Goal: Information Seeking & Learning: Learn about a topic

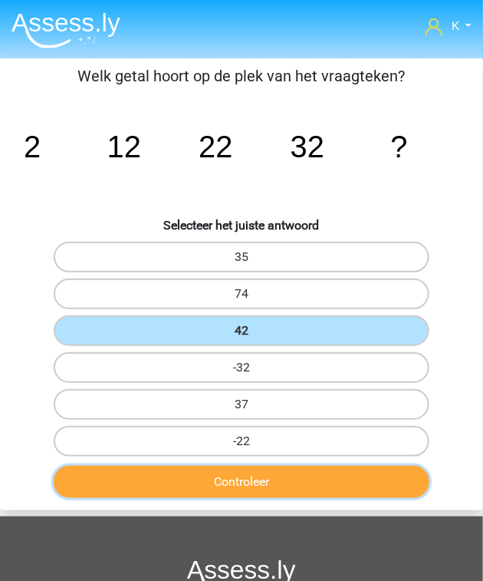
click at [359, 487] on button "Controleer" at bounding box center [242, 482] width 376 height 32
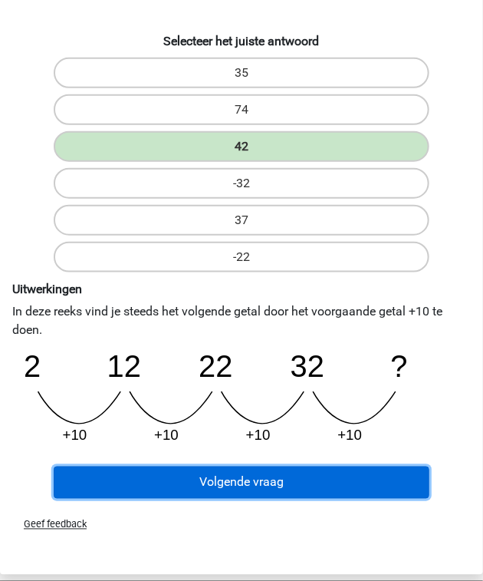
drag, startPoint x: 340, startPoint y: 470, endPoint x: 344, endPoint y: 481, distance: 12.1
click at [339, 470] on button "Volgende vraag" at bounding box center [242, 483] width 376 height 32
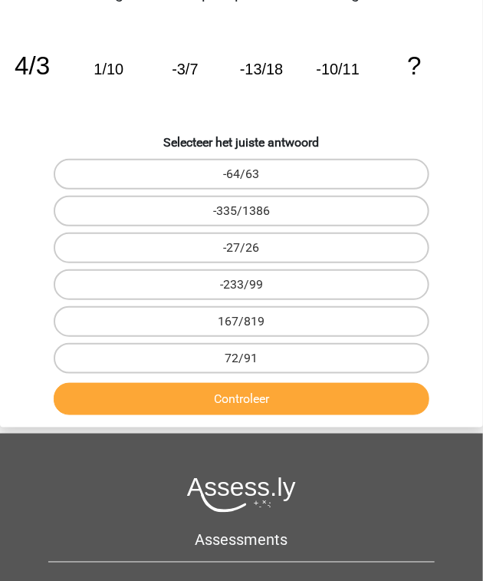
scroll to position [58, 0]
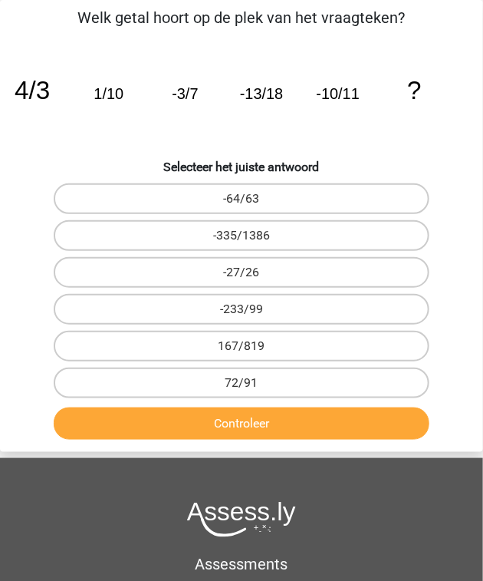
click at [289, 202] on label "-64/63" at bounding box center [242, 198] width 376 height 31
click at [252, 202] on input "-64/63" at bounding box center [247, 204] width 10 height 10
radio input "true"
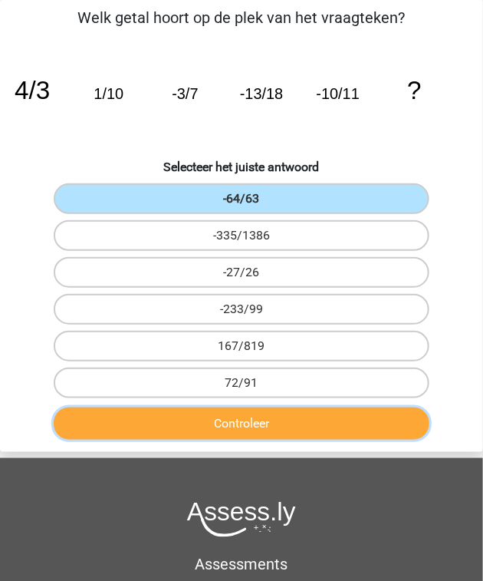
click at [246, 414] on button "Controleer" at bounding box center [242, 423] width 376 height 32
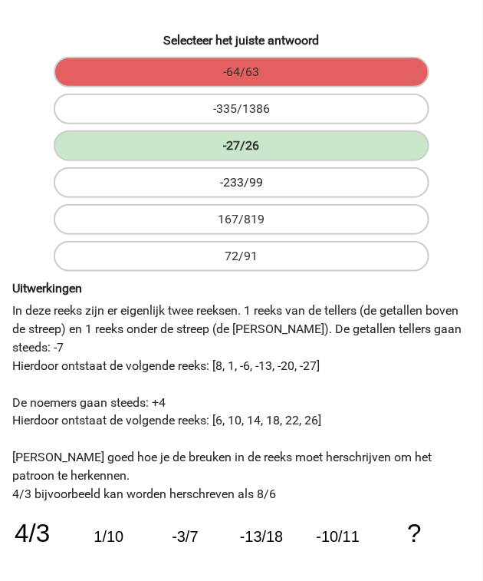
scroll to position [120, 0]
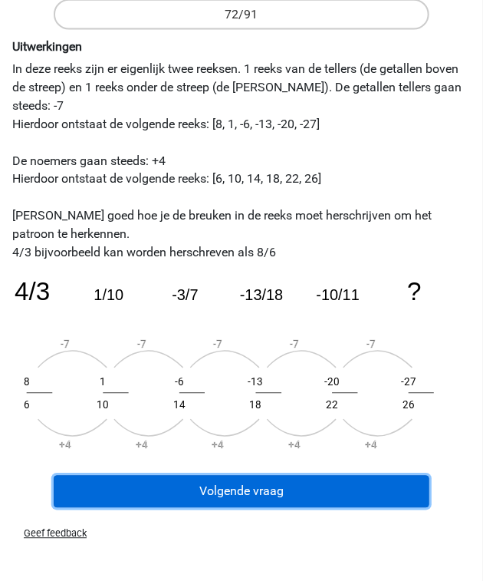
click at [260, 492] on button "Volgende vraag" at bounding box center [242, 492] width 376 height 32
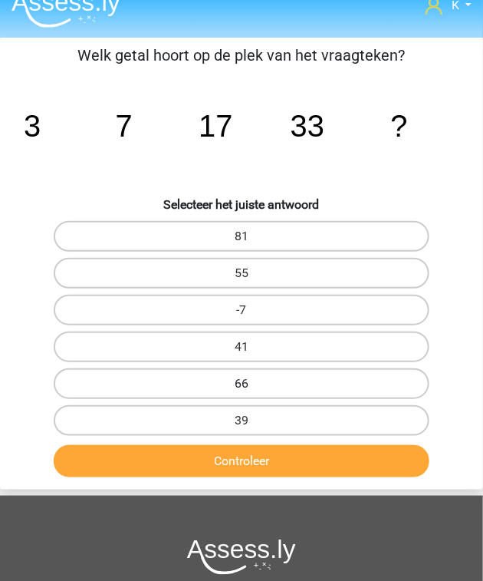
scroll to position [0, 0]
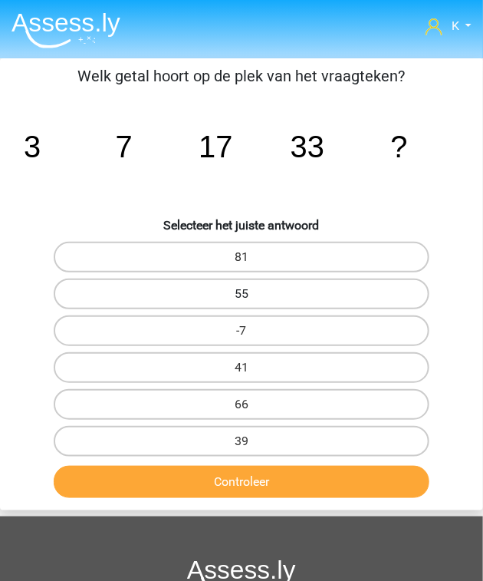
click at [233, 295] on label "55" at bounding box center [242, 294] width 376 height 31
click at [242, 295] on input "55" at bounding box center [247, 299] width 10 height 10
radio input "true"
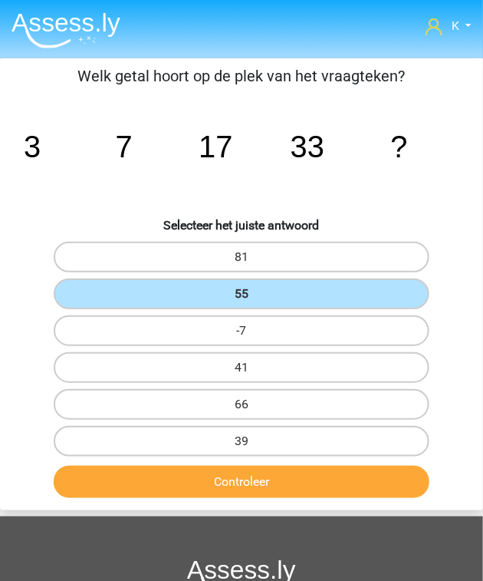
click at [267, 460] on div "Controleer" at bounding box center [241, 482] width 471 height 45
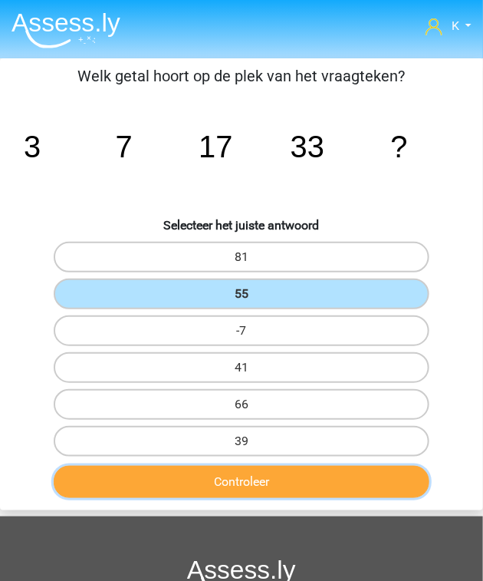
click at [271, 478] on button "Controleer" at bounding box center [242, 482] width 376 height 32
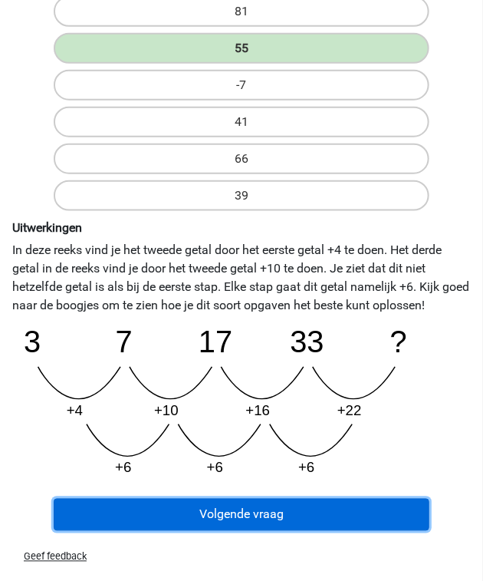
click at [272, 525] on button "Volgende vraag" at bounding box center [242, 515] width 376 height 32
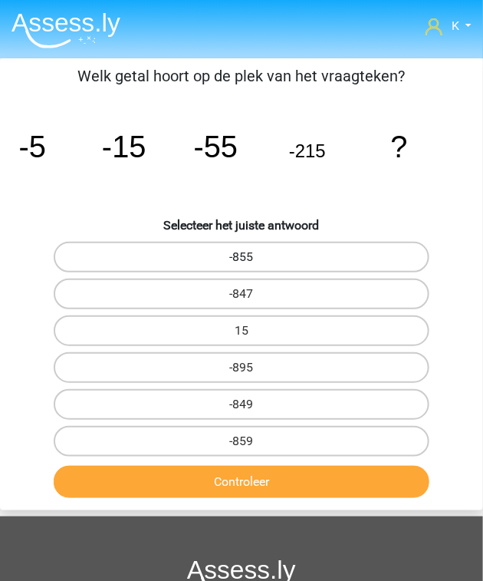
click at [283, 253] on label "-855" at bounding box center [242, 257] width 376 height 31
click at [252, 257] on input "-855" at bounding box center [247, 262] width 10 height 10
radio input "true"
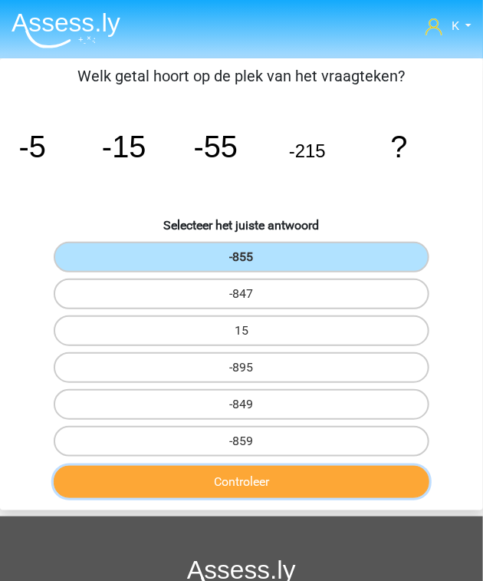
click at [272, 476] on button "Controleer" at bounding box center [242, 482] width 376 height 32
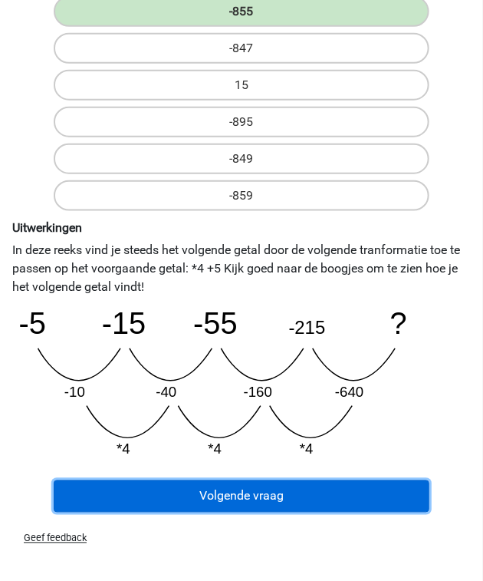
click at [286, 488] on button "Volgende vraag" at bounding box center [242, 496] width 376 height 32
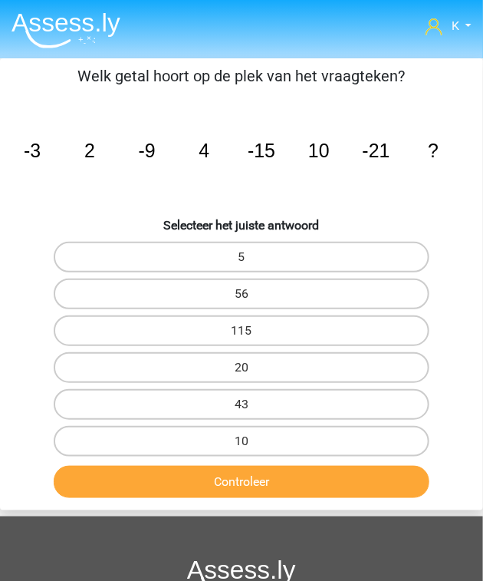
click at [249, 368] on input "20" at bounding box center [247, 373] width 10 height 10
radio input "true"
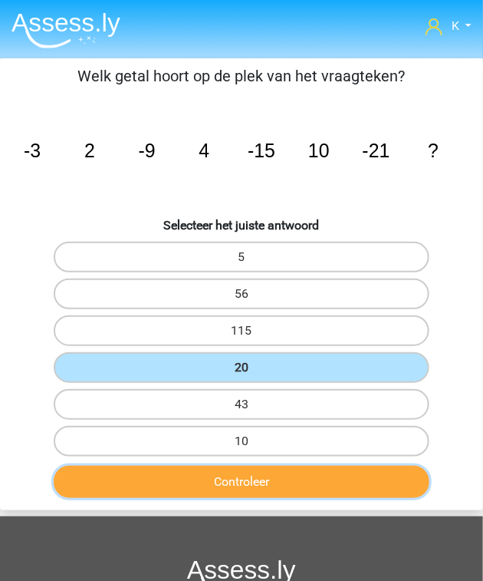
click at [271, 487] on button "Controleer" at bounding box center [242, 482] width 376 height 32
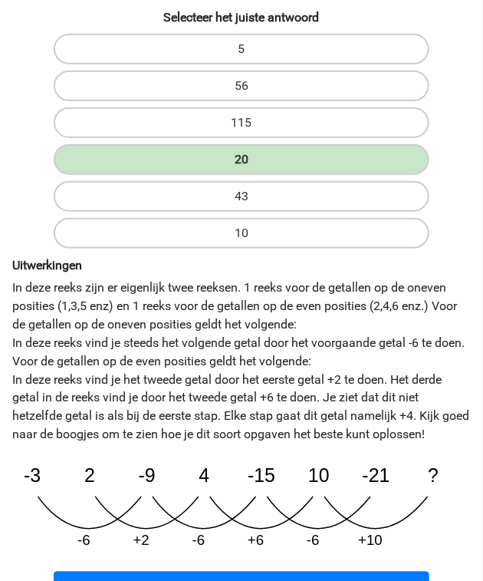
scroll to position [246, 0]
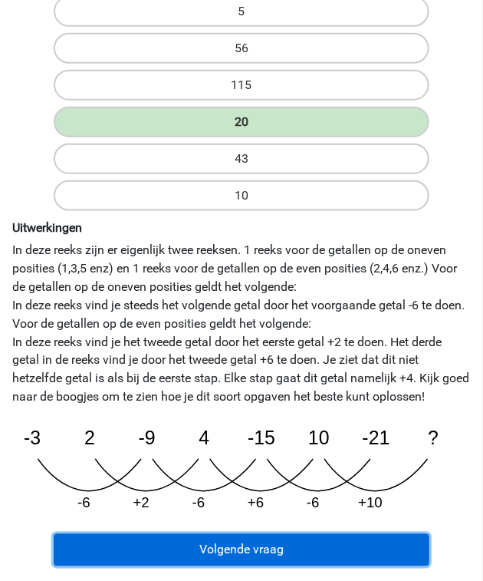
click at [286, 543] on button "Volgende vraag" at bounding box center [242, 550] width 376 height 32
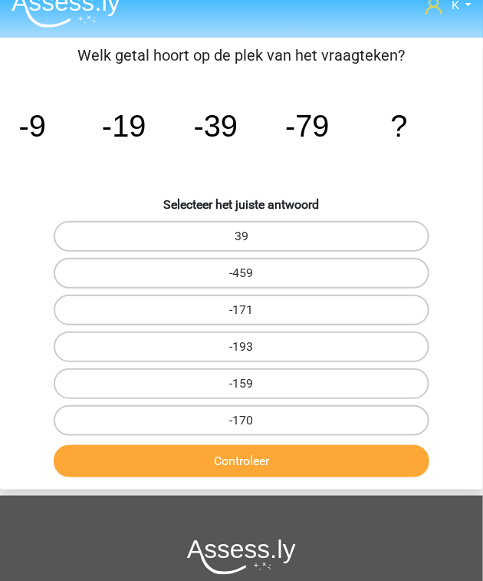
scroll to position [0, 0]
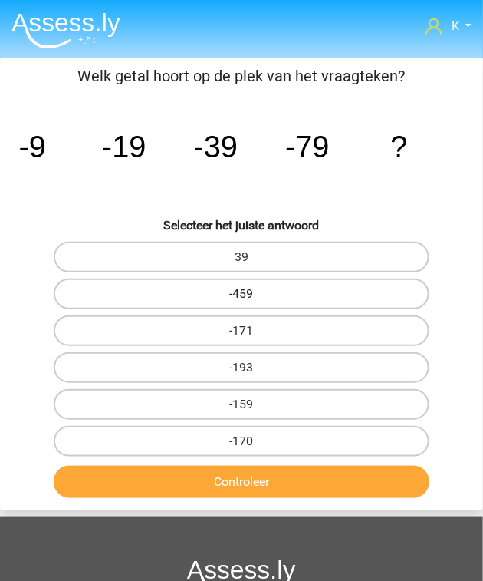
click at [262, 293] on label "-459" at bounding box center [242, 294] width 376 height 31
click at [252, 294] on input "-459" at bounding box center [247, 299] width 10 height 10
radio input "true"
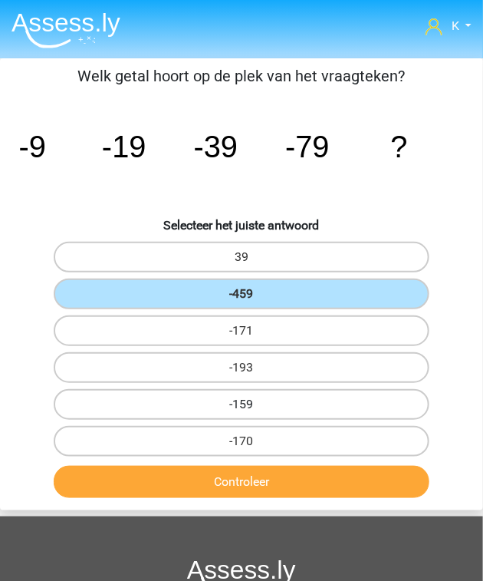
click at [261, 405] on label "-159" at bounding box center [242, 404] width 376 height 31
click at [252, 405] on input "-159" at bounding box center [247, 409] width 10 height 10
radio input "true"
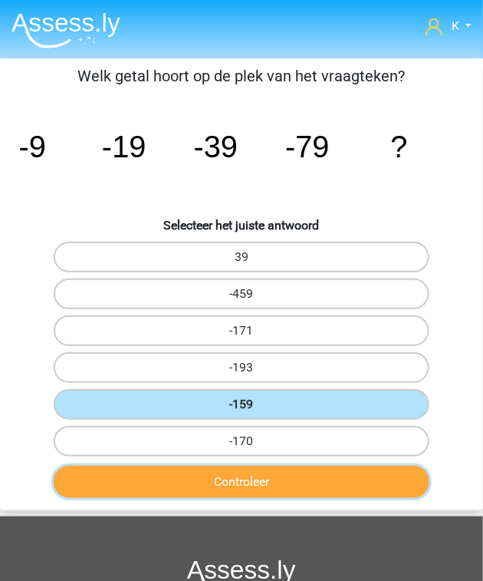
click at [233, 467] on button "Controleer" at bounding box center [242, 482] width 376 height 32
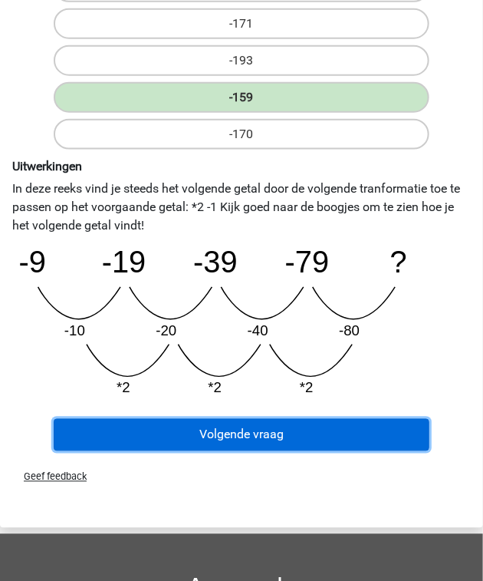
click at [267, 434] on button "Volgende vraag" at bounding box center [242, 435] width 376 height 32
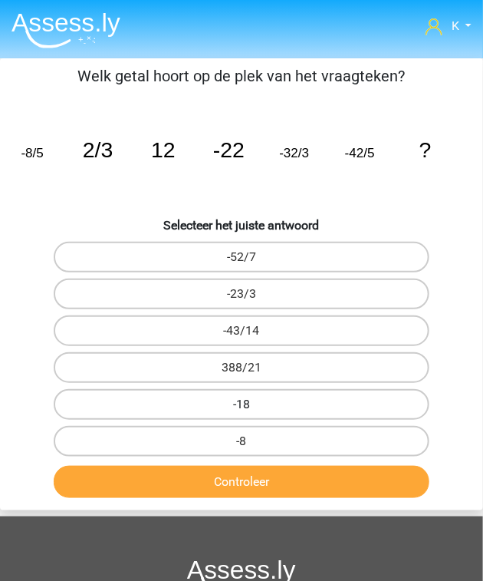
click at [319, 409] on label "-18" at bounding box center [242, 404] width 376 height 31
click at [252, 409] on input "-18" at bounding box center [247, 409] width 10 height 10
radio input "true"
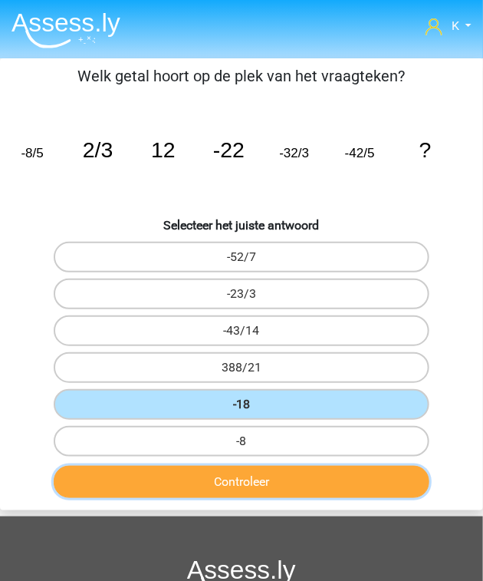
click at [299, 483] on button "Controleer" at bounding box center [242, 482] width 376 height 32
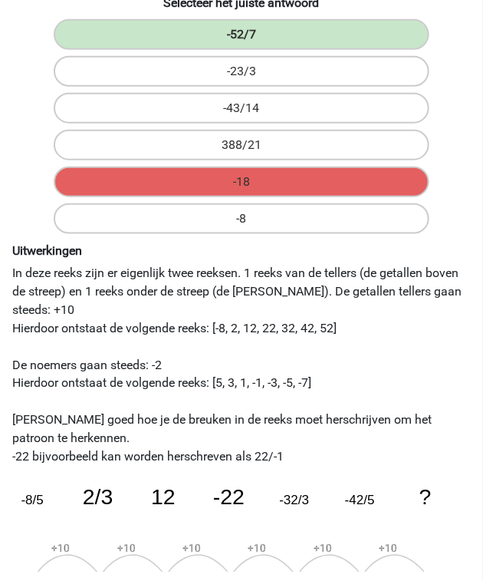
scroll to position [368, 0]
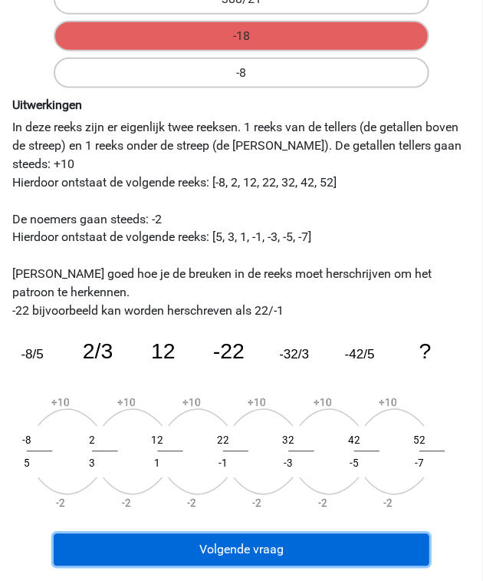
click at [378, 540] on button "Volgende vraag" at bounding box center [242, 550] width 376 height 32
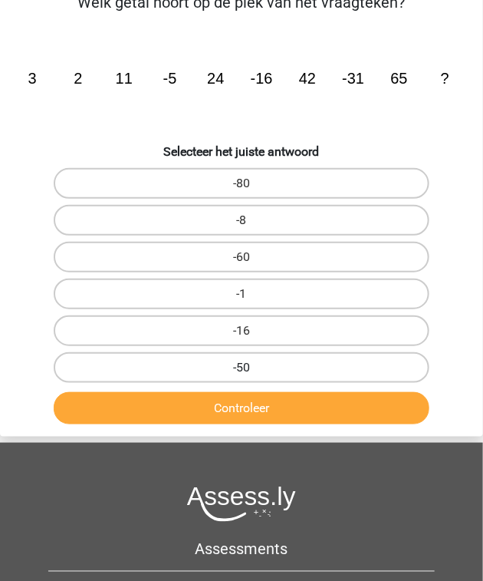
scroll to position [58, 0]
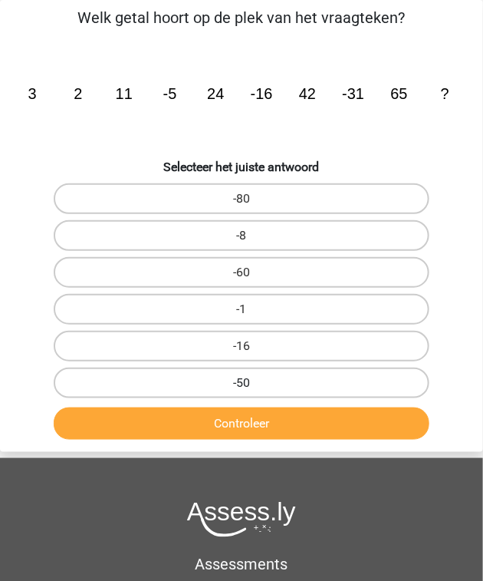
click at [283, 374] on label "-50" at bounding box center [242, 383] width 376 height 31
click at [252, 383] on input "-50" at bounding box center [247, 388] width 10 height 10
radio input "true"
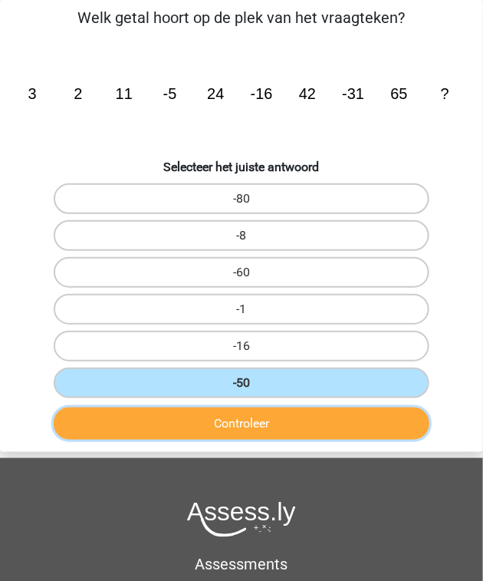
click at [282, 407] on button "Controleer" at bounding box center [242, 423] width 376 height 32
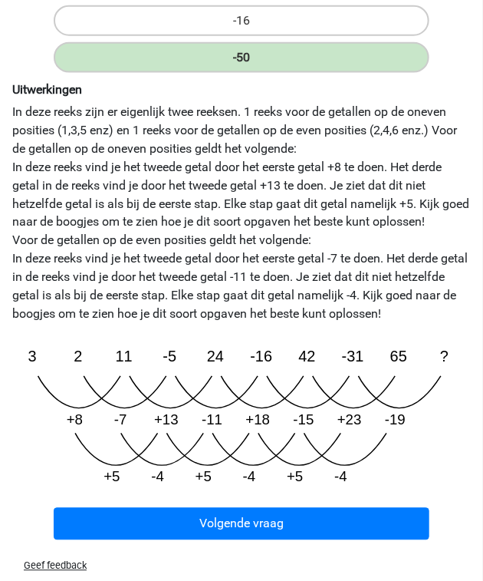
scroll to position [427, 0]
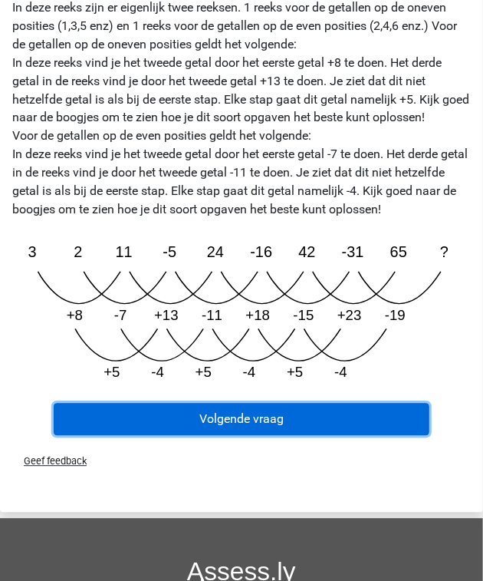
click at [353, 407] on button "Volgende vraag" at bounding box center [242, 420] width 376 height 32
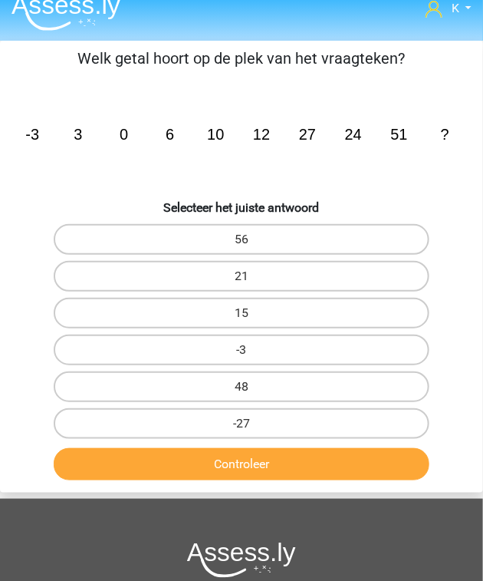
scroll to position [0, 0]
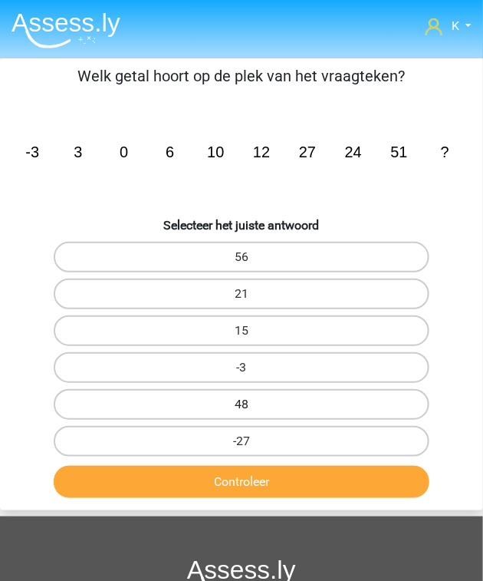
drag, startPoint x: 292, startPoint y: 383, endPoint x: 292, endPoint y: 393, distance: 10.0
click at [292, 386] on div "48" at bounding box center [242, 404] width 482 height 37
drag, startPoint x: 291, startPoint y: 396, endPoint x: 289, endPoint y: 419, distance: 23.1
click at [291, 397] on label "48" at bounding box center [242, 404] width 376 height 31
click at [252, 404] on input "48" at bounding box center [247, 409] width 10 height 10
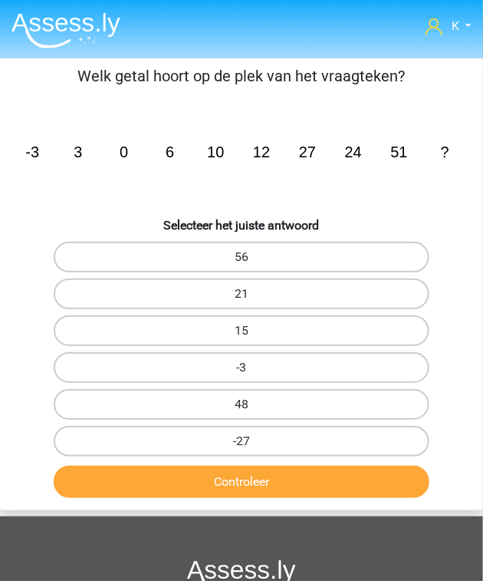
radio input "true"
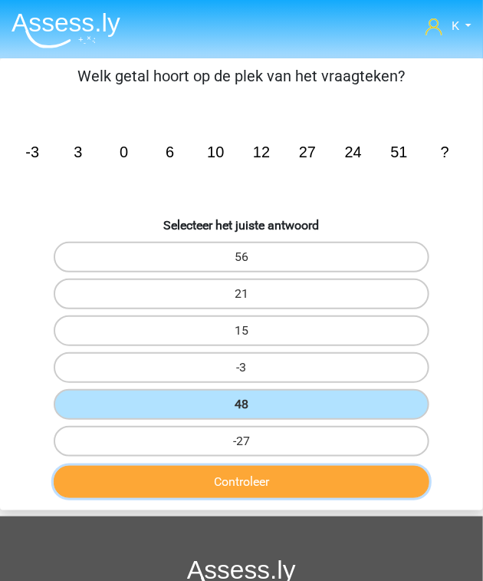
click at [290, 494] on div "Controleer" at bounding box center [242, 485] width 482 height 38
click at [295, 479] on button "Controleer" at bounding box center [242, 482] width 376 height 32
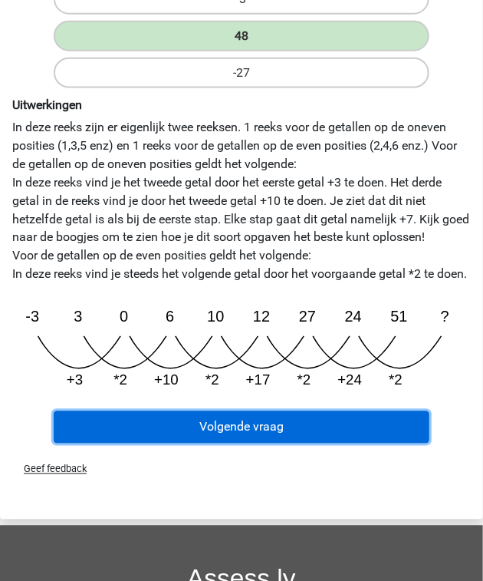
click at [255, 441] on button "Volgende vraag" at bounding box center [242, 427] width 376 height 32
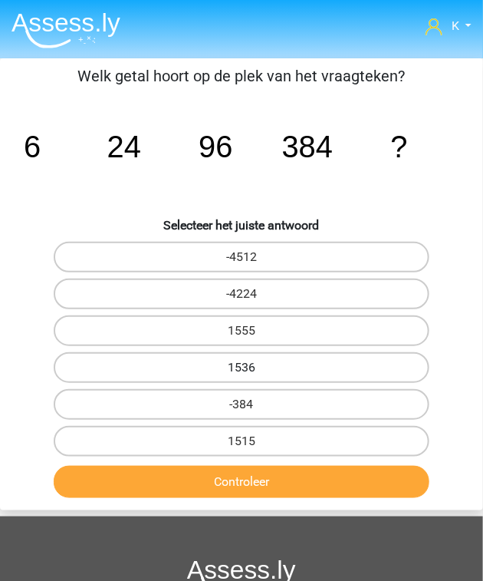
click at [246, 386] on div "-384" at bounding box center [242, 404] width 482 height 37
click at [249, 380] on label "1536" at bounding box center [242, 367] width 376 height 31
click at [249, 378] on input "1536" at bounding box center [247, 373] width 10 height 10
radio input "true"
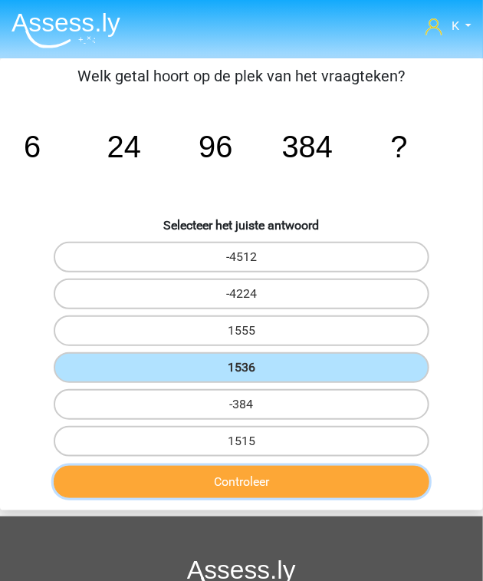
click at [249, 476] on button "Controleer" at bounding box center [242, 482] width 376 height 32
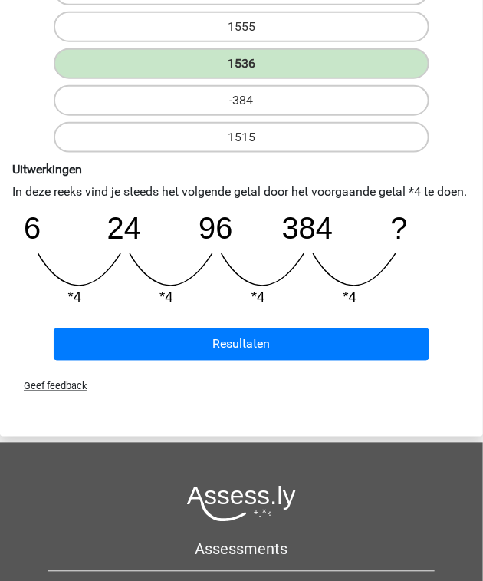
scroll to position [307, 0]
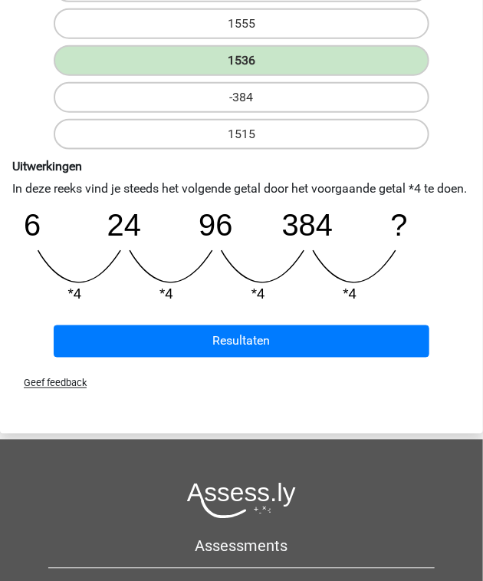
click at [226, 393] on div "Geef feedback" at bounding box center [241, 383] width 483 height 39
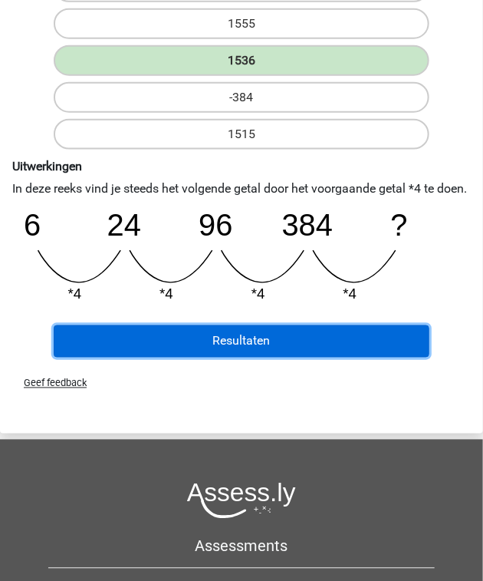
click at [229, 358] on button "Resultaten" at bounding box center [242, 341] width 376 height 32
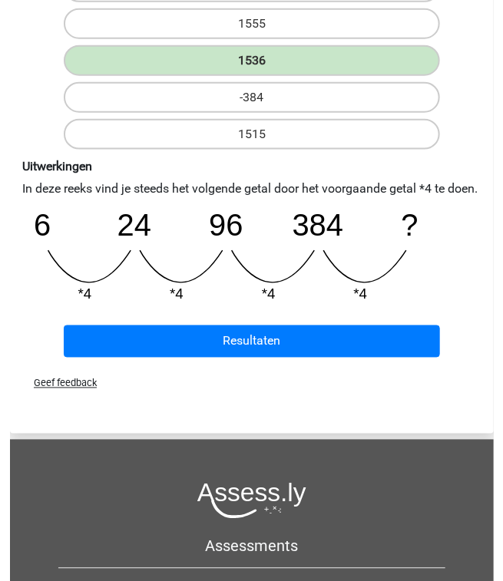
scroll to position [312, 0]
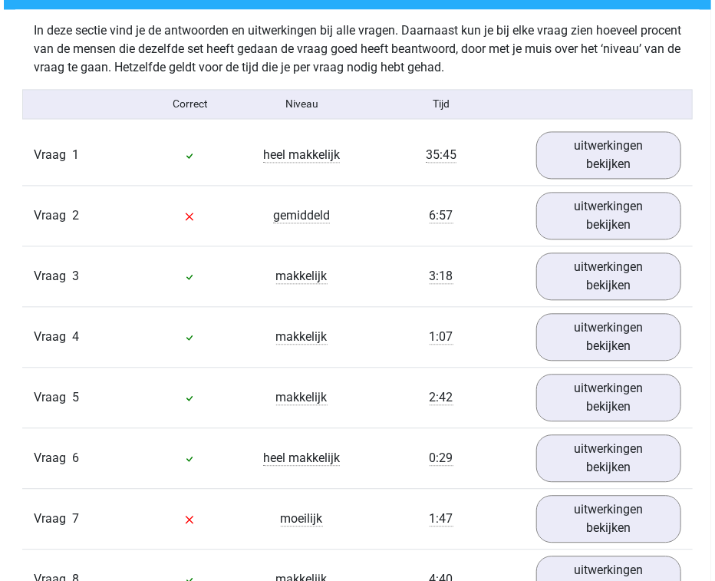
scroll to position [874, 0]
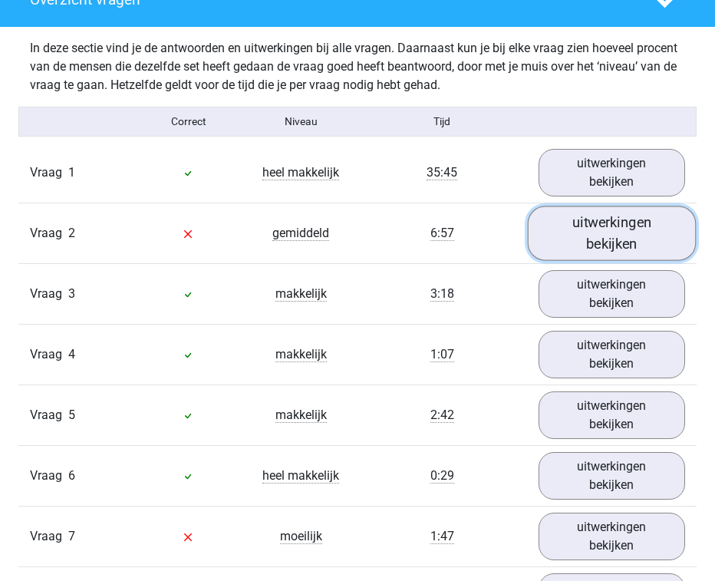
click at [483, 216] on link "uitwerkingen bekijken" at bounding box center [612, 233] width 169 height 54
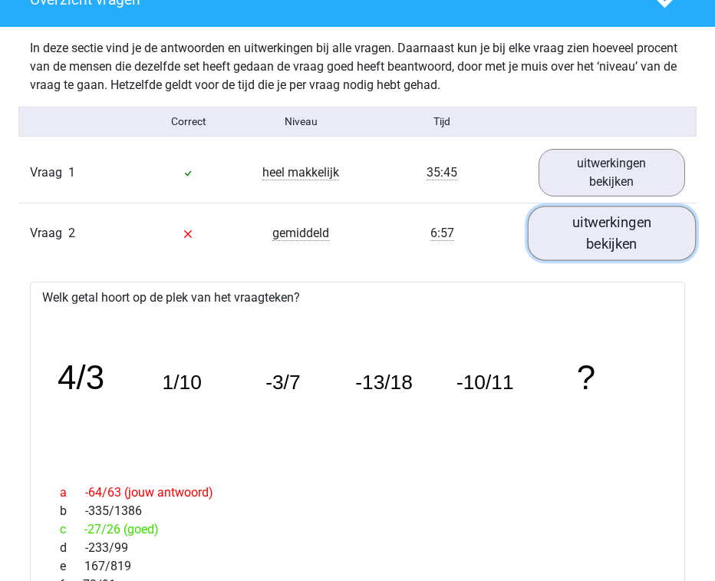
click at [483, 212] on link "uitwerkingen bekijken" at bounding box center [612, 233] width 169 height 54
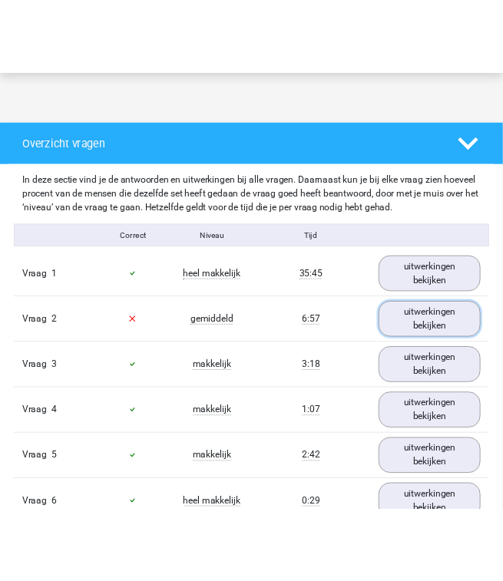
scroll to position [751, 0]
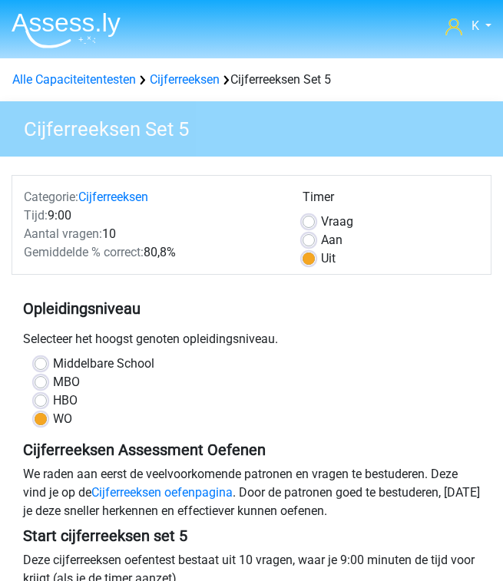
scroll to position [123, 0]
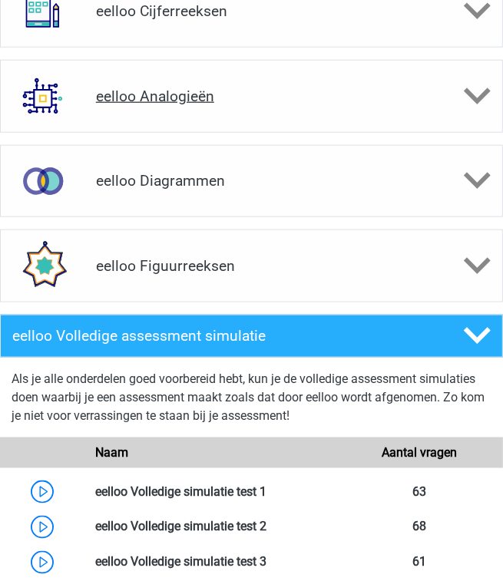
scroll to position [553, 0]
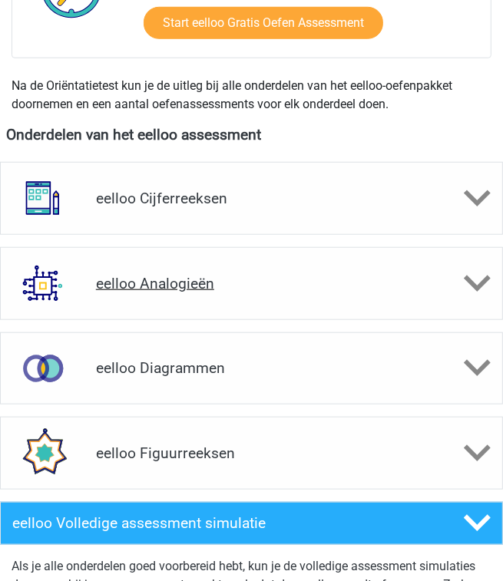
click at [142, 280] on h4 "eelloo Analogieën" at bounding box center [251, 284] width 311 height 18
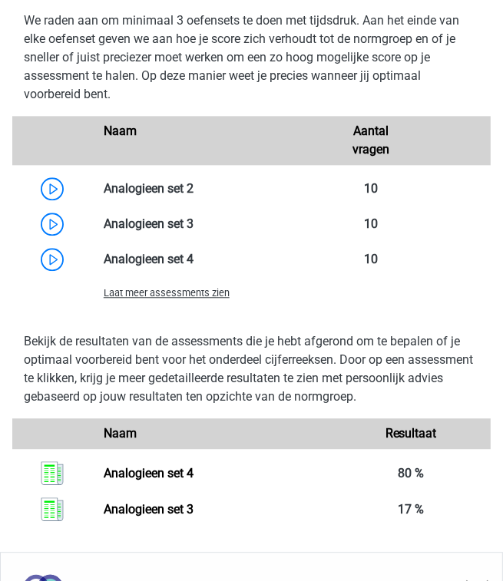
scroll to position [1535, 0]
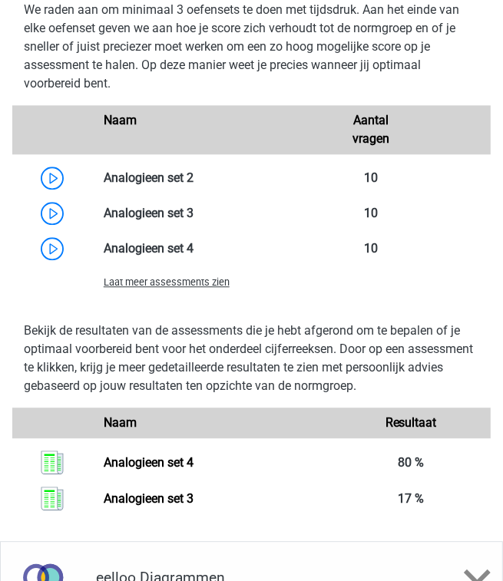
click at [157, 283] on span "Laat meer assessments zien" at bounding box center [167, 282] width 126 height 12
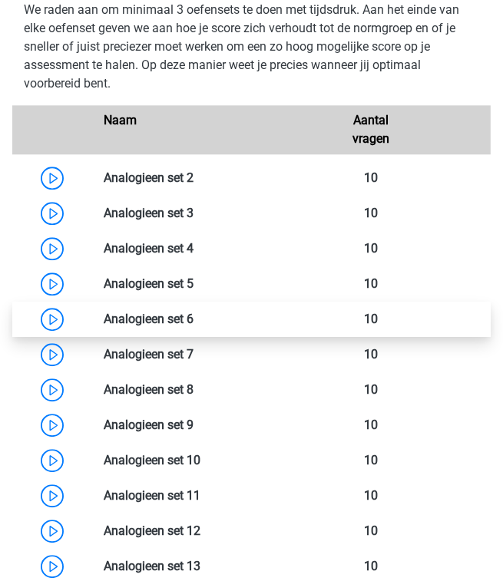
click at [193, 315] on link at bounding box center [193, 319] width 0 height 15
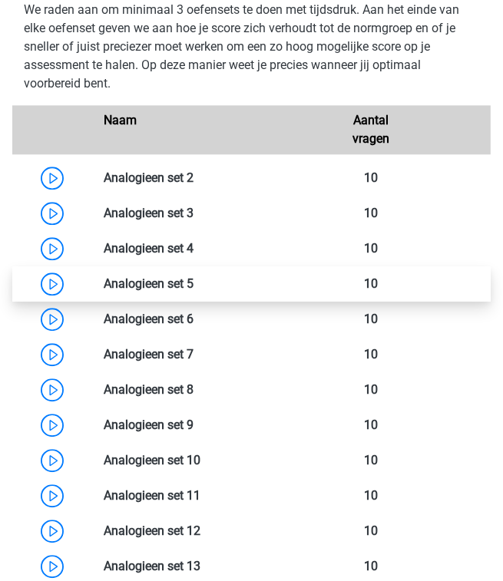
click at [193, 285] on link at bounding box center [193, 283] width 0 height 15
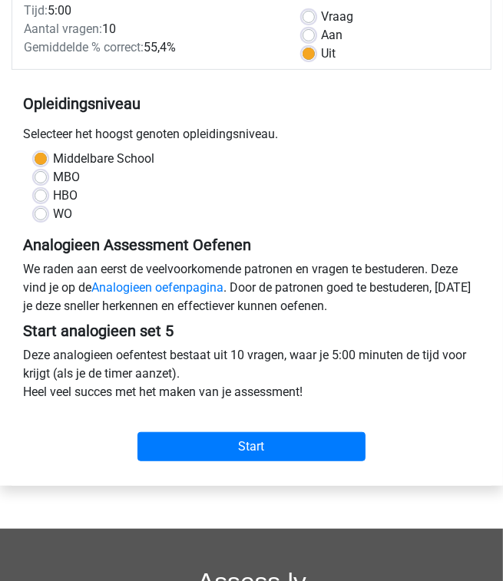
scroll to position [246, 0]
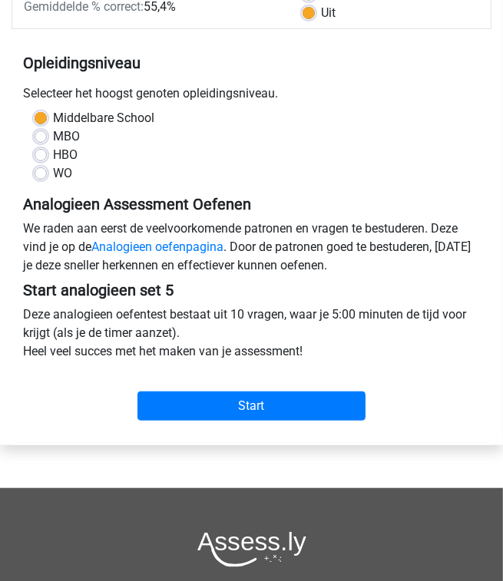
click at [60, 180] on label "WO" at bounding box center [62, 173] width 19 height 18
click at [47, 180] on input "WO" at bounding box center [41, 171] width 12 height 15
radio input "true"
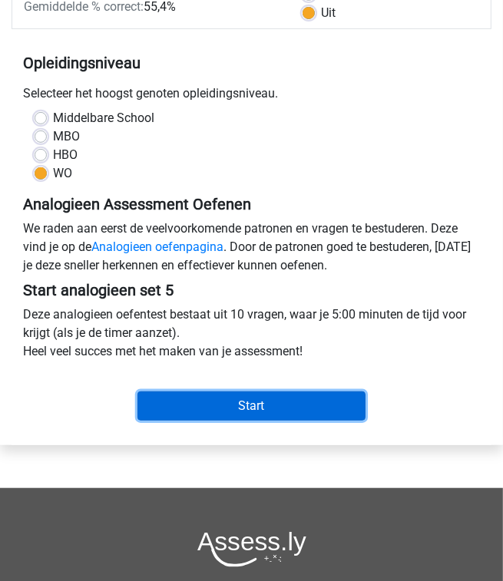
click at [200, 399] on input "Start" at bounding box center [251, 405] width 229 height 29
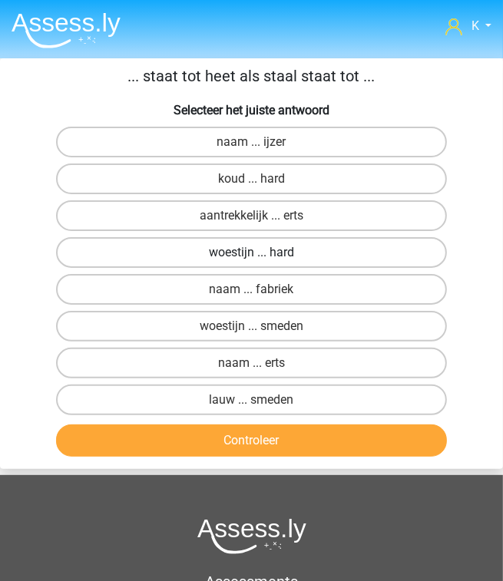
click at [180, 252] on label "woestijn ... hard" at bounding box center [251, 252] width 391 height 31
click at [252, 252] on input "woestijn ... hard" at bounding box center [257, 257] width 10 height 10
radio input "true"
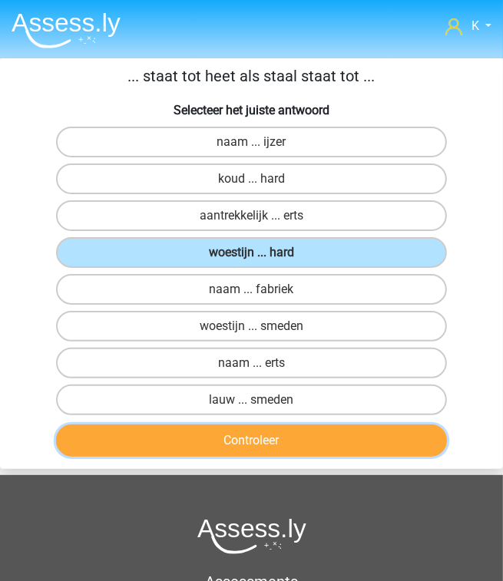
click at [251, 439] on button "Controleer" at bounding box center [251, 440] width 391 height 32
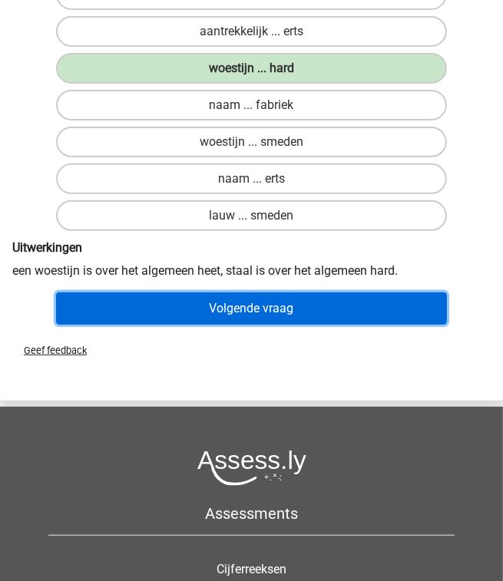
click at [286, 313] on button "Volgende vraag" at bounding box center [251, 308] width 391 height 32
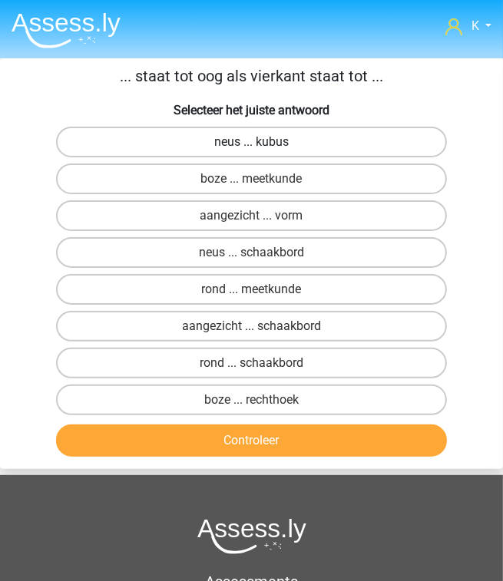
click at [225, 140] on label "neus ... kubus" at bounding box center [251, 142] width 391 height 31
click at [252, 142] on input "neus ... kubus" at bounding box center [257, 147] width 10 height 10
radio input "true"
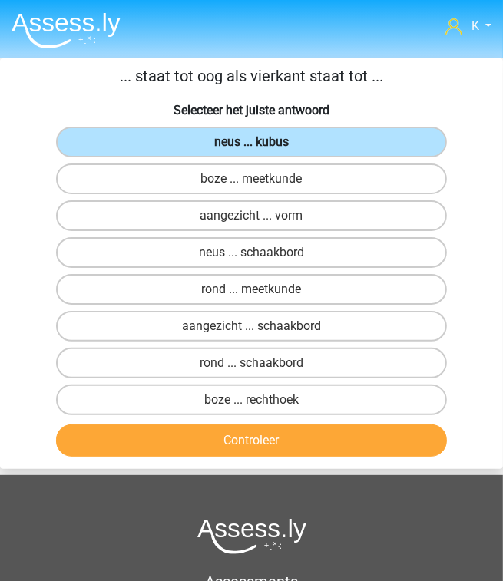
click at [240, 140] on label "neus ... kubus" at bounding box center [251, 142] width 391 height 31
click at [252, 142] on input "neus ... kubus" at bounding box center [257, 147] width 10 height 10
click at [328, 97] on div "... staat tot oog als vierkant staat tot ... Selecteer het juiste antwoord neus…" at bounding box center [251, 263] width 503 height 398
click at [302, 358] on label "rond ... schaakbord" at bounding box center [251, 363] width 391 height 31
click at [262, 363] on input "rond ... schaakbord" at bounding box center [257, 368] width 10 height 10
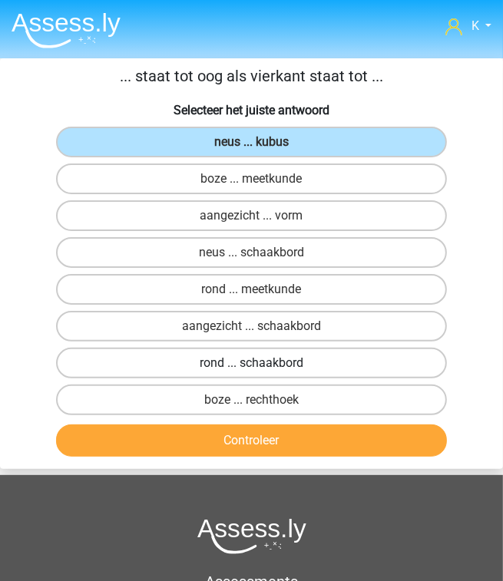
radio input "true"
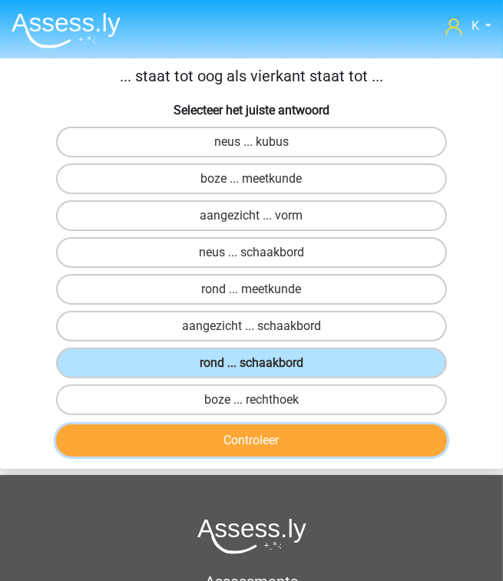
click at [285, 433] on button "Controleer" at bounding box center [251, 440] width 391 height 32
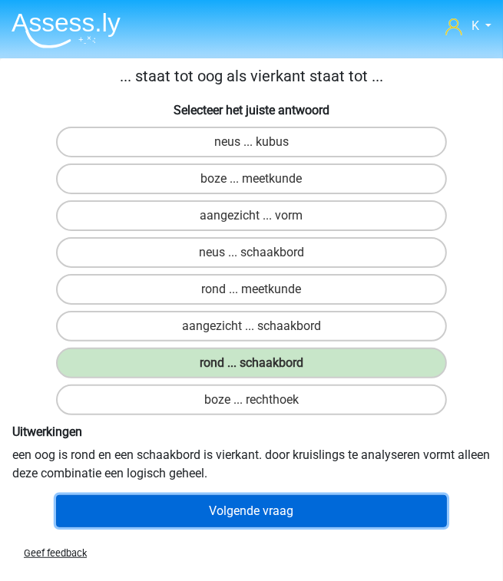
click at [282, 500] on button "Volgende vraag" at bounding box center [251, 511] width 391 height 32
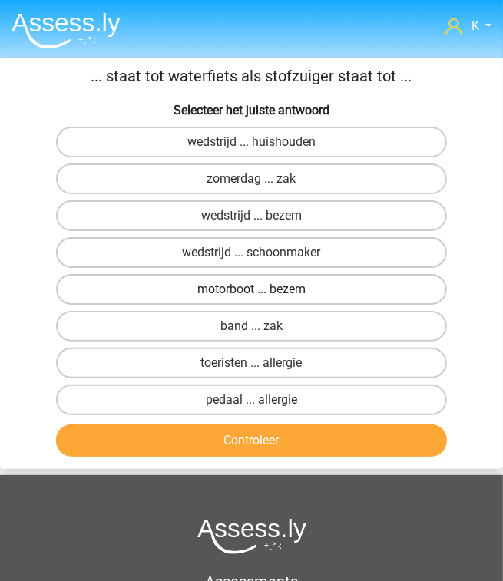
click at [278, 292] on label "motorboot ... bezem" at bounding box center [251, 289] width 391 height 31
click at [262, 292] on input "motorboot ... bezem" at bounding box center [257, 294] width 10 height 10
radio input "true"
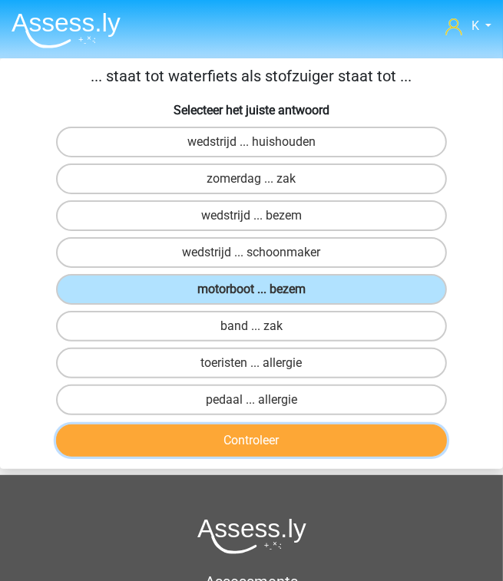
click at [272, 447] on button "Controleer" at bounding box center [251, 440] width 391 height 32
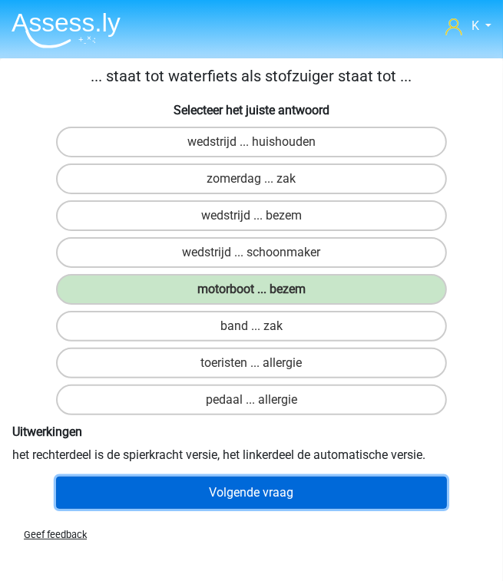
click at [282, 491] on button "Volgende vraag" at bounding box center [251, 493] width 391 height 32
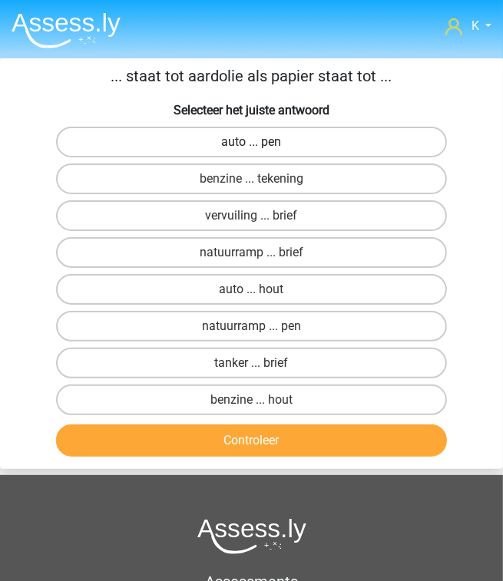
click at [216, 144] on label "auto ... pen" at bounding box center [251, 142] width 391 height 31
click at [252, 144] on input "auto ... pen" at bounding box center [257, 147] width 10 height 10
radio input "true"
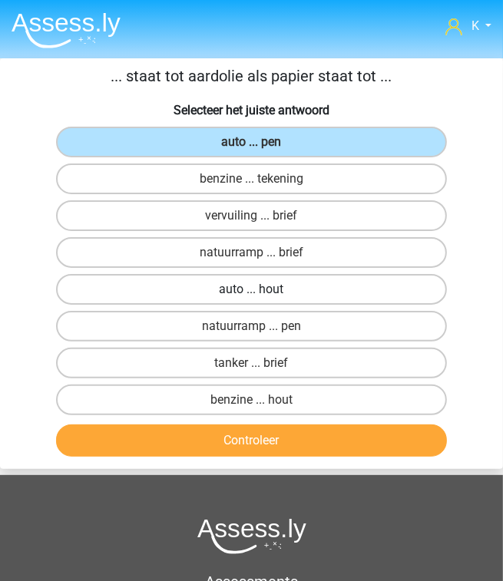
click at [250, 282] on label "auto ... hout" at bounding box center [251, 289] width 391 height 31
click at [252, 289] on input "auto ... hout" at bounding box center [257, 294] width 10 height 10
radio input "true"
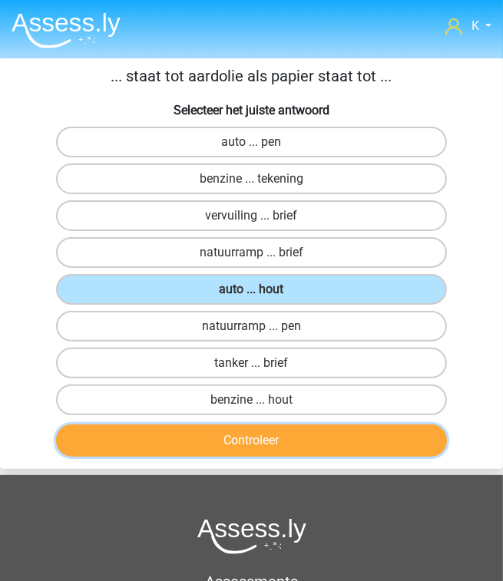
click at [279, 424] on button "Controleer" at bounding box center [251, 440] width 391 height 32
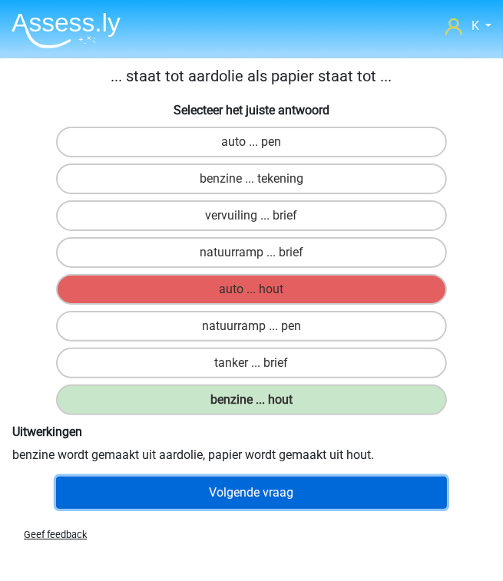
click at [283, 480] on button "Volgende vraag" at bounding box center [251, 493] width 391 height 32
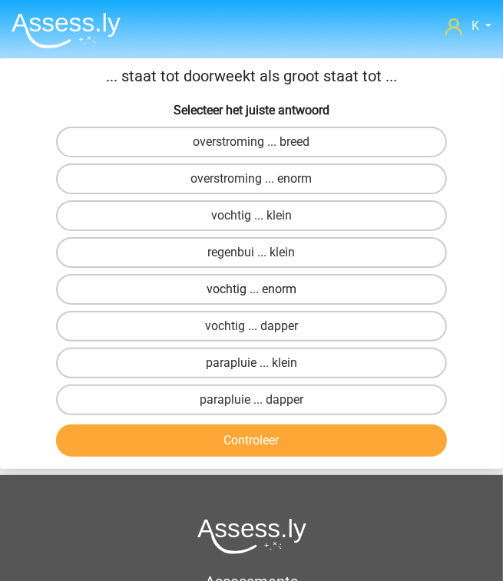
click at [285, 289] on label "vochtig ... enorm" at bounding box center [251, 289] width 391 height 31
click at [262, 289] on input "vochtig ... enorm" at bounding box center [257, 294] width 10 height 10
radio input "true"
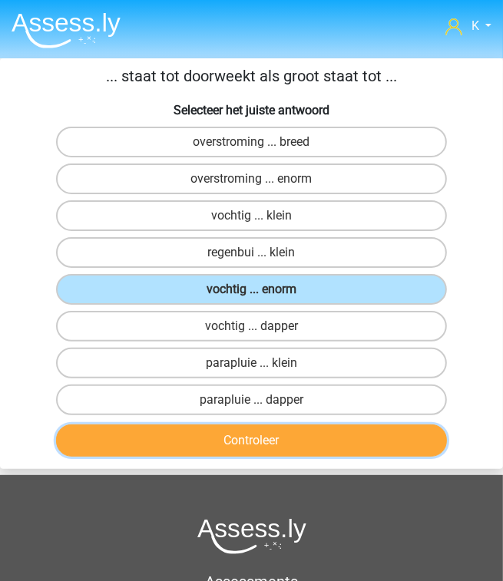
click at [304, 427] on button "Controleer" at bounding box center [251, 440] width 391 height 32
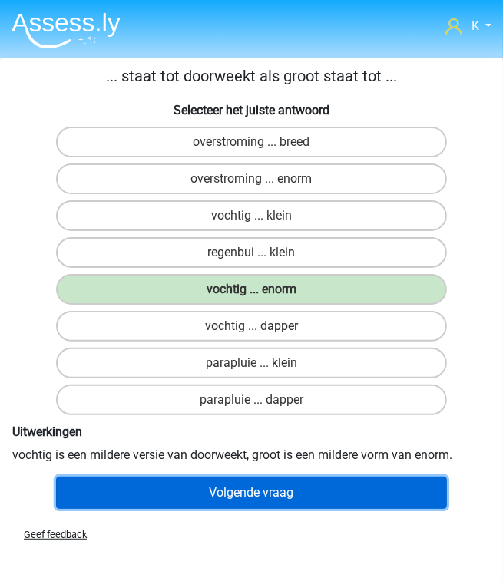
click at [289, 486] on button "Volgende vraag" at bounding box center [251, 493] width 391 height 32
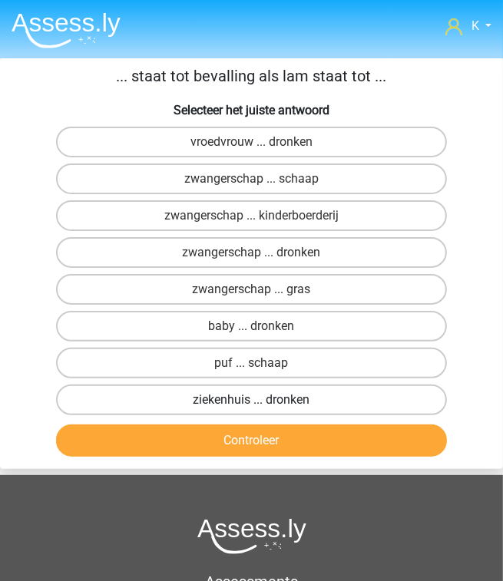
click at [309, 400] on label "ziekenhuis ... dronken" at bounding box center [251, 399] width 391 height 31
click at [262, 400] on input "ziekenhuis ... dronken" at bounding box center [257, 405] width 10 height 10
radio input "true"
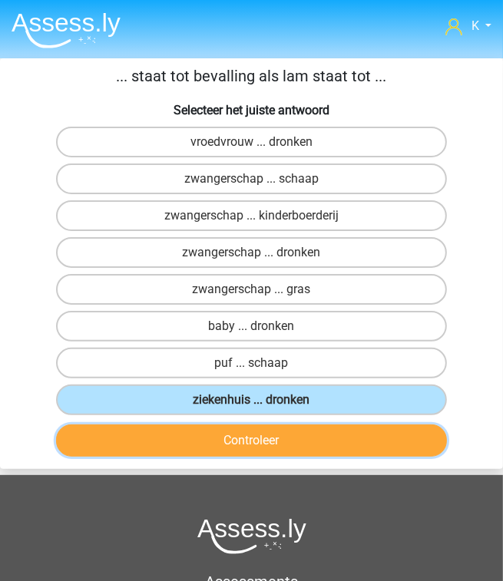
click at [309, 428] on button "Controleer" at bounding box center [251, 440] width 391 height 32
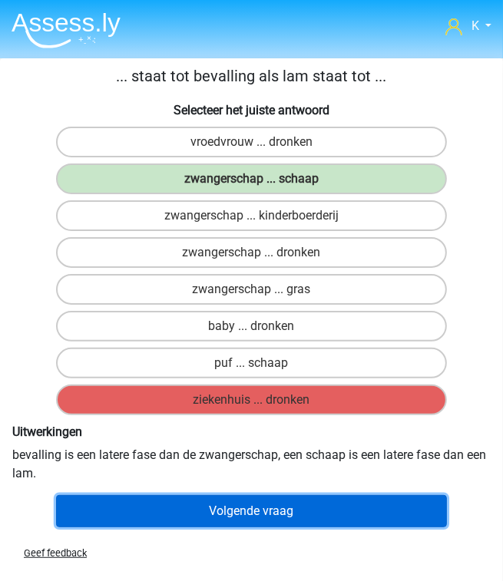
click at [249, 512] on button "Volgende vraag" at bounding box center [251, 511] width 391 height 32
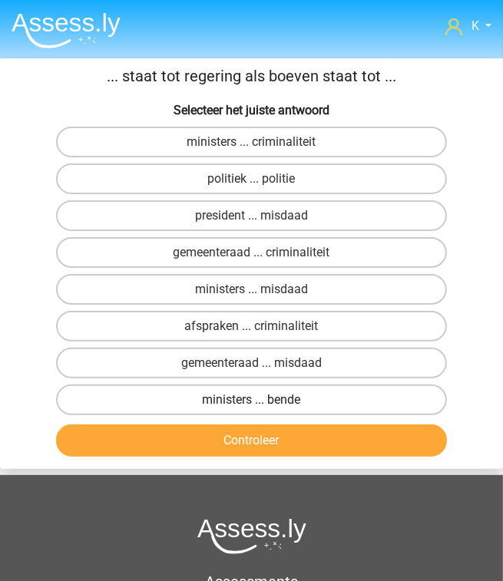
click at [181, 398] on label "ministers ... bende" at bounding box center [251, 399] width 391 height 31
click at [252, 400] on input "ministers ... bende" at bounding box center [257, 405] width 10 height 10
radio input "true"
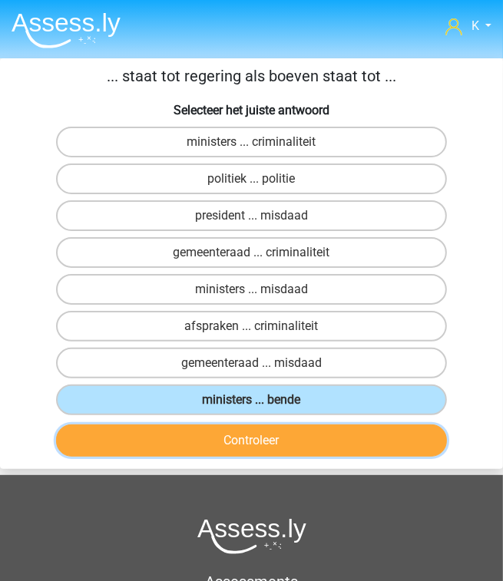
click at [182, 431] on button "Controleer" at bounding box center [251, 440] width 391 height 32
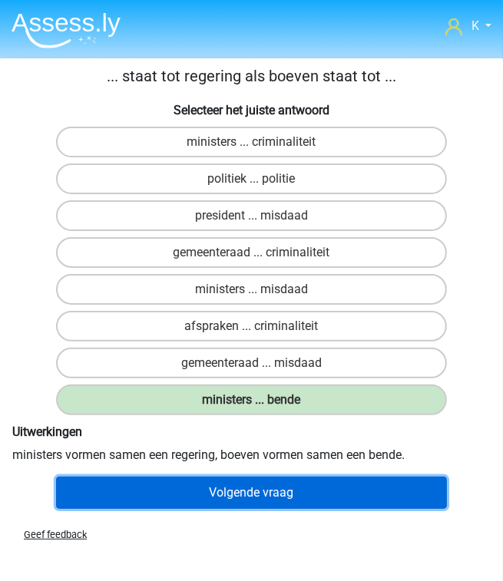
click at [226, 490] on button "Volgende vraag" at bounding box center [251, 493] width 391 height 32
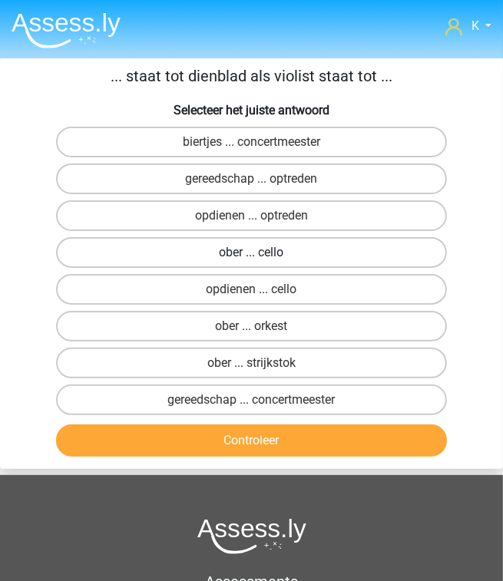
click at [216, 255] on label "ober ... cello" at bounding box center [251, 252] width 391 height 31
click at [252, 255] on input "ober ... cello" at bounding box center [257, 257] width 10 height 10
radio input "true"
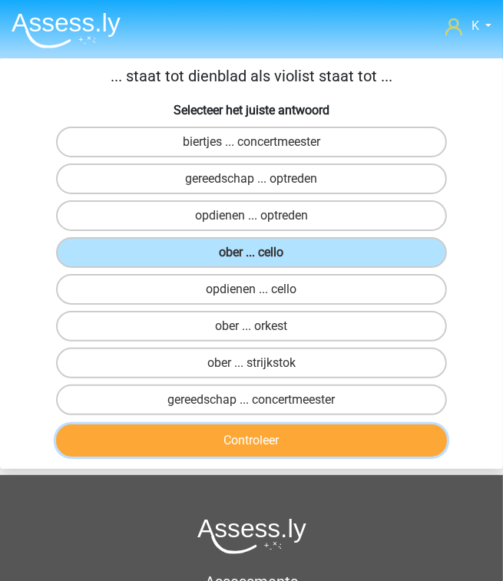
click at [252, 444] on button "Controleer" at bounding box center [251, 440] width 391 height 32
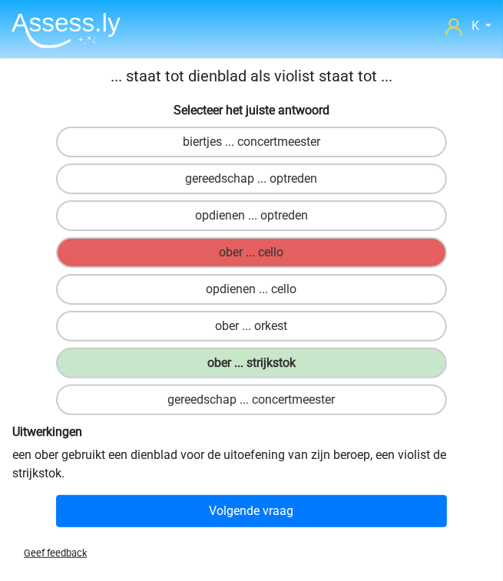
click at [304, 80] on p "... staat tot dienblad als violist staat tot ..." at bounding box center [251, 75] width 490 height 23
click at [303, 80] on p "... staat tot dienblad als violist staat tot ..." at bounding box center [251, 75] width 490 height 23
click at [289, 203] on label "opdienen ... optreden" at bounding box center [251, 215] width 391 height 31
click at [269, 261] on label "ober ... cello" at bounding box center [251, 252] width 391 height 31
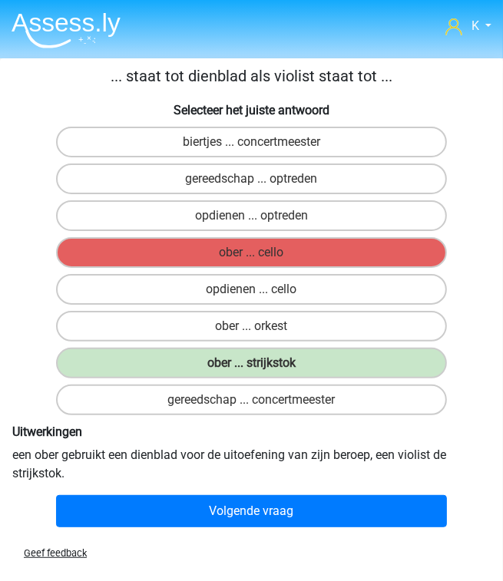
click at [467, 410] on div "gereedschap ... concertmeester" at bounding box center [251, 399] width 489 height 31
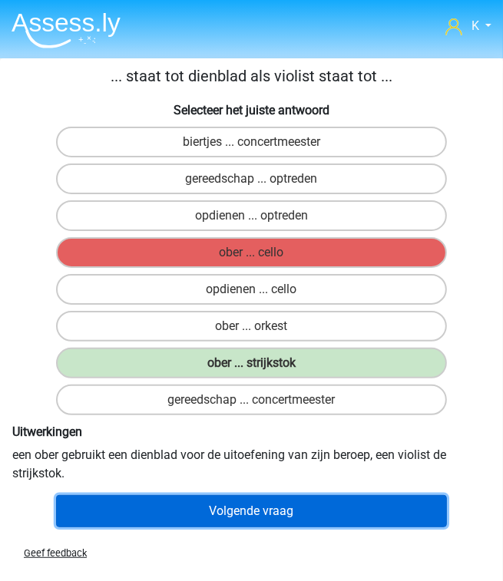
click at [320, 513] on button "Volgende vraag" at bounding box center [251, 511] width 391 height 32
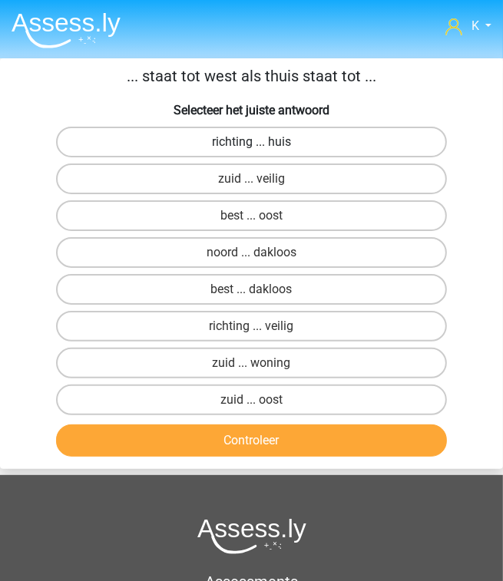
click at [264, 137] on label "richting ... huis" at bounding box center [251, 142] width 391 height 31
click at [262, 142] on input "richting ... huis" at bounding box center [257, 147] width 10 height 10
radio input "true"
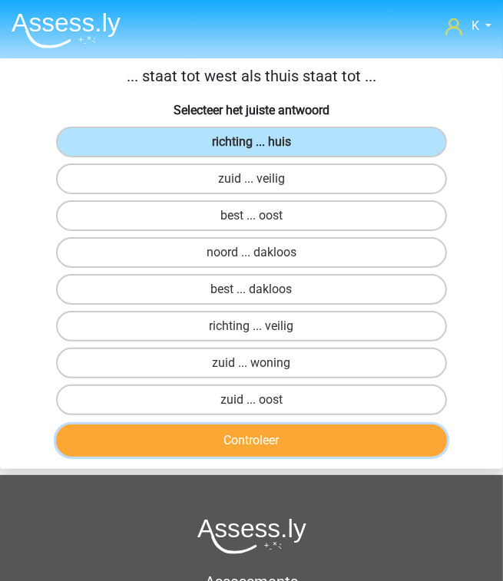
click at [274, 437] on button "Controleer" at bounding box center [251, 440] width 391 height 32
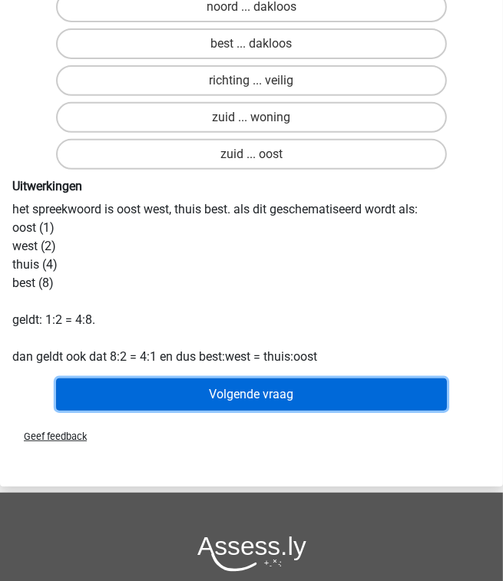
click at [285, 394] on button "Volgende vraag" at bounding box center [251, 394] width 391 height 32
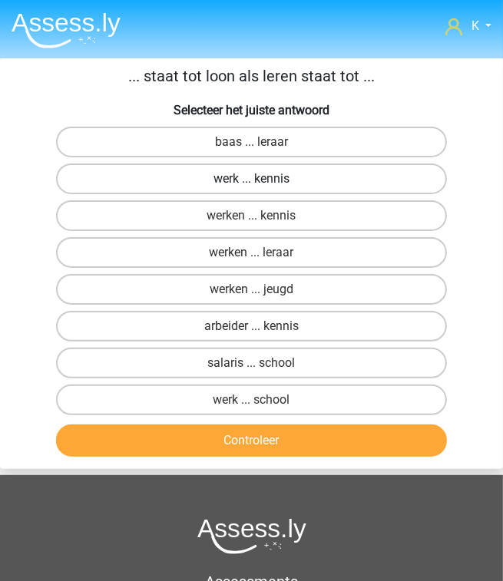
click at [276, 184] on label "werk ... kennis" at bounding box center [251, 178] width 391 height 31
click at [262, 184] on input "werk ... kennis" at bounding box center [257, 184] width 10 height 10
radio input "true"
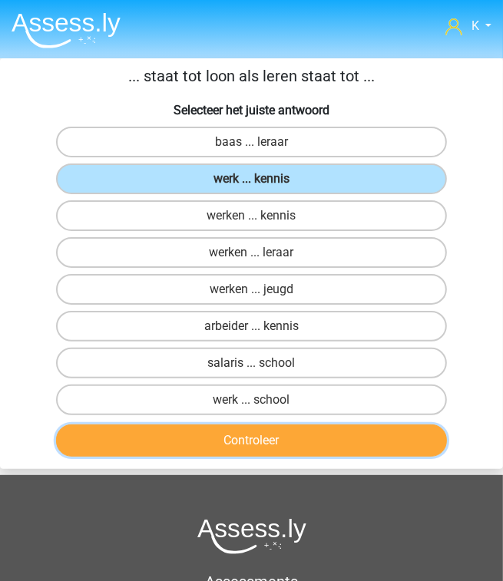
click at [291, 442] on button "Controleer" at bounding box center [251, 440] width 391 height 32
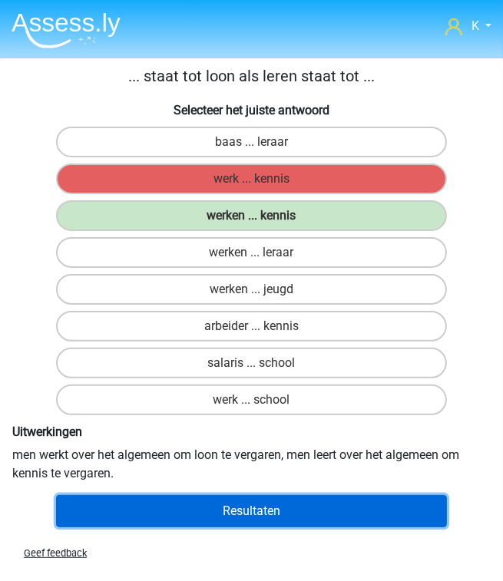
click at [255, 496] on button "Resultaten" at bounding box center [251, 511] width 391 height 32
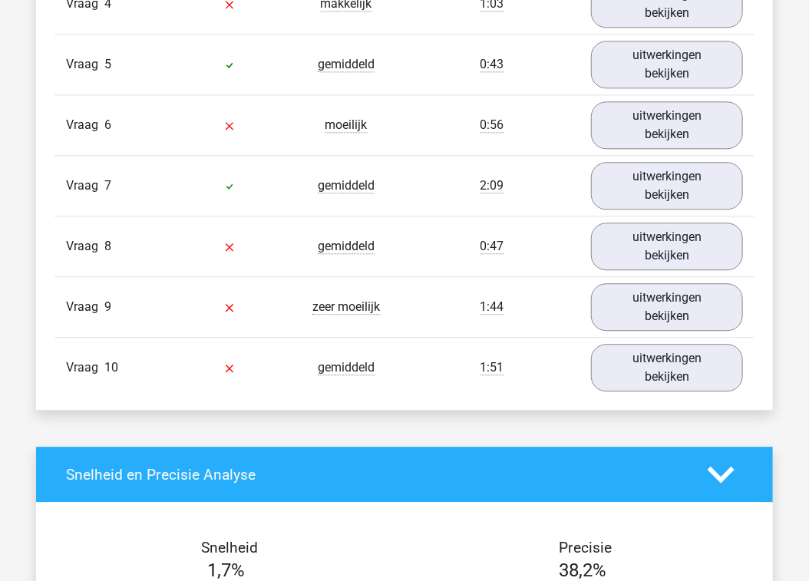
scroll to position [1244, 0]
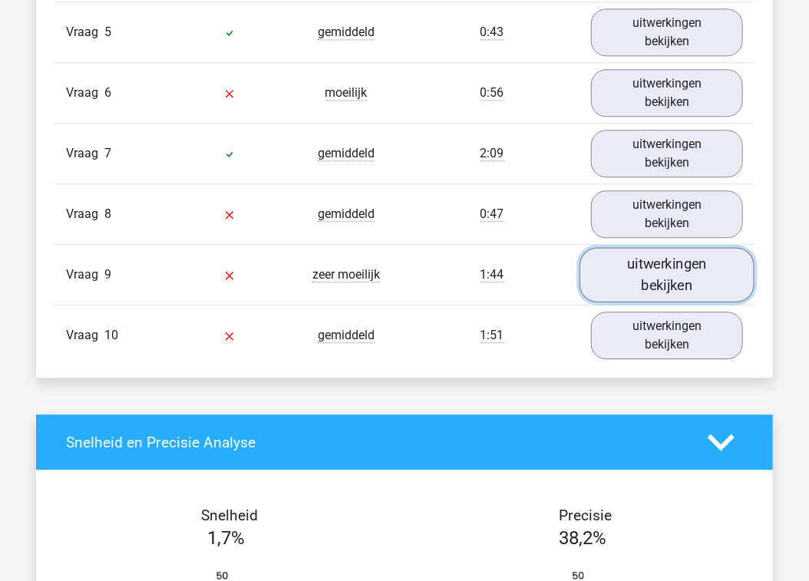
click at [502, 277] on link "uitwerkingen bekijken" at bounding box center [666, 275] width 175 height 54
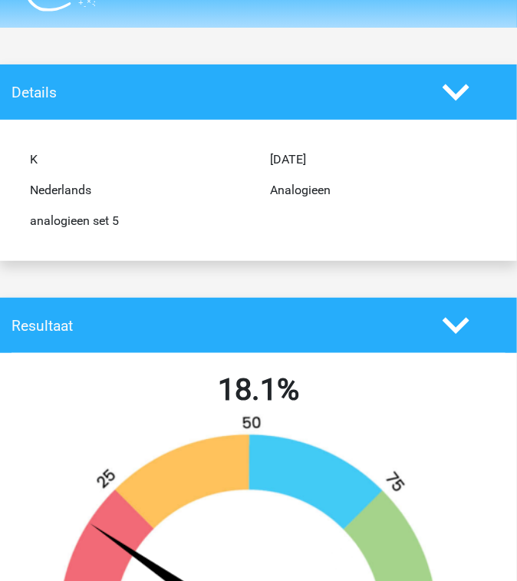
scroll to position [0, 0]
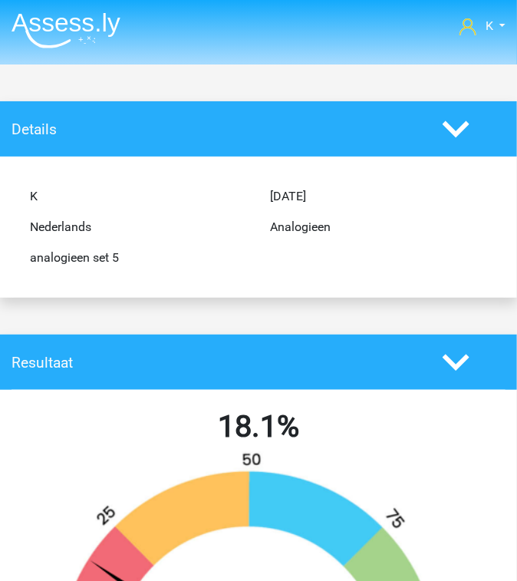
click at [66, 30] on img at bounding box center [66, 30] width 109 height 36
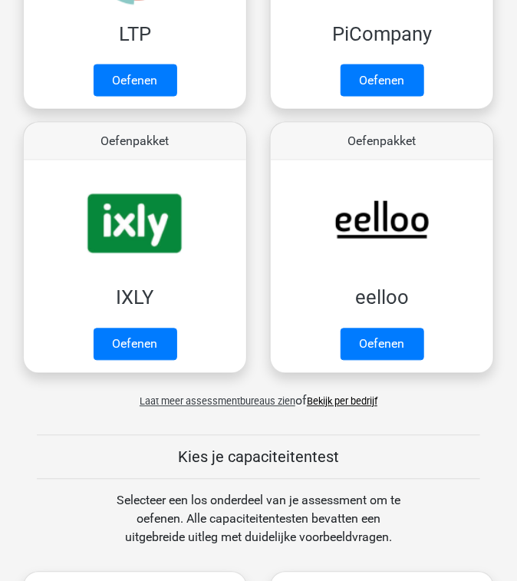
scroll to position [553, 0]
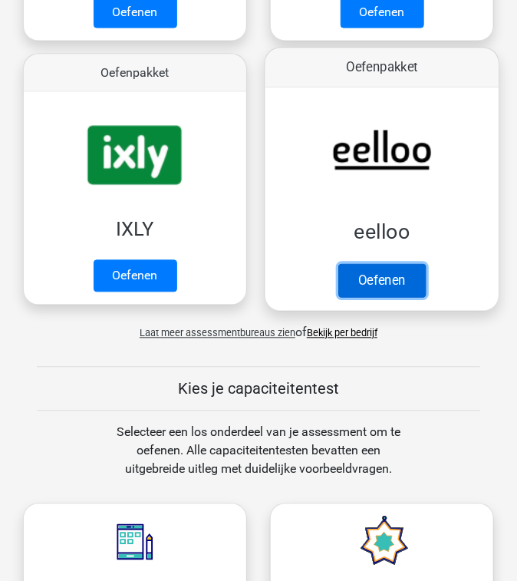
click at [371, 271] on link "Oefenen" at bounding box center [381, 281] width 87 height 34
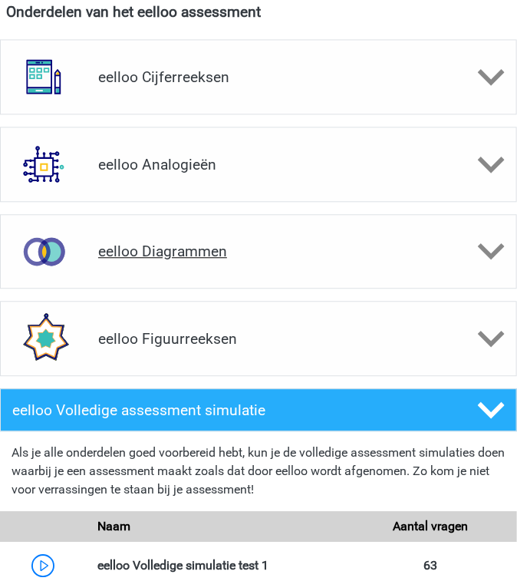
click at [211, 264] on div "eelloo Diagrammen" at bounding box center [258, 251] width 517 height 74
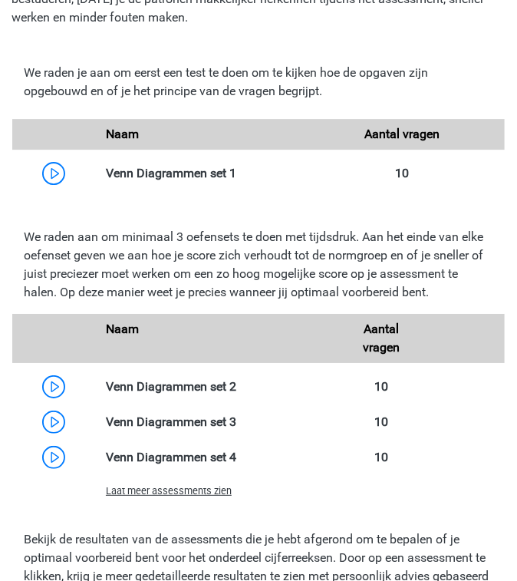
scroll to position [1044, 0]
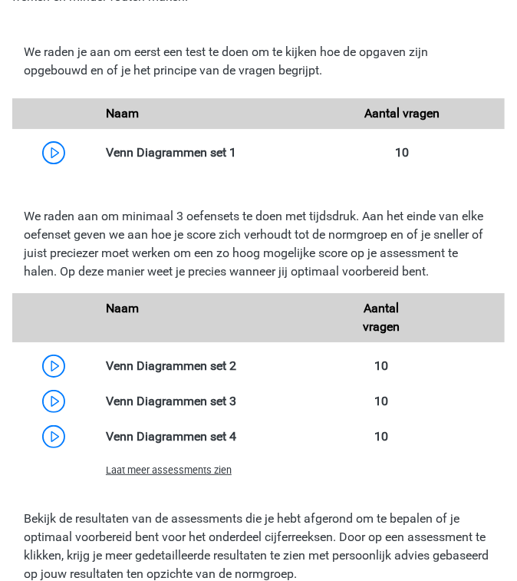
click at [190, 466] on span "Laat meer assessments zien" at bounding box center [169, 470] width 126 height 12
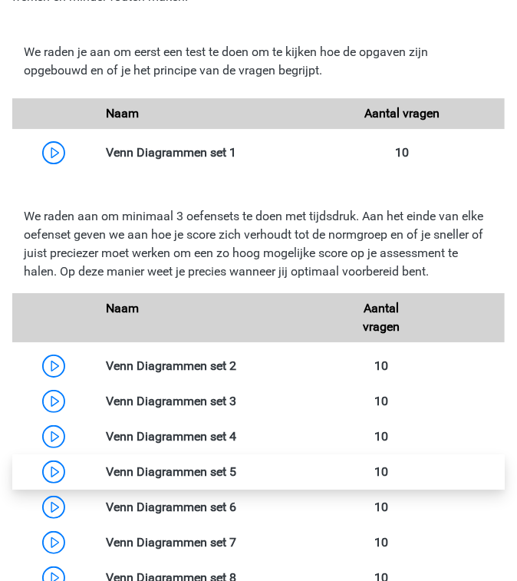
click at [236, 468] on link at bounding box center [236, 471] width 0 height 15
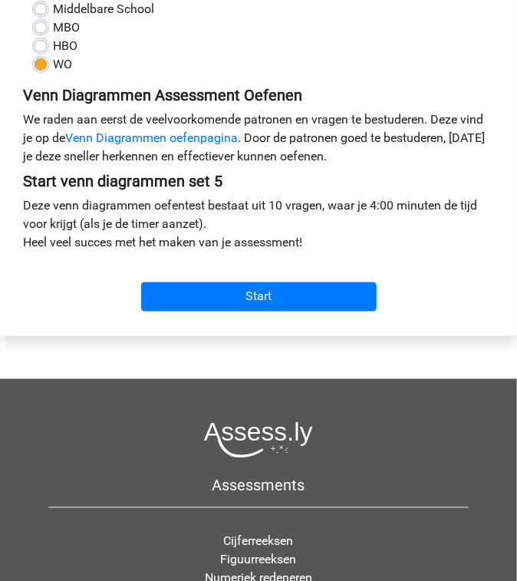
scroll to position [368, 0]
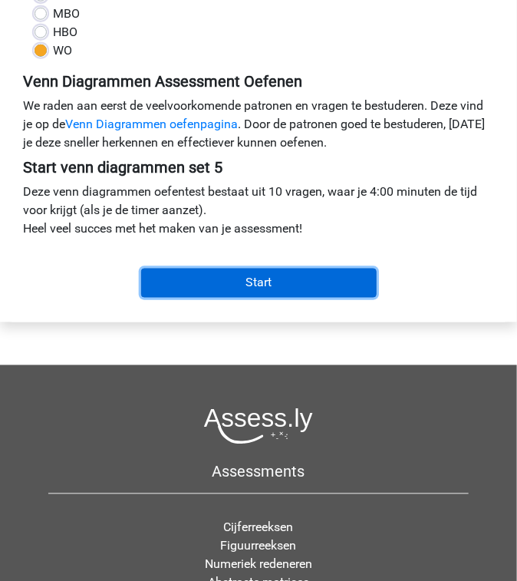
click at [272, 284] on input "Start" at bounding box center [259, 283] width 236 height 29
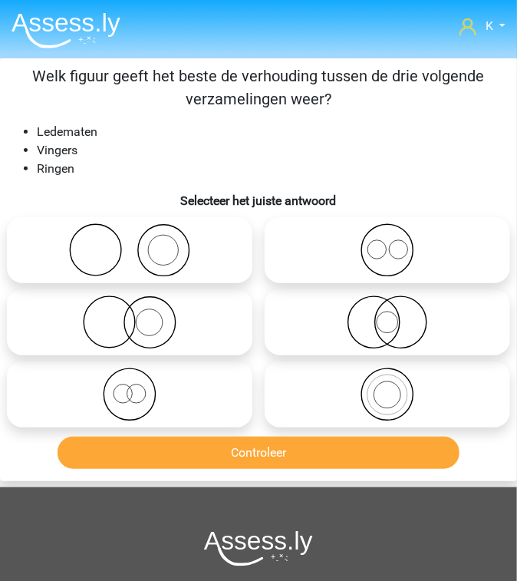
click at [210, 228] on icon at bounding box center [129, 250] width 233 height 54
click at [140, 233] on input "radio" at bounding box center [135, 238] width 10 height 10
radio input "true"
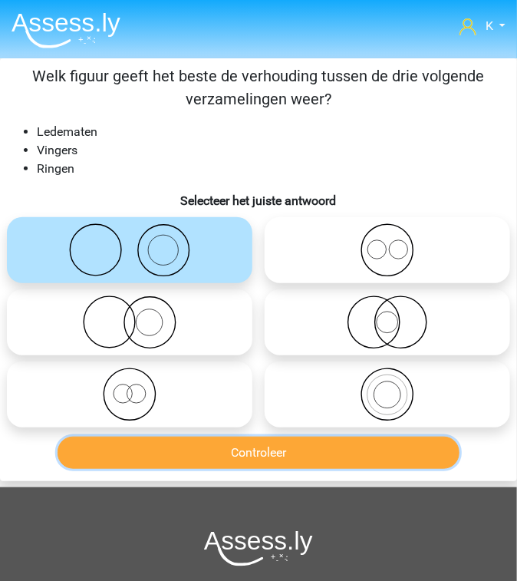
click at [332, 448] on button "Controleer" at bounding box center [259, 453] width 403 height 32
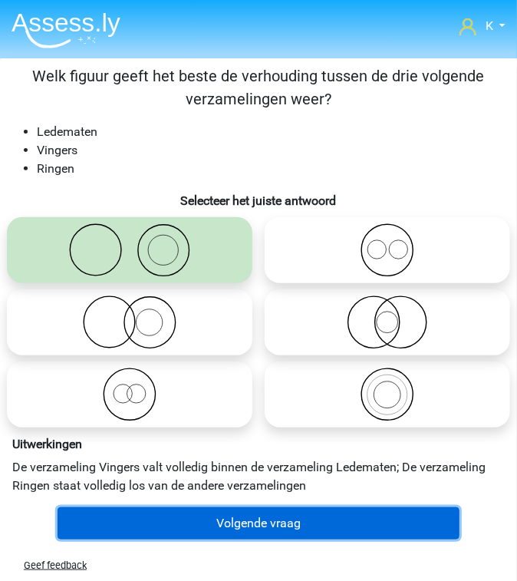
click at [334, 516] on button "Volgende vraag" at bounding box center [259, 523] width 403 height 32
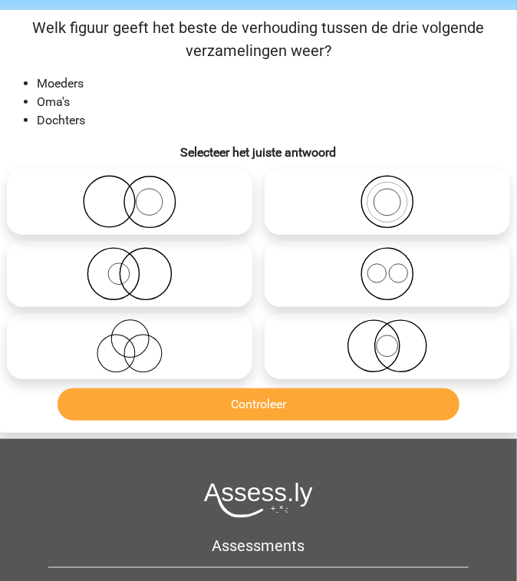
scroll to position [58, 0]
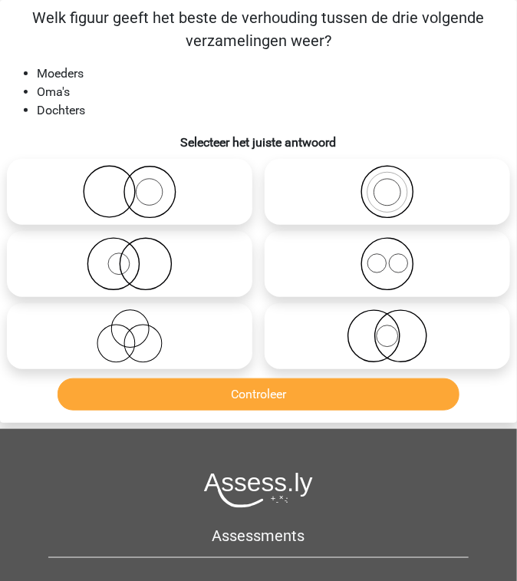
click at [355, 206] on icon at bounding box center [387, 192] width 233 height 54
click at [388, 184] on input "radio" at bounding box center [393, 179] width 10 height 10
radio input "true"
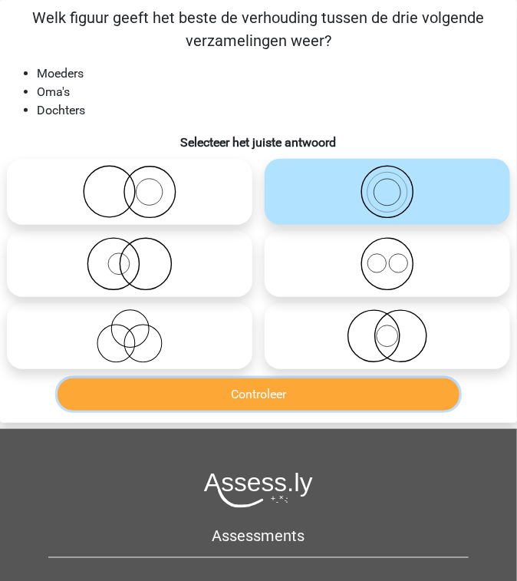
click at [342, 401] on button "Controleer" at bounding box center [259, 394] width 403 height 32
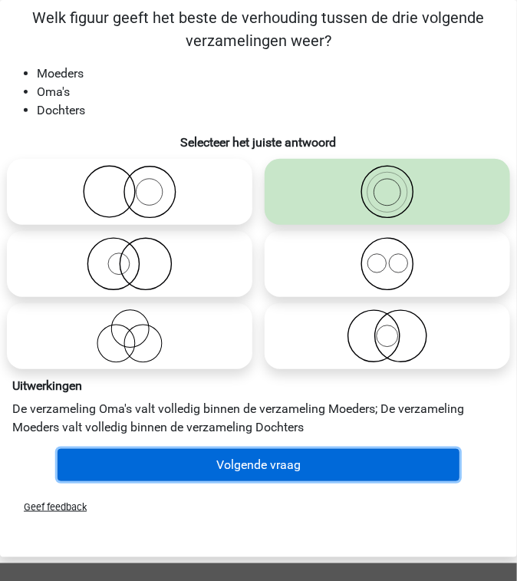
click at [395, 472] on button "Volgende vraag" at bounding box center [259, 465] width 403 height 32
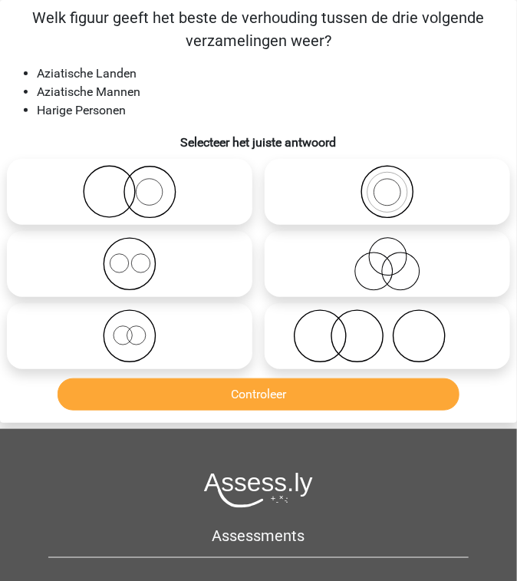
click at [393, 328] on icon at bounding box center [387, 336] width 233 height 54
click at [393, 328] on input "radio" at bounding box center [393, 323] width 10 height 10
radio input "true"
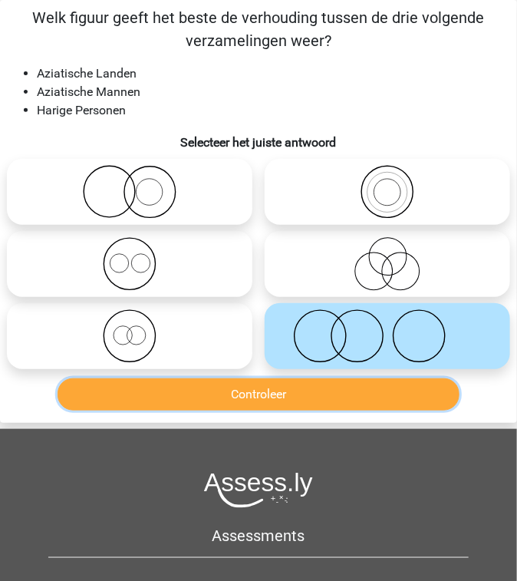
click at [369, 396] on button "Controleer" at bounding box center [259, 394] width 403 height 32
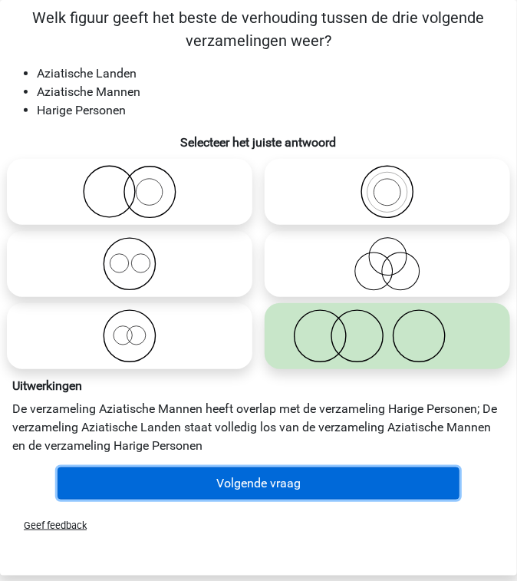
click at [350, 477] on button "Volgende vraag" at bounding box center [259, 483] width 403 height 32
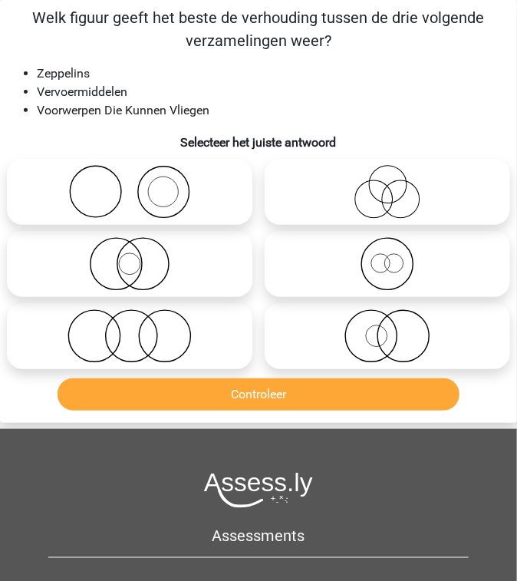
click at [405, 325] on icon at bounding box center [387, 336] width 233 height 54
click at [398, 325] on input "radio" at bounding box center [393, 323] width 10 height 10
radio input "true"
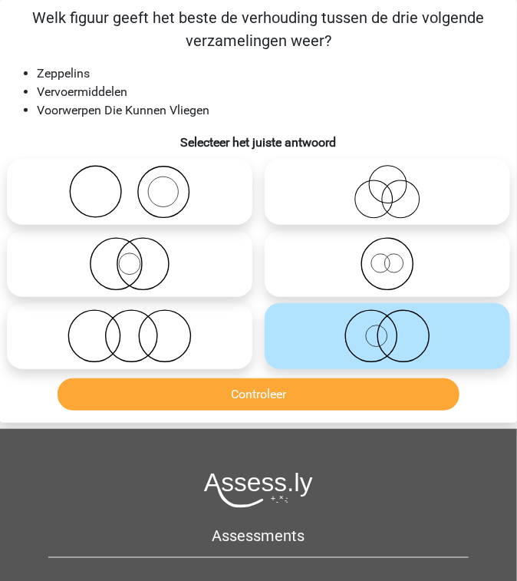
click at [205, 282] on icon at bounding box center [129, 264] width 233 height 54
click at [140, 256] on input "radio" at bounding box center [135, 251] width 10 height 10
radio input "true"
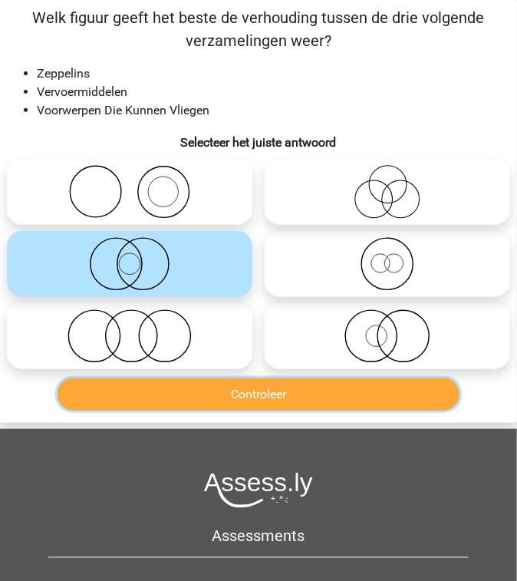
click at [270, 401] on button "Controleer" at bounding box center [259, 394] width 403 height 32
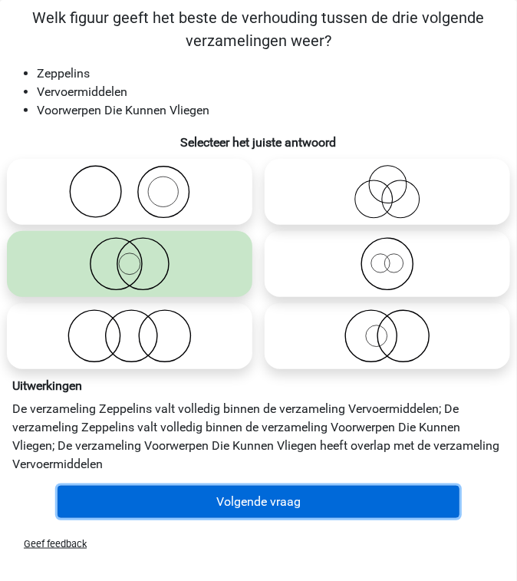
click at [295, 488] on button "Volgende vraag" at bounding box center [259, 502] width 403 height 32
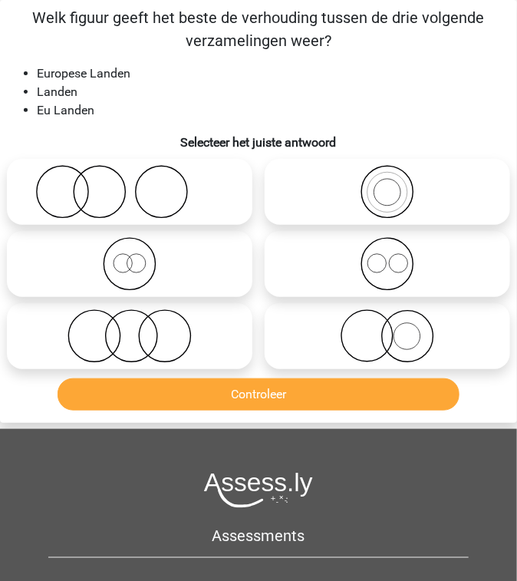
click at [178, 261] on icon at bounding box center [129, 264] width 233 height 54
click at [140, 256] on input "radio" at bounding box center [135, 251] width 10 height 10
radio input "true"
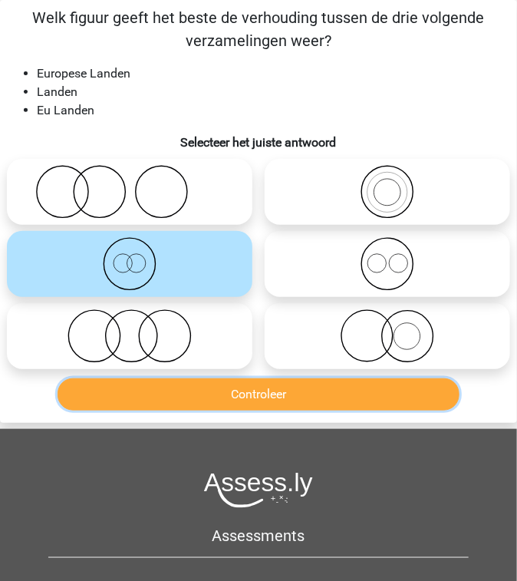
click at [230, 401] on button "Controleer" at bounding box center [259, 394] width 403 height 32
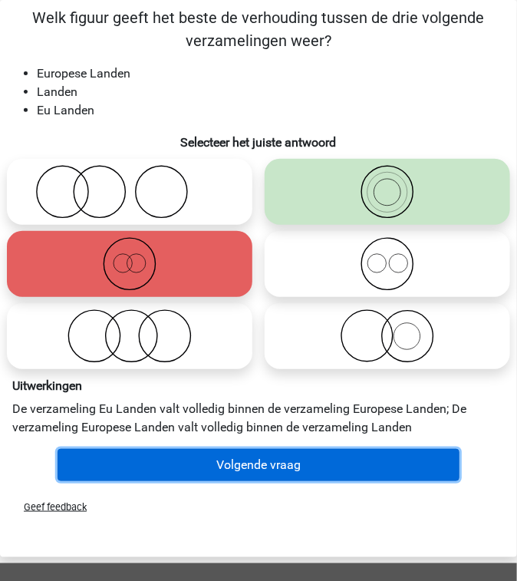
click at [279, 475] on button "Volgende vraag" at bounding box center [259, 465] width 403 height 32
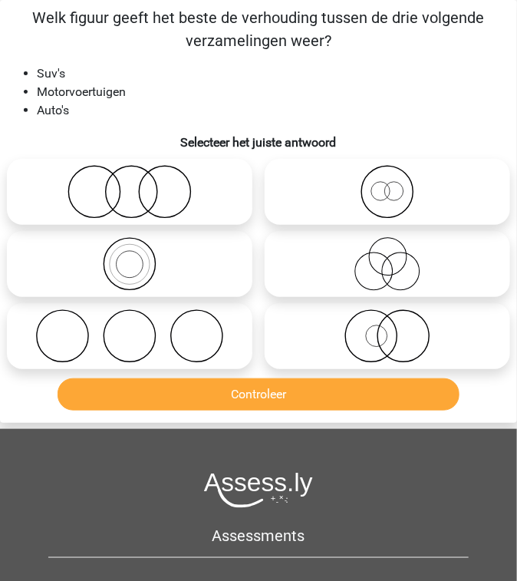
click at [193, 271] on icon at bounding box center [129, 264] width 233 height 54
click at [140, 256] on input "radio" at bounding box center [135, 251] width 10 height 10
radio input "true"
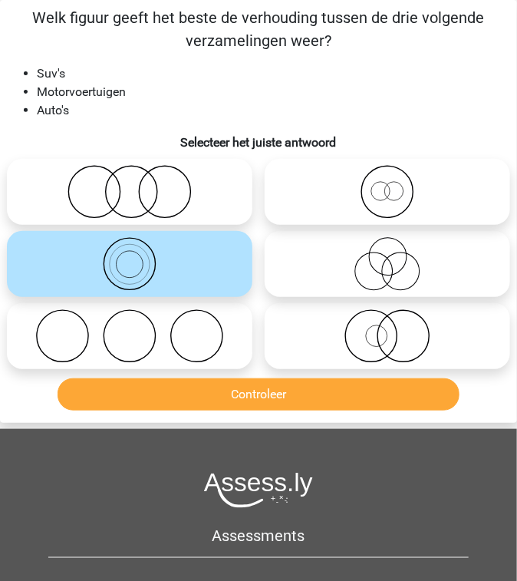
click at [236, 371] on div at bounding box center [130, 336] width 258 height 72
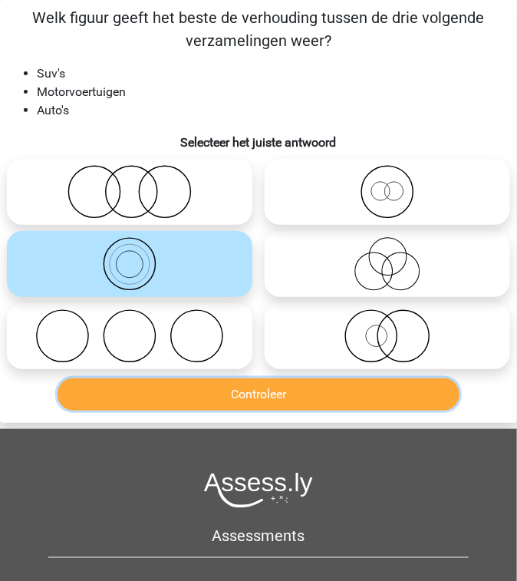
click at [248, 391] on button "Controleer" at bounding box center [259, 394] width 403 height 32
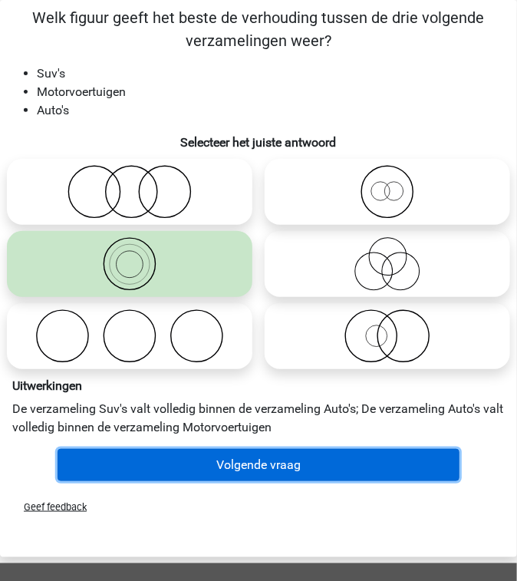
click at [282, 468] on button "Volgende vraag" at bounding box center [259, 465] width 403 height 32
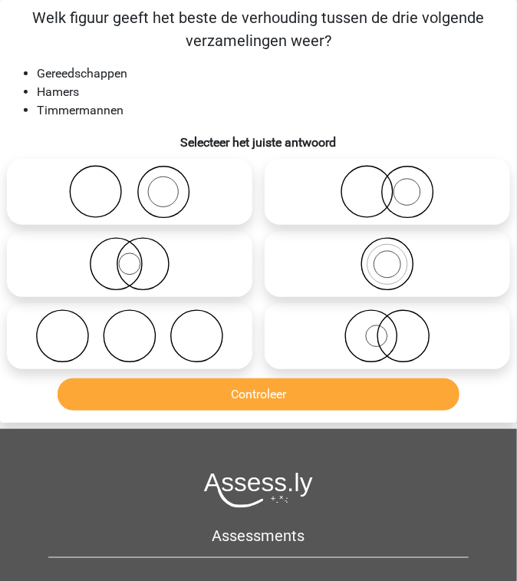
click at [196, 193] on icon at bounding box center [129, 192] width 233 height 54
click at [140, 184] on input "radio" at bounding box center [135, 179] width 10 height 10
radio input "true"
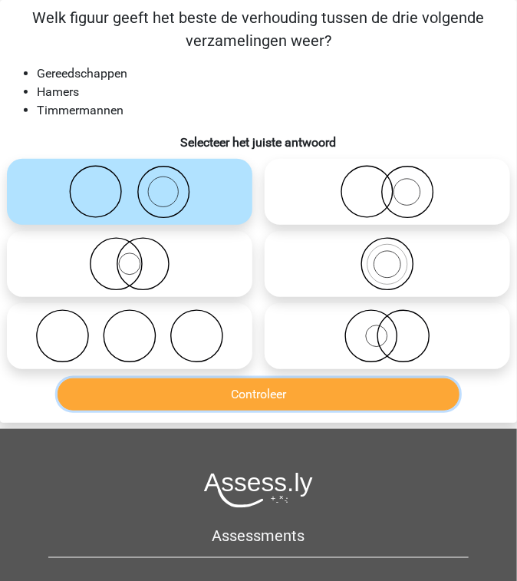
click at [288, 407] on button "Controleer" at bounding box center [259, 394] width 403 height 32
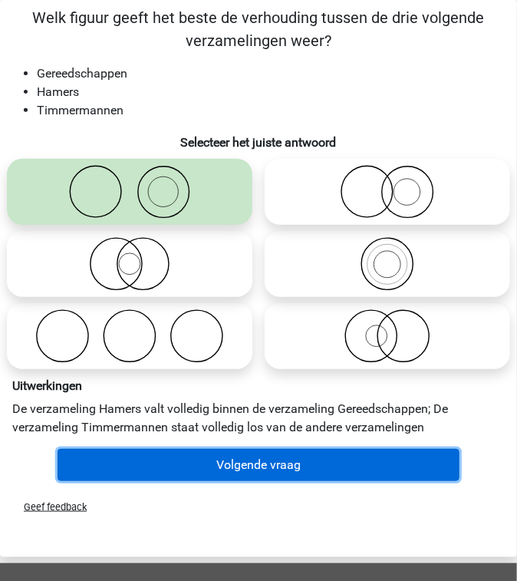
click at [303, 476] on button "Volgende vraag" at bounding box center [259, 465] width 403 height 32
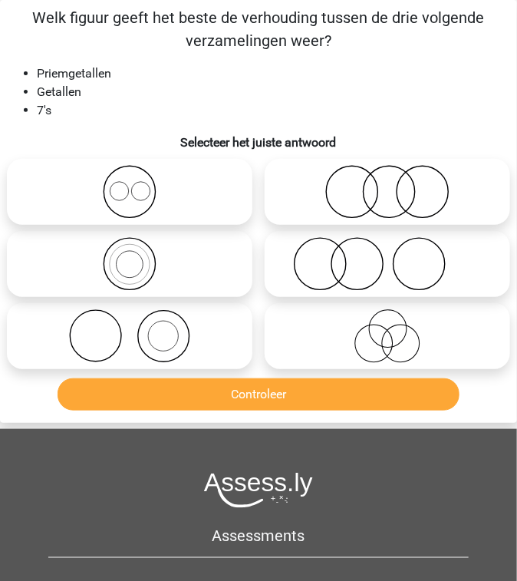
click at [215, 271] on icon at bounding box center [129, 264] width 233 height 54
click at [140, 256] on input "radio" at bounding box center [135, 251] width 10 height 10
radio input "true"
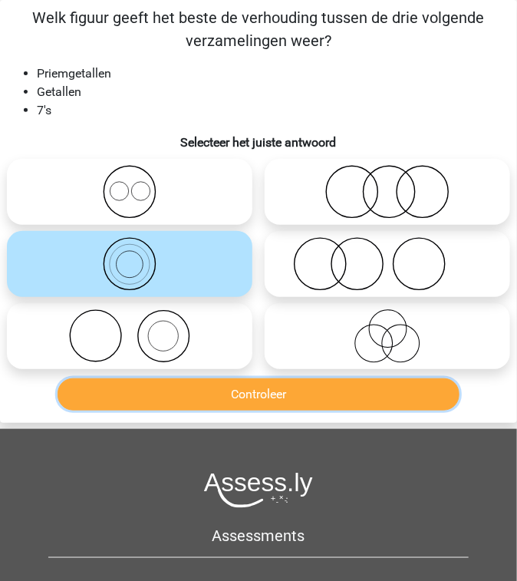
click at [242, 387] on button "Controleer" at bounding box center [259, 394] width 403 height 32
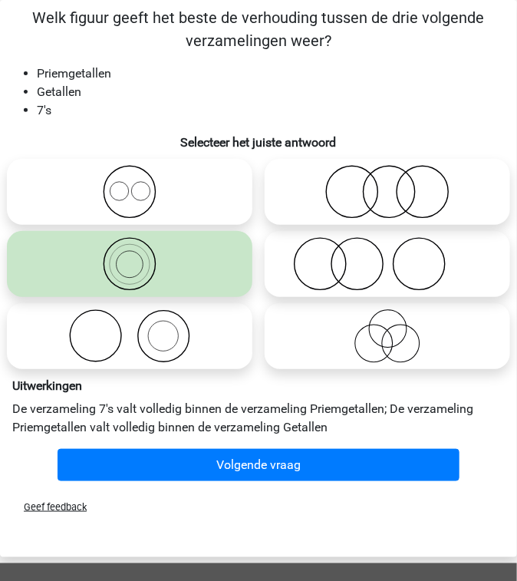
click at [270, 445] on div "Volgende vraag" at bounding box center [258, 465] width 505 height 45
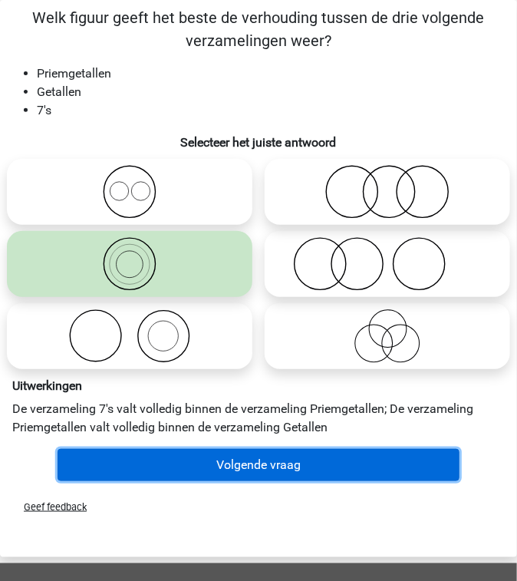
click at [275, 457] on button "Volgende vraag" at bounding box center [259, 465] width 403 height 32
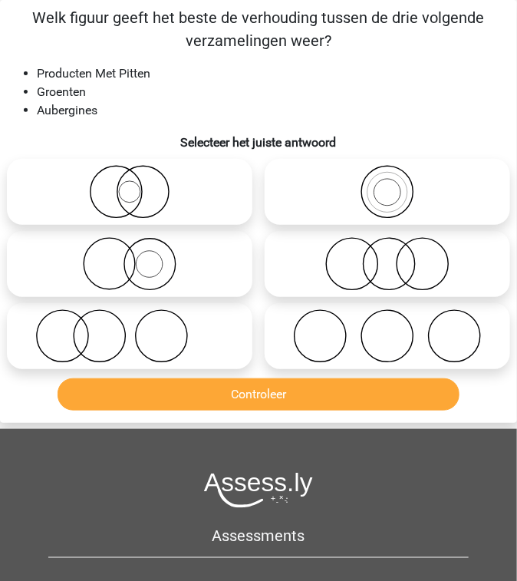
click at [189, 271] on icon at bounding box center [129, 264] width 233 height 54
click at [140, 256] on input "radio" at bounding box center [135, 251] width 10 height 10
radio input "true"
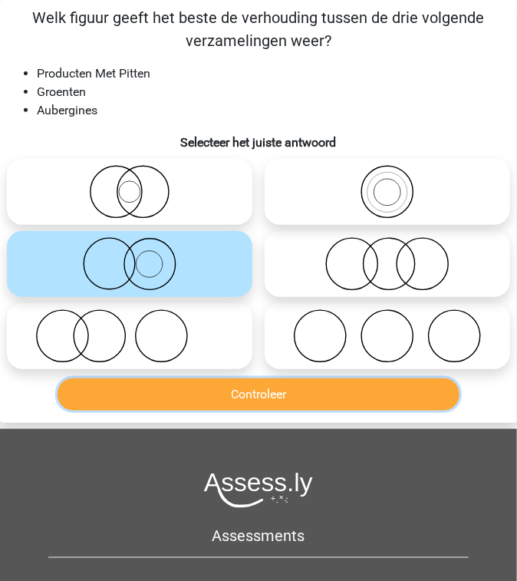
click at [230, 390] on button "Controleer" at bounding box center [259, 394] width 403 height 32
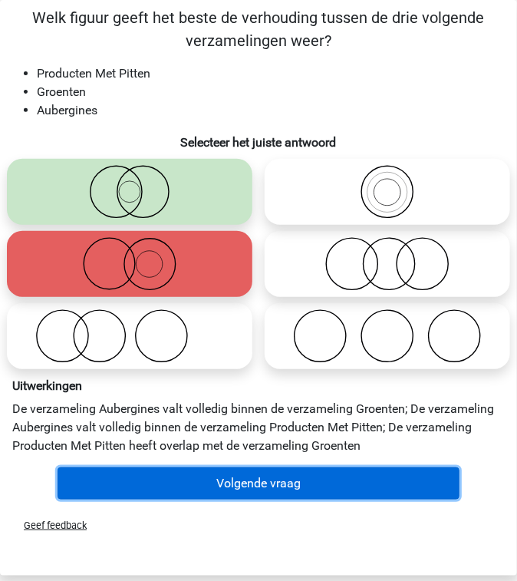
click at [275, 485] on button "Volgende vraag" at bounding box center [259, 483] width 403 height 32
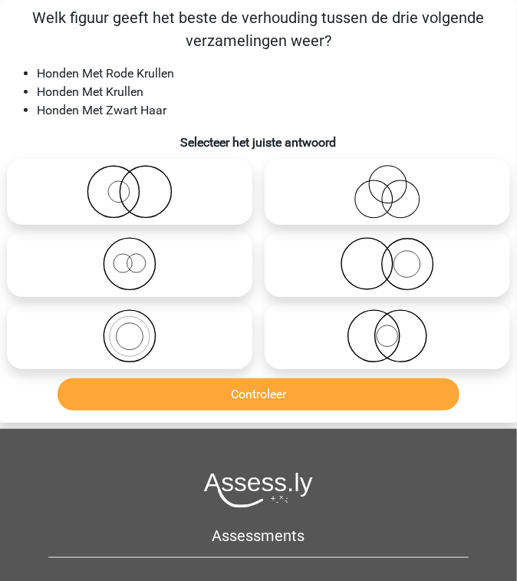
click at [408, 207] on icon at bounding box center [387, 192] width 233 height 54
click at [398, 184] on input "radio" at bounding box center [393, 179] width 10 height 10
radio input "true"
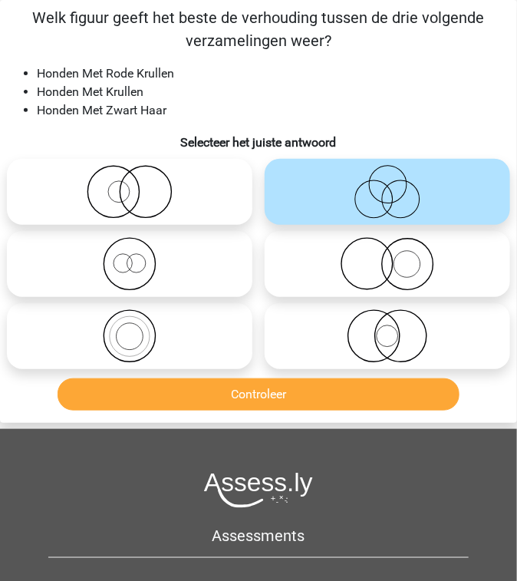
click at [382, 266] on circle at bounding box center [407, 264] width 51 height 51
click at [388, 256] on input "radio" at bounding box center [393, 251] width 10 height 10
radio input "true"
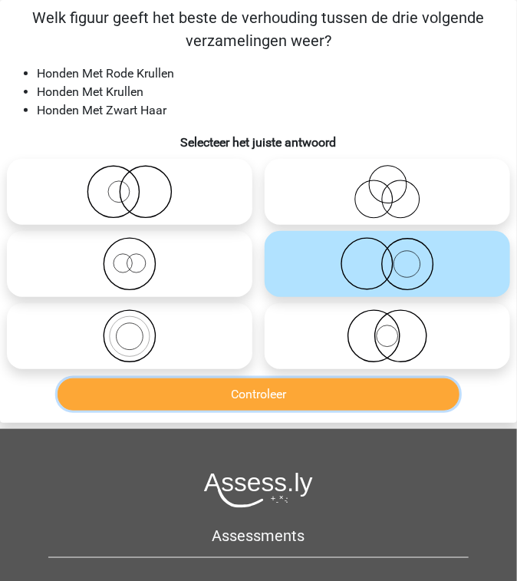
click at [358, 402] on button "Controleer" at bounding box center [259, 394] width 403 height 32
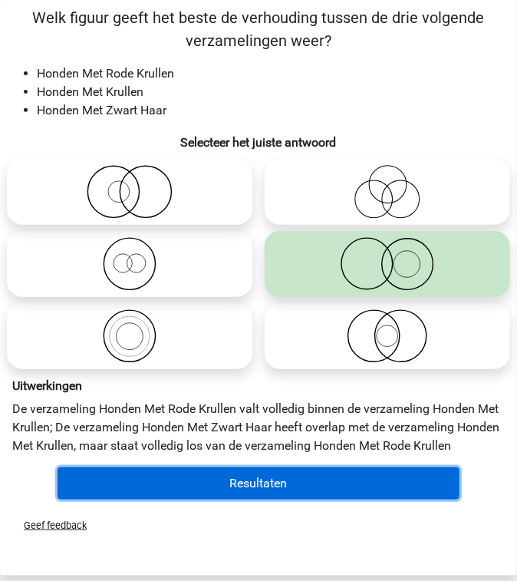
click at [302, 482] on button "Resultaten" at bounding box center [259, 483] width 403 height 32
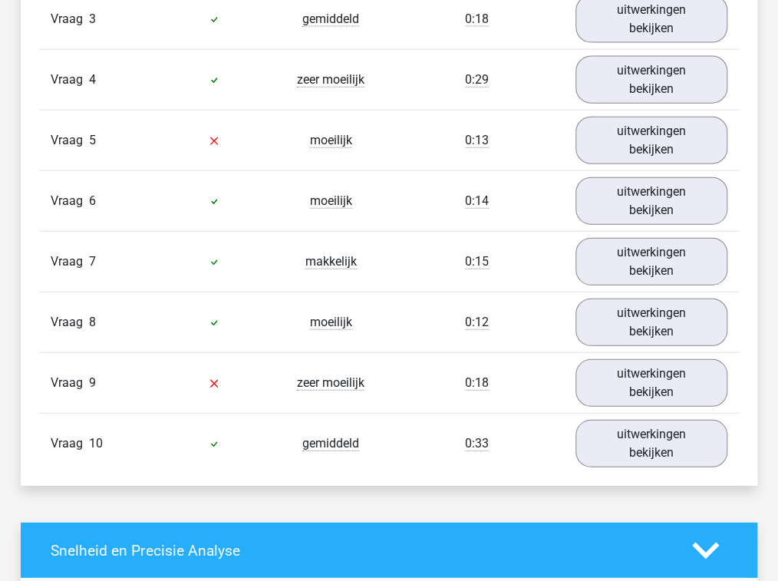
scroll to position [1156, 0]
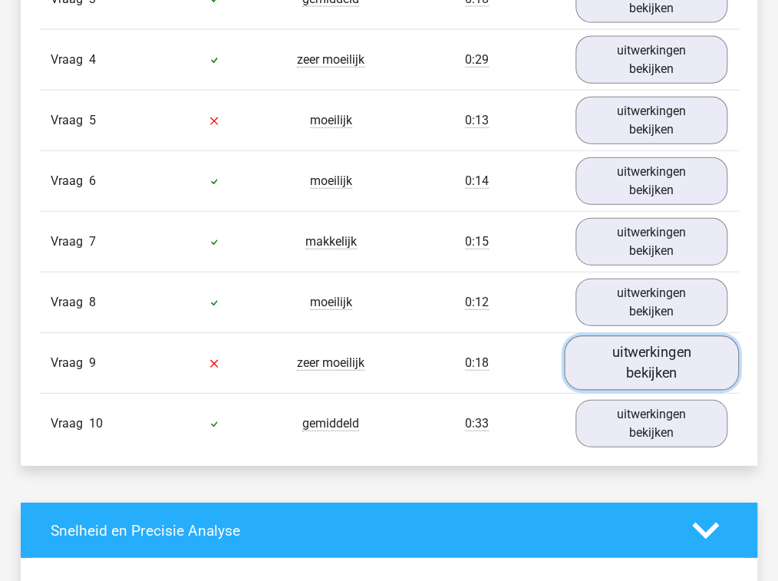
click at [516, 362] on link "uitwerkingen bekijken" at bounding box center [651, 362] width 175 height 54
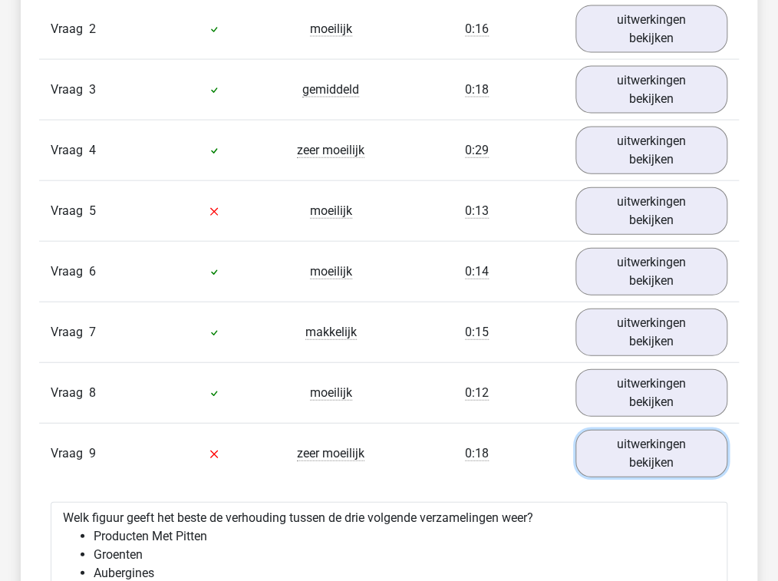
scroll to position [1033, 0]
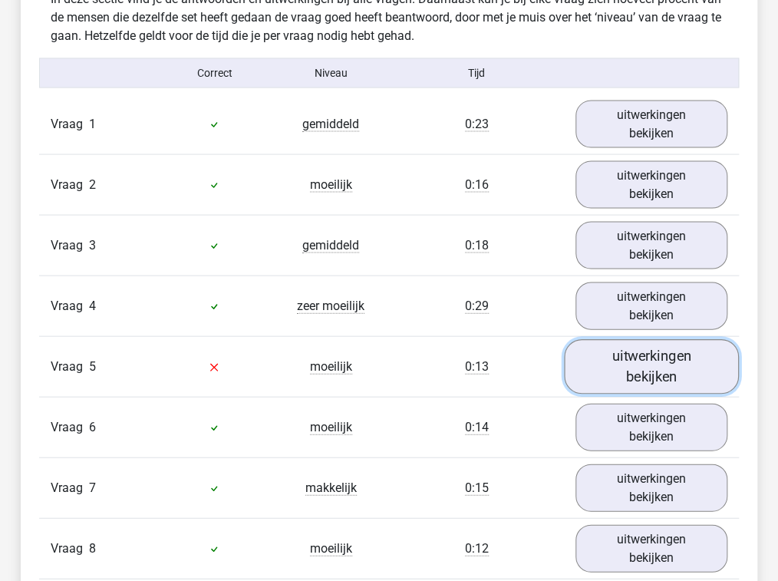
click at [516, 356] on link "uitwerkingen bekijken" at bounding box center [651, 365] width 175 height 54
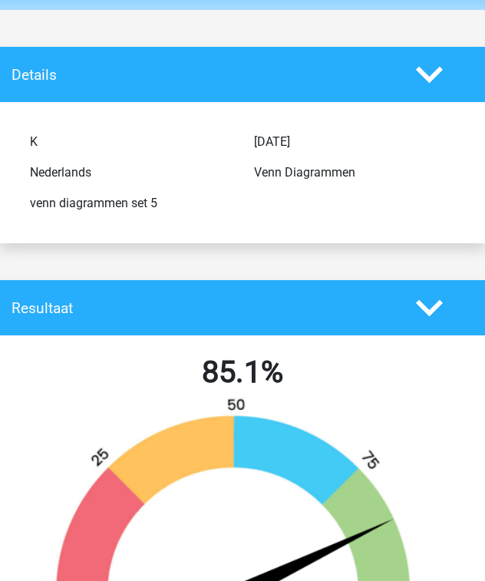
scroll to position [0, 0]
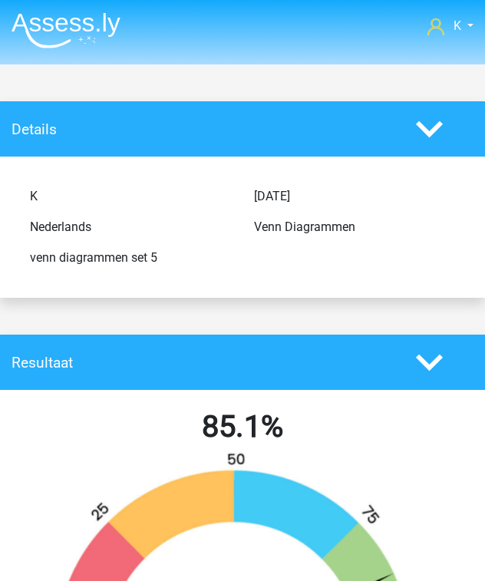
click at [57, 24] on img at bounding box center [66, 30] width 109 height 36
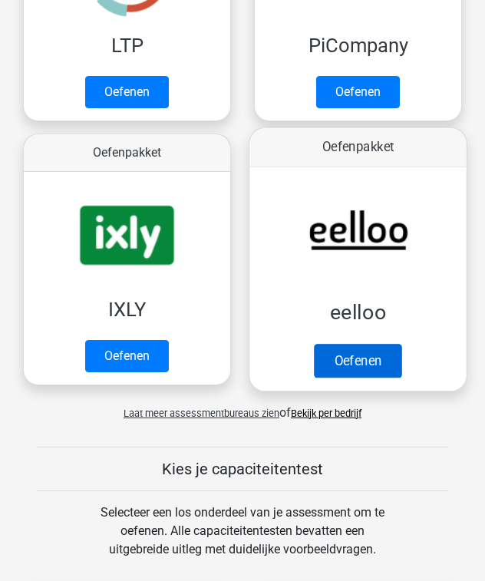
scroll to position [553, 0]
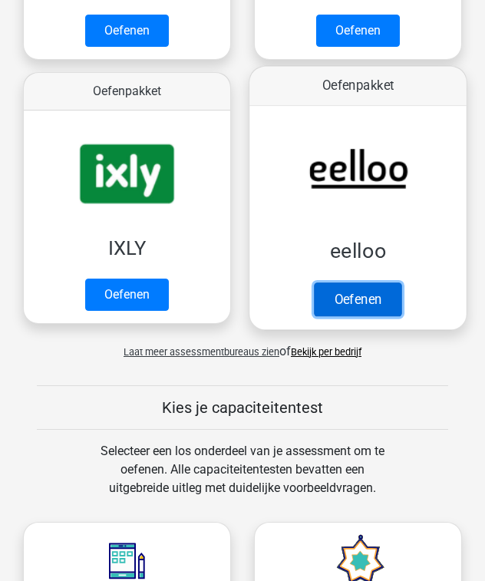
click at [348, 299] on link "Oefenen" at bounding box center [357, 299] width 87 height 34
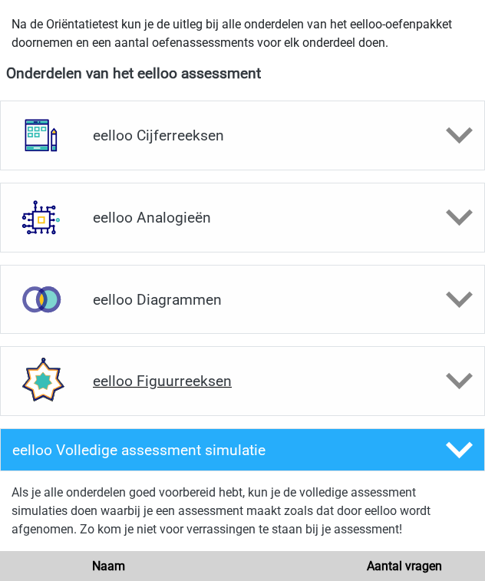
click at [218, 369] on div "eelloo Figuurreeksen" at bounding box center [242, 381] width 485 height 70
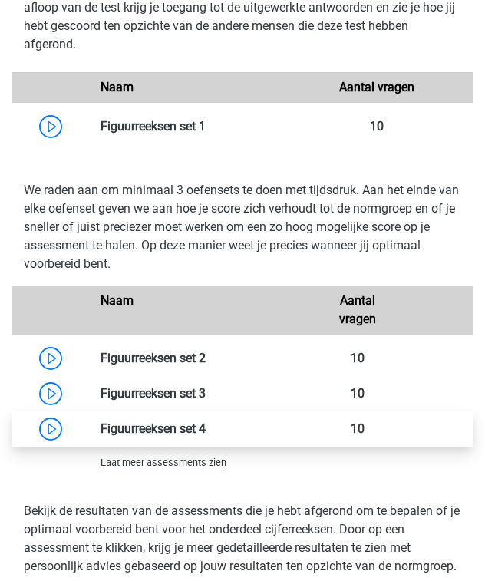
scroll to position [1228, 0]
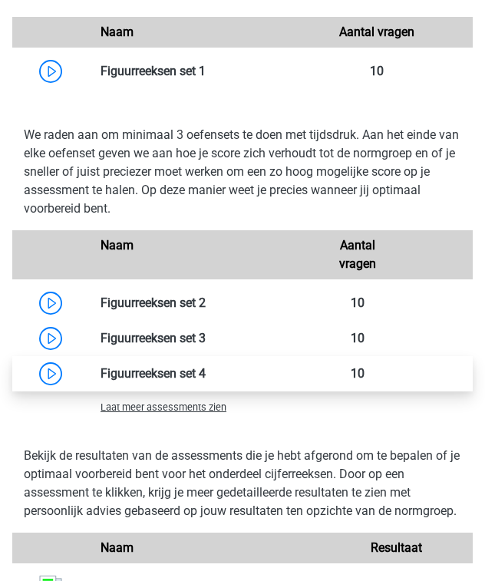
click at [206, 367] on link at bounding box center [206, 373] width 0 height 15
click at [206, 374] on link at bounding box center [206, 373] width 0 height 15
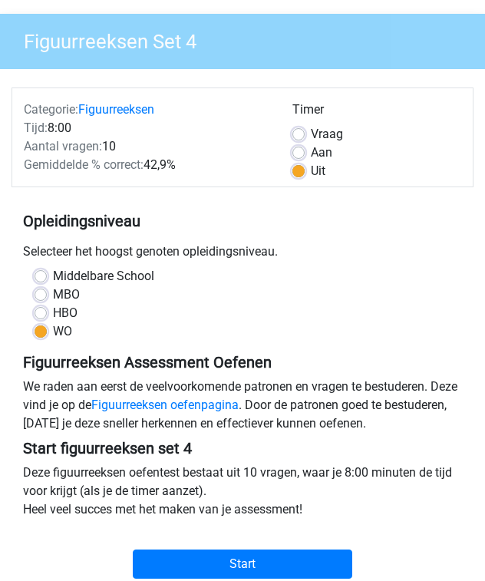
scroll to position [430, 0]
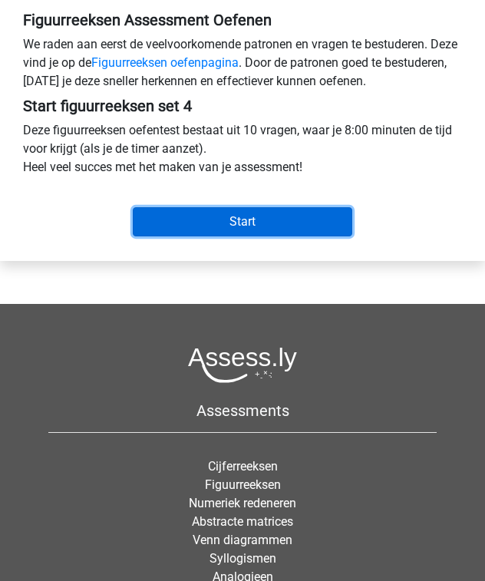
click at [262, 217] on input "Start" at bounding box center [242, 221] width 219 height 29
click at [193, 216] on input "Start" at bounding box center [242, 221] width 219 height 29
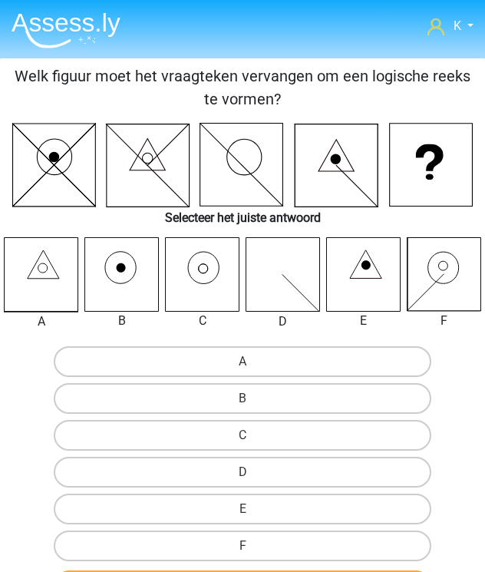
click at [244, 401] on input "B" at bounding box center [247, 403] width 10 height 10
radio input "true"
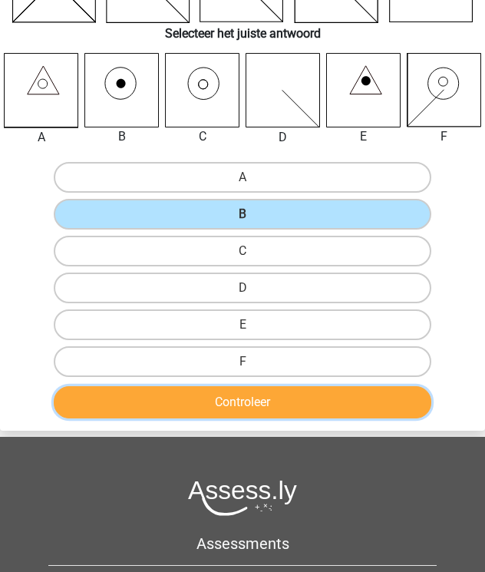
click at [249, 401] on button "Controleer" at bounding box center [242, 402] width 377 height 32
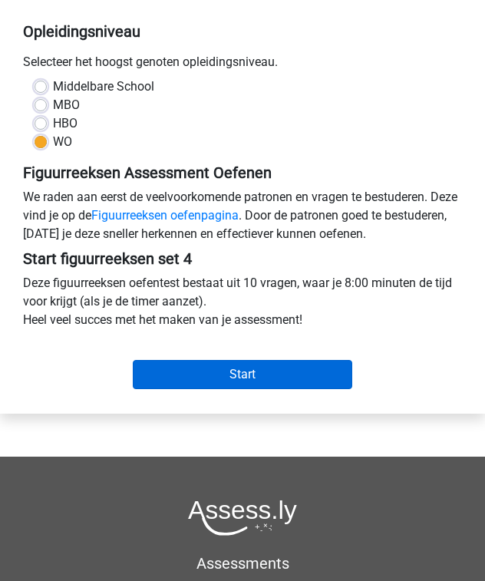
scroll to position [307, 0]
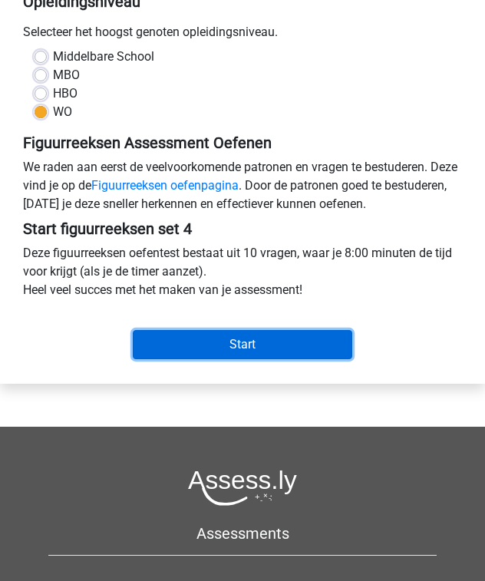
click at [222, 339] on input "Start" at bounding box center [242, 344] width 219 height 29
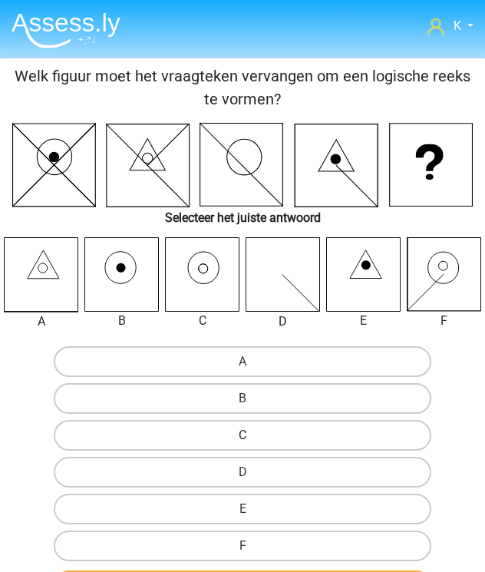
click at [302, 443] on label "C" at bounding box center [242, 435] width 377 height 31
click at [252, 443] on input "C" at bounding box center [247, 440] width 10 height 10
radio input "true"
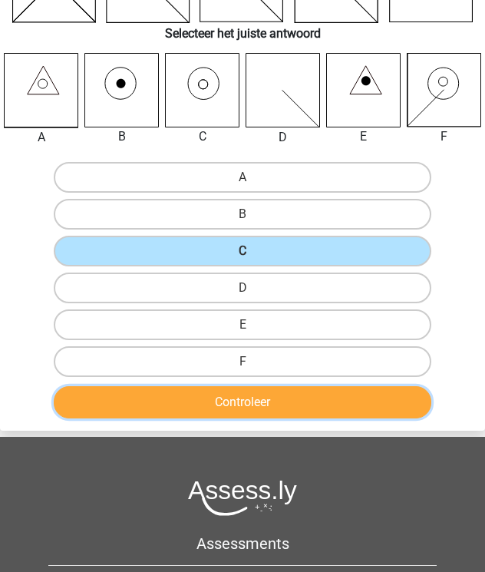
drag, startPoint x: 279, startPoint y: 406, endPoint x: 279, endPoint y: 421, distance: 14.6
click at [279, 405] on button "Controleer" at bounding box center [242, 402] width 377 height 32
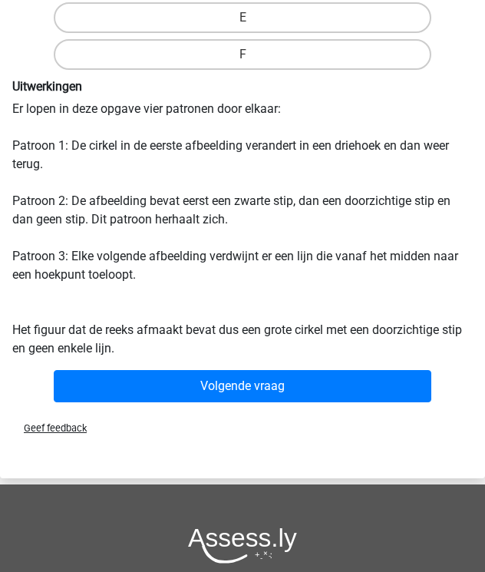
click at [282, 403] on div "Volgende vraag" at bounding box center [242, 389] width 483 height 38
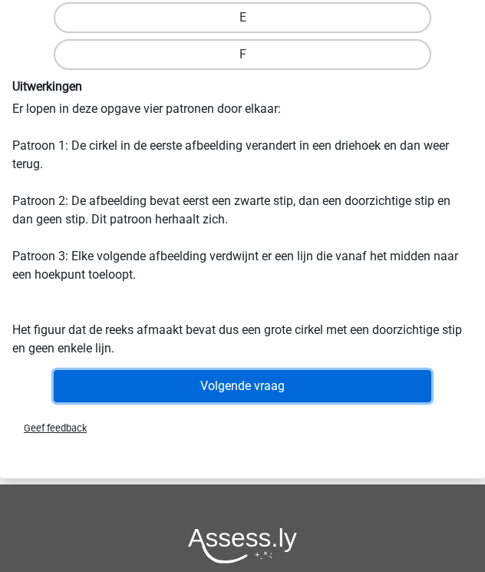
click at [292, 390] on button "Volgende vraag" at bounding box center [242, 386] width 377 height 32
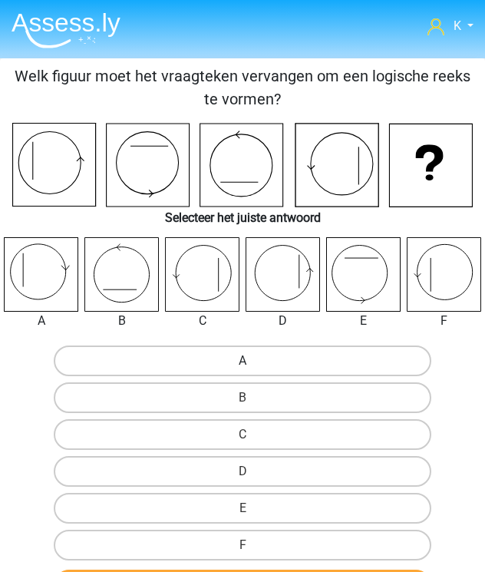
click at [175, 351] on label "A" at bounding box center [242, 360] width 377 height 31
click at [242, 361] on input "A" at bounding box center [247, 366] width 10 height 10
radio input "true"
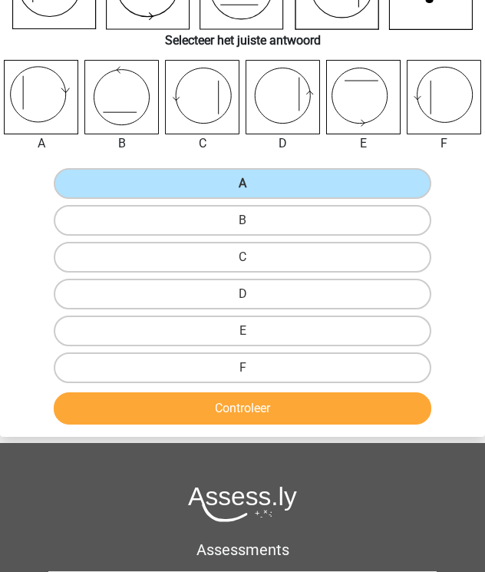
scroll to position [184, 0]
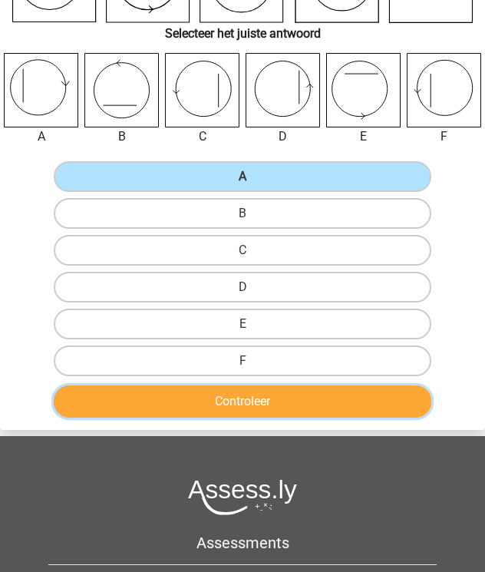
click at [251, 396] on button "Controleer" at bounding box center [242, 401] width 377 height 32
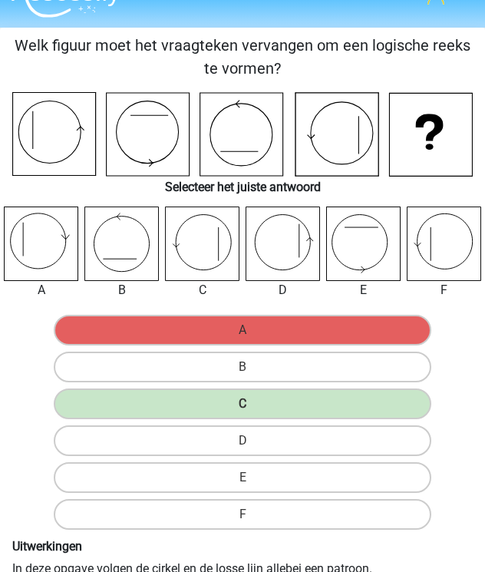
scroll to position [0, 0]
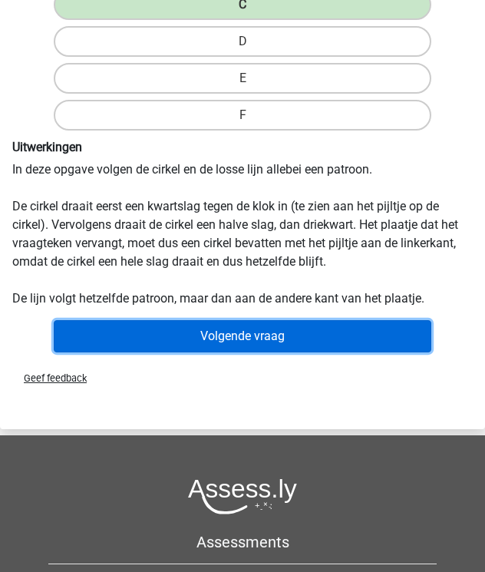
click at [233, 327] on button "Volgende vraag" at bounding box center [242, 336] width 377 height 32
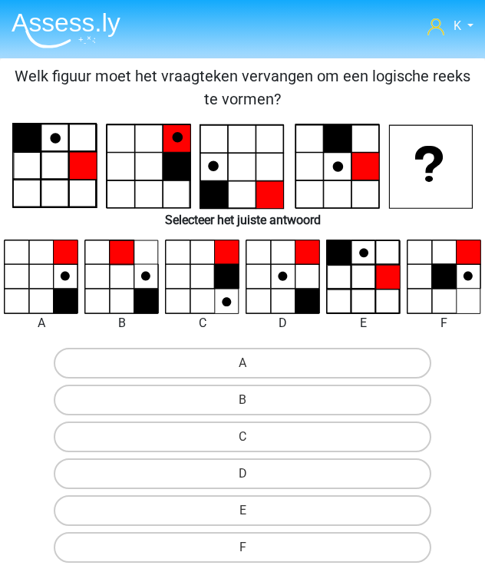
click at [245, 363] on input "A" at bounding box center [247, 368] width 10 height 10
radio input "true"
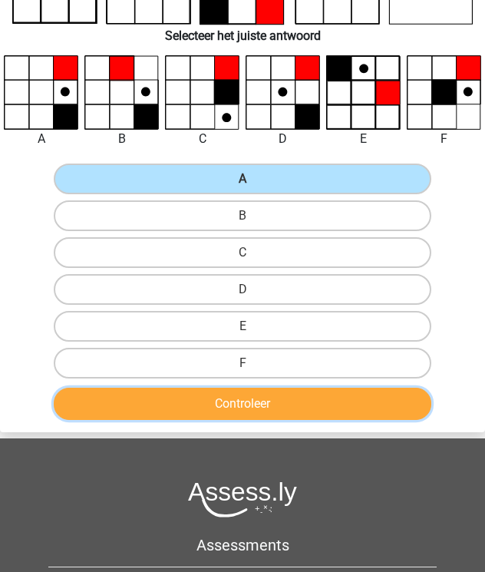
click at [254, 397] on button "Controleer" at bounding box center [242, 404] width 377 height 32
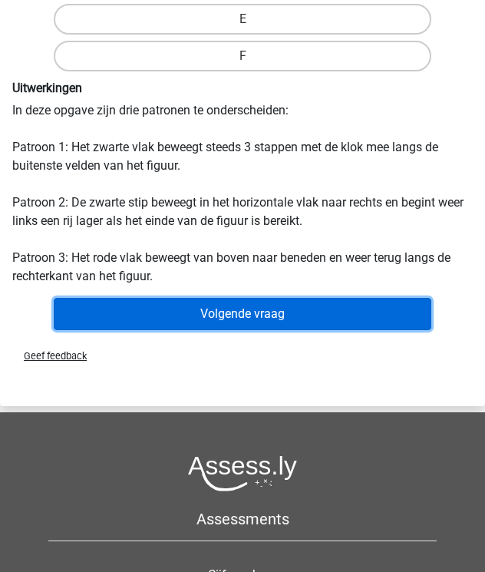
click at [270, 310] on button "Volgende vraag" at bounding box center [242, 314] width 377 height 32
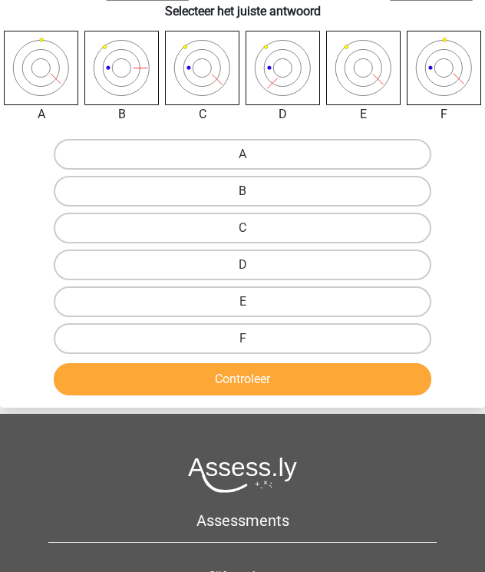
scroll to position [31, 0]
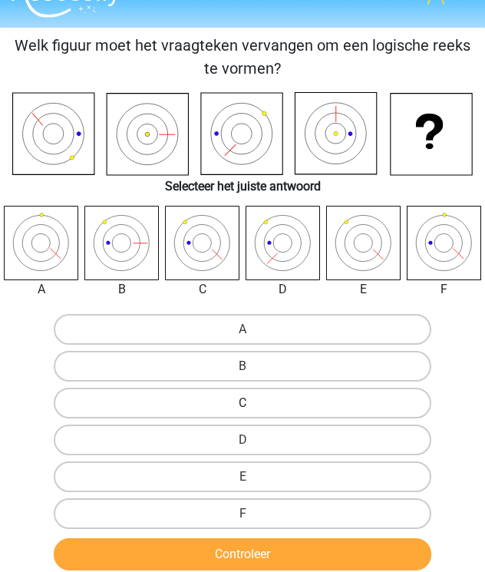
click at [289, 401] on label "C" at bounding box center [242, 403] width 377 height 31
click at [252, 403] on input "C" at bounding box center [247, 408] width 10 height 10
radio input "true"
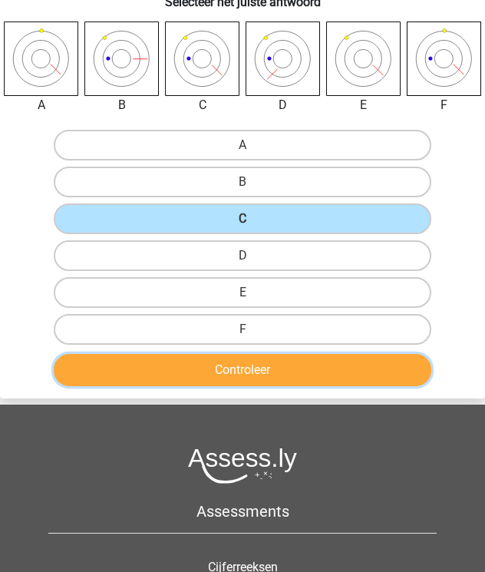
click at [285, 373] on button "Controleer" at bounding box center [242, 370] width 377 height 32
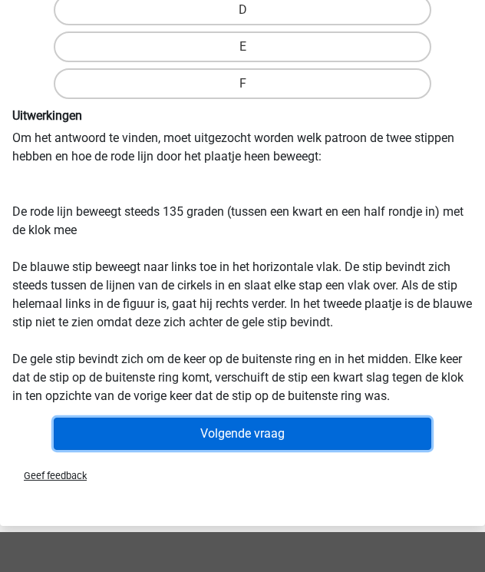
click at [276, 429] on button "Volgende vraag" at bounding box center [242, 433] width 377 height 32
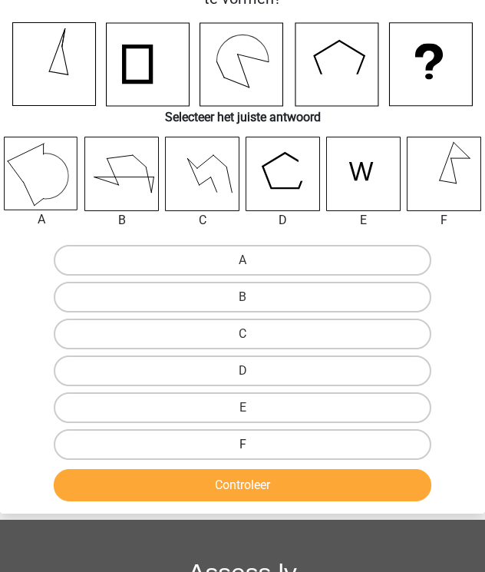
scroll to position [0, 0]
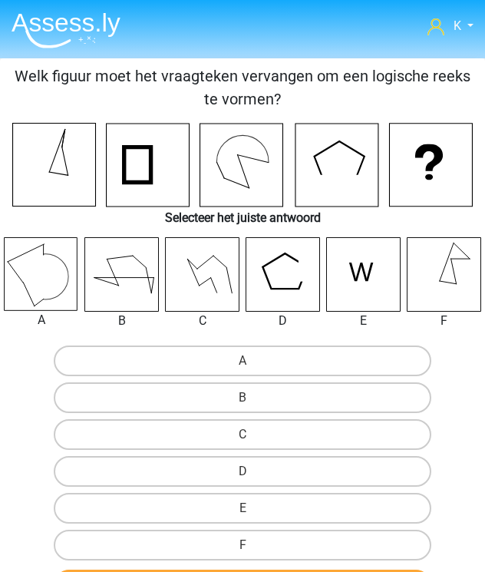
click at [206, 275] on icon at bounding box center [202, 274] width 74 height 74
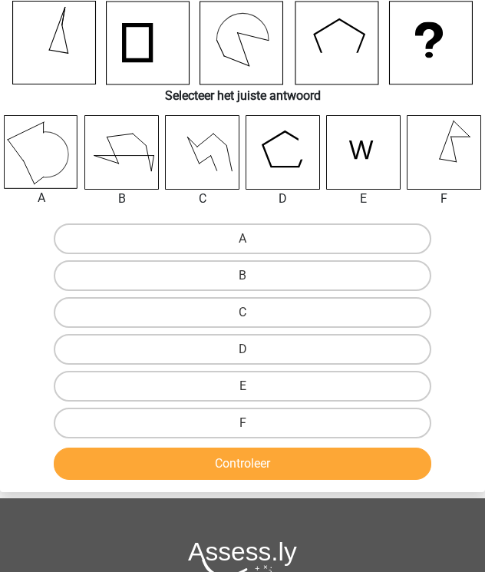
scroll to position [123, 0]
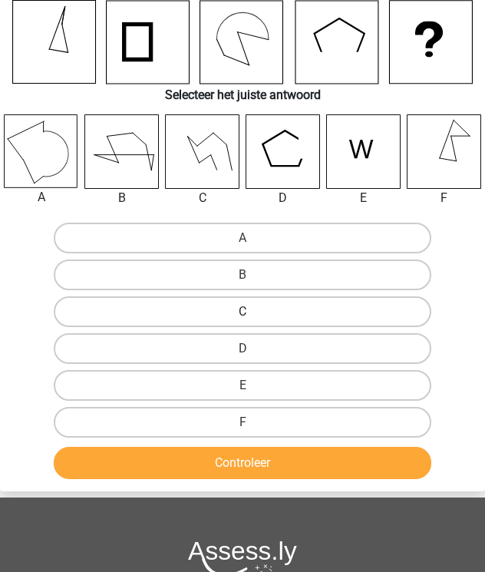
click at [249, 302] on label "C" at bounding box center [242, 311] width 377 height 31
click at [249, 312] on input "C" at bounding box center [247, 317] width 10 height 10
radio input "true"
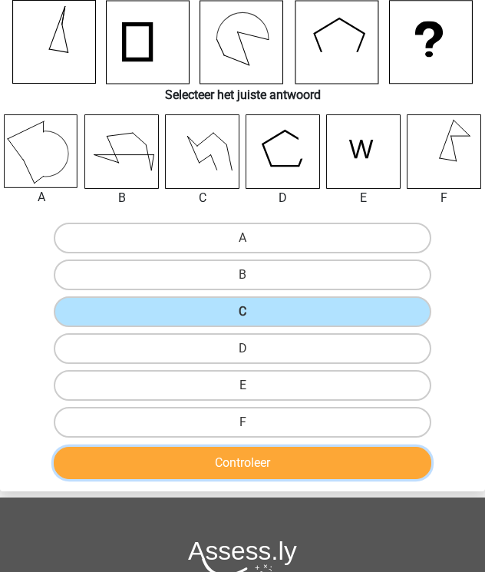
click at [268, 453] on button "Controleer" at bounding box center [242, 463] width 377 height 32
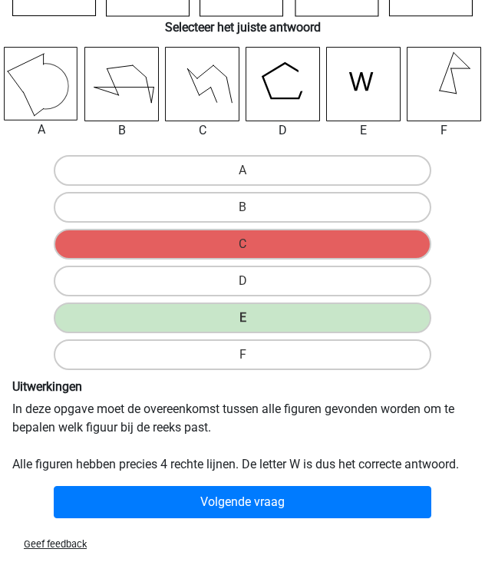
scroll to position [0, 0]
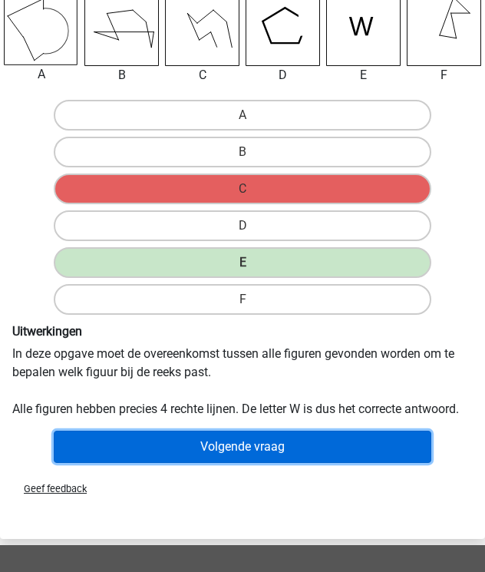
click at [300, 439] on button "Volgende vraag" at bounding box center [242, 447] width 377 height 32
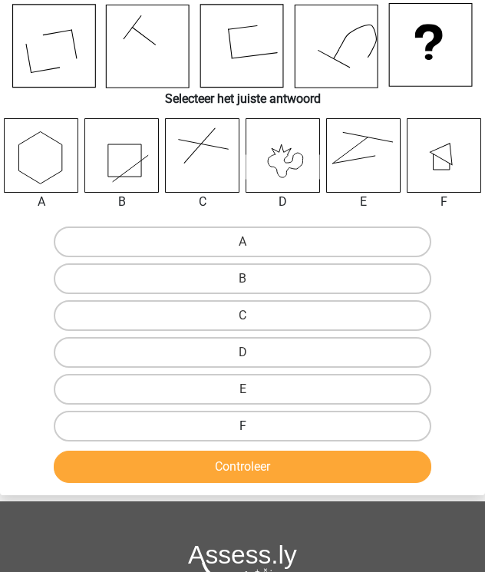
scroll to position [184, 0]
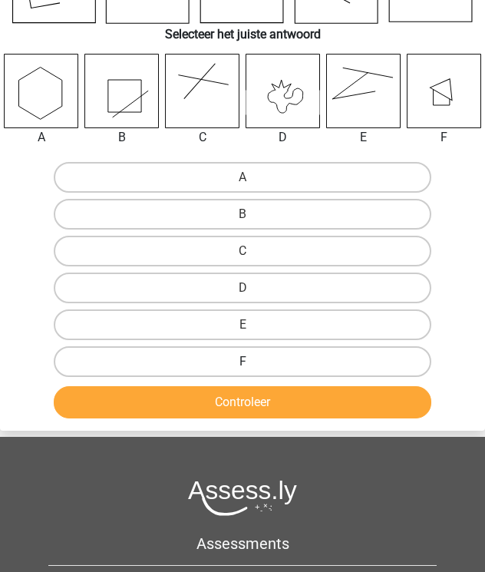
click at [291, 354] on label "F" at bounding box center [242, 361] width 377 height 31
click at [252, 361] on input "F" at bounding box center [247, 366] width 10 height 10
radio input "true"
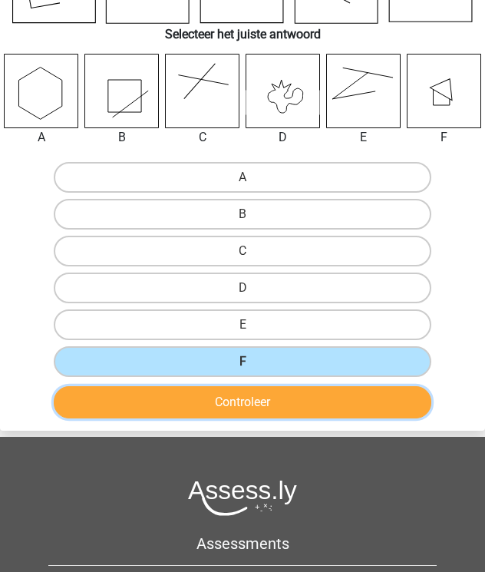
click at [280, 397] on button "Controleer" at bounding box center [242, 402] width 377 height 32
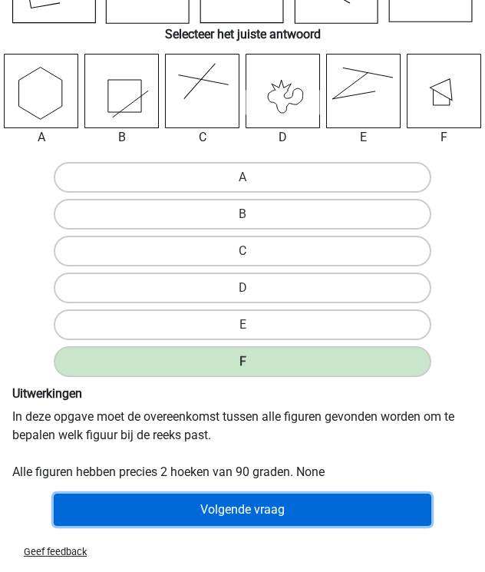
click at [267, 503] on button "Volgende vraag" at bounding box center [242, 509] width 377 height 32
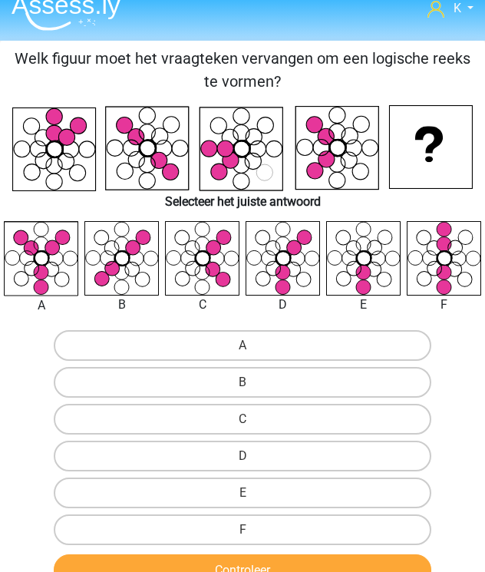
scroll to position [0, 0]
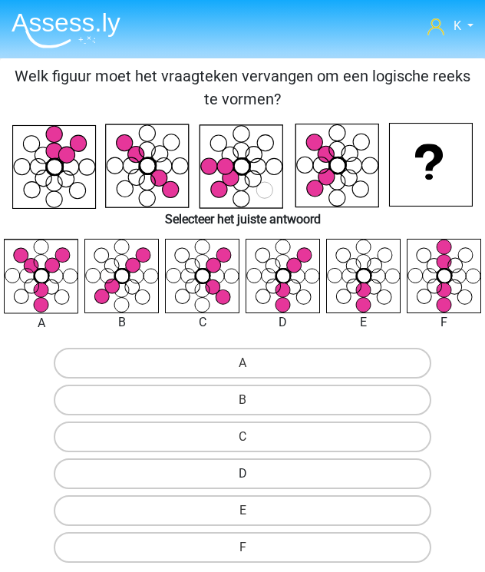
click at [223, 460] on label "D" at bounding box center [242, 473] width 377 height 31
click at [242, 473] on input "D" at bounding box center [247, 478] width 10 height 10
radio input "true"
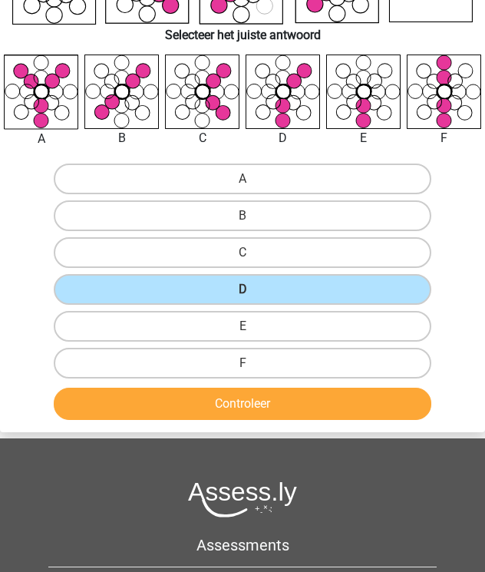
click at [236, 421] on div "Controleer" at bounding box center [242, 407] width 483 height 38
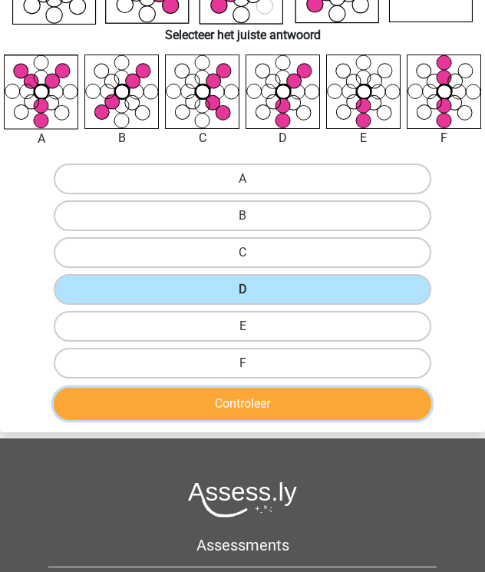
click at [240, 407] on button "Controleer" at bounding box center [242, 404] width 377 height 32
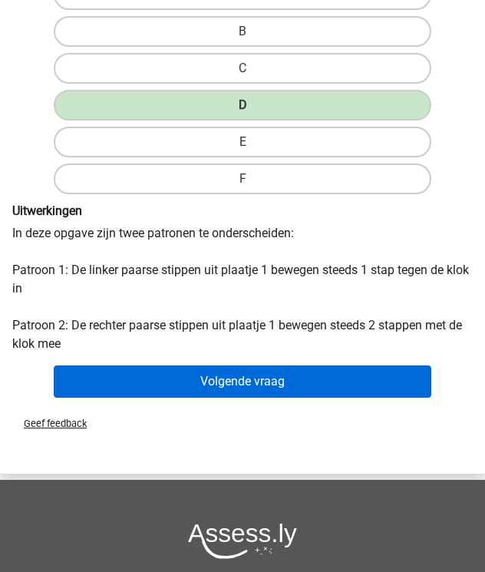
click at [252, 368] on div "Volgende vraag" at bounding box center [242, 381] width 473 height 45
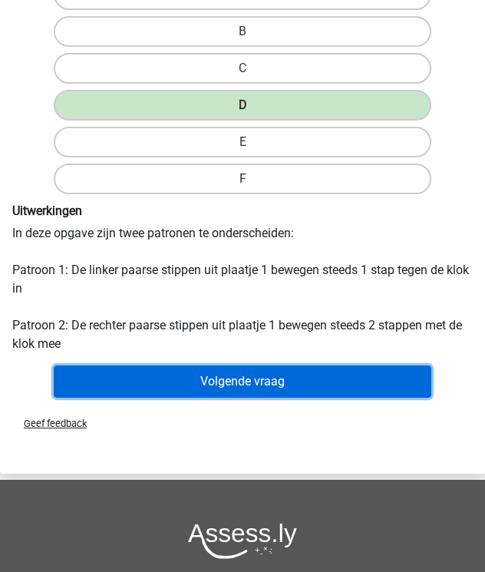
click at [252, 381] on button "Volgende vraag" at bounding box center [242, 381] width 377 height 32
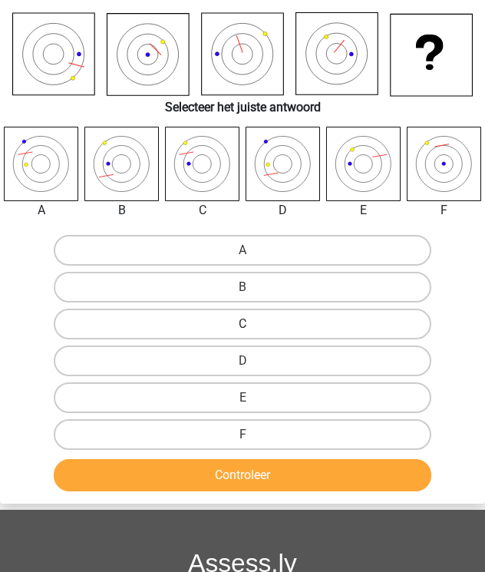
scroll to position [123, 0]
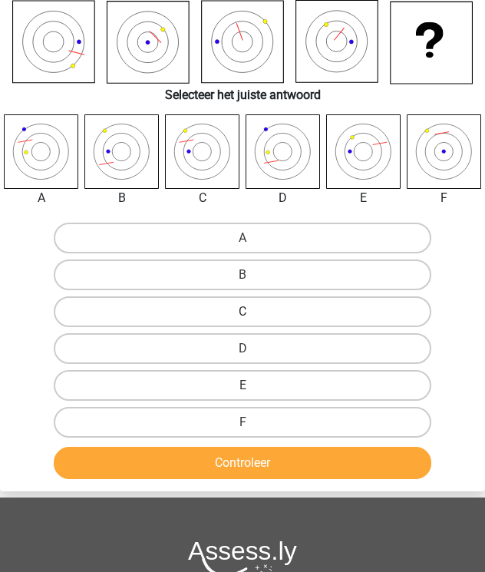
click at [268, 307] on label "C" at bounding box center [242, 311] width 377 height 31
click at [252, 312] on input "C" at bounding box center [247, 317] width 10 height 10
radio input "true"
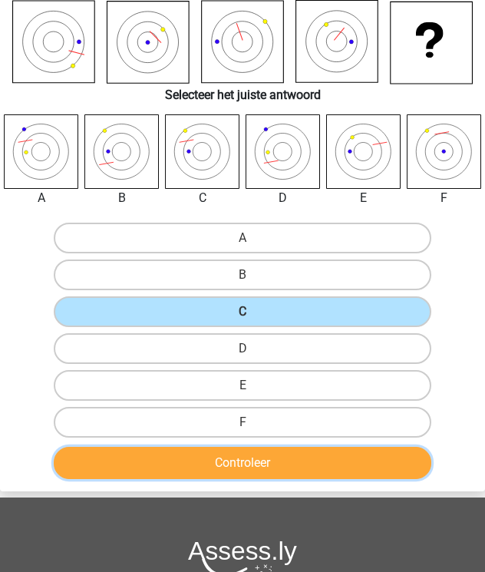
click at [258, 456] on button "Controleer" at bounding box center [242, 463] width 377 height 32
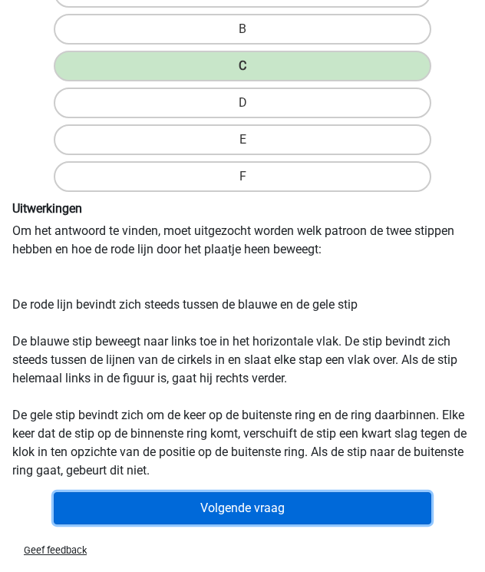
click at [261, 492] on button "Volgende vraag" at bounding box center [242, 508] width 377 height 32
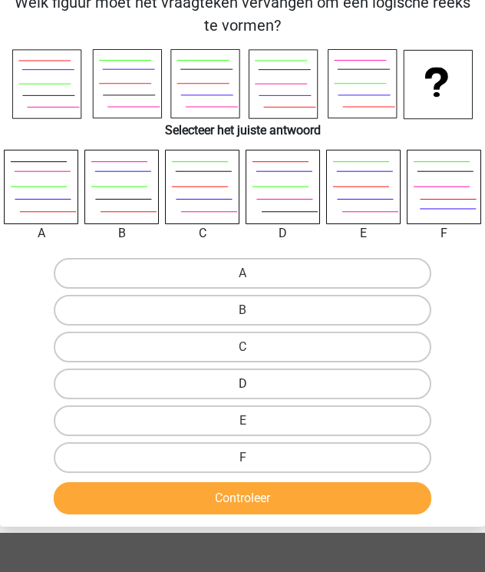
scroll to position [0, 0]
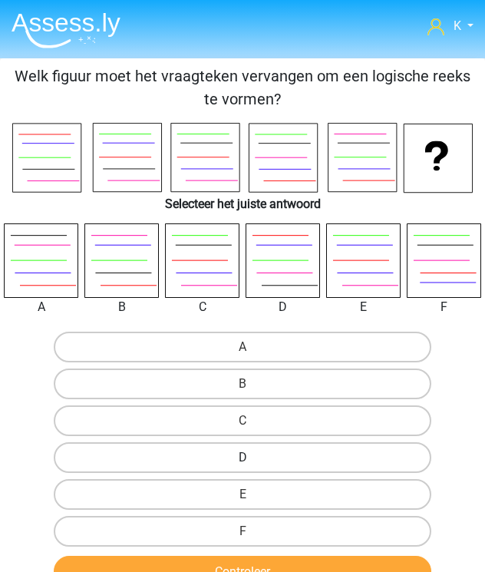
click at [246, 449] on label "D" at bounding box center [242, 457] width 377 height 31
click at [246, 457] on input "D" at bounding box center [247, 462] width 10 height 10
radio input "true"
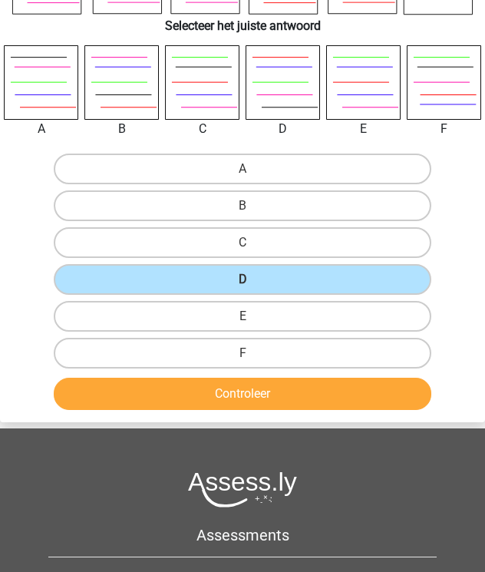
scroll to position [184, 0]
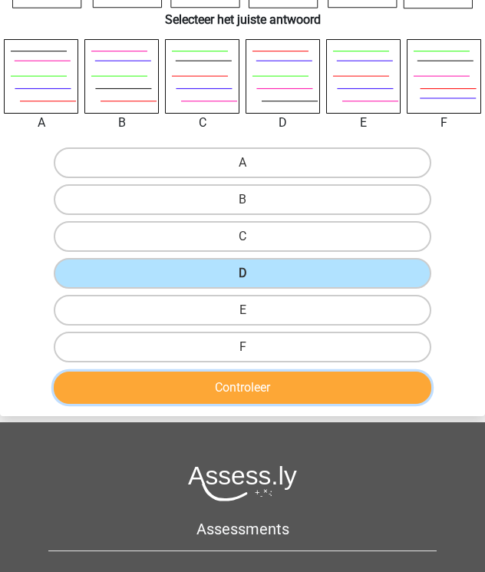
click at [255, 394] on button "Controleer" at bounding box center [242, 387] width 377 height 32
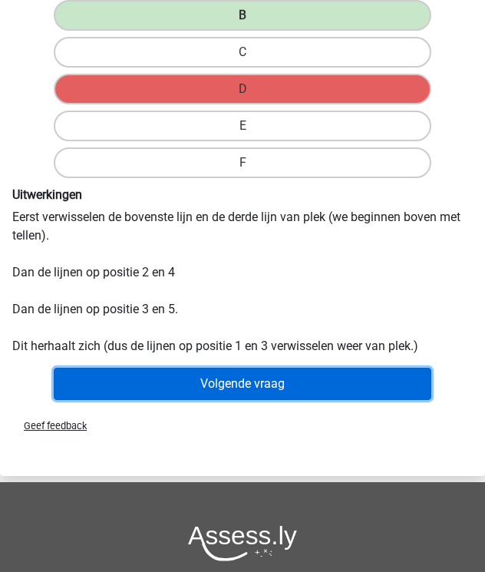
click at [200, 378] on button "Volgende vraag" at bounding box center [242, 384] width 377 height 32
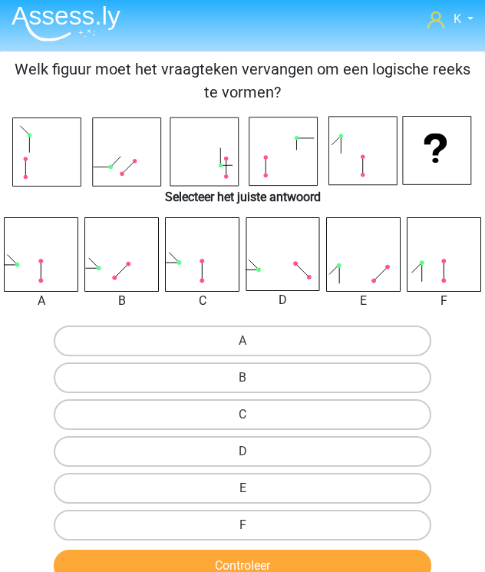
scroll to position [0, 0]
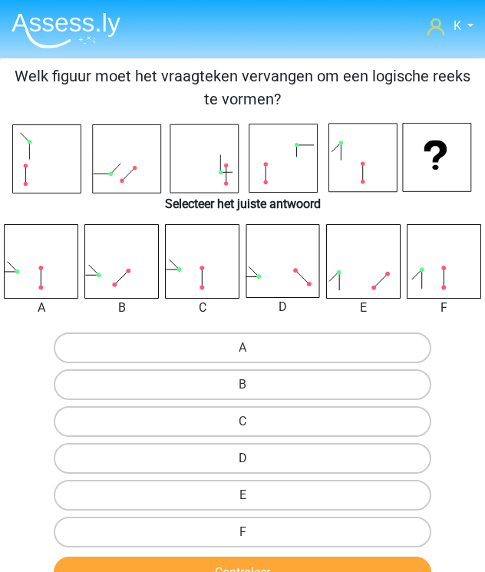
click at [264, 459] on label "D" at bounding box center [242, 458] width 377 height 31
click at [252, 459] on input "D" at bounding box center [247, 463] width 10 height 10
radio input "true"
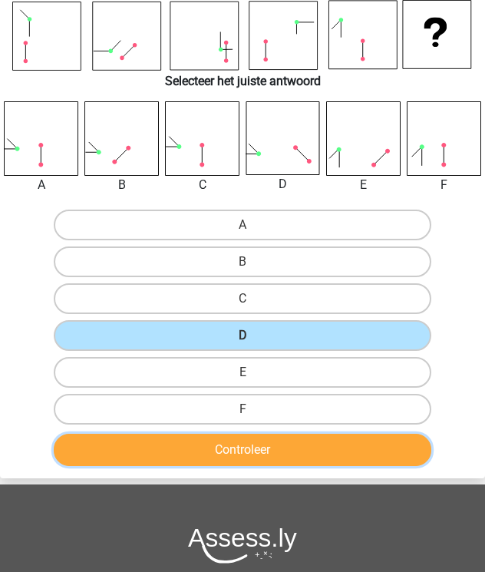
click at [266, 434] on button "Controleer" at bounding box center [242, 450] width 377 height 32
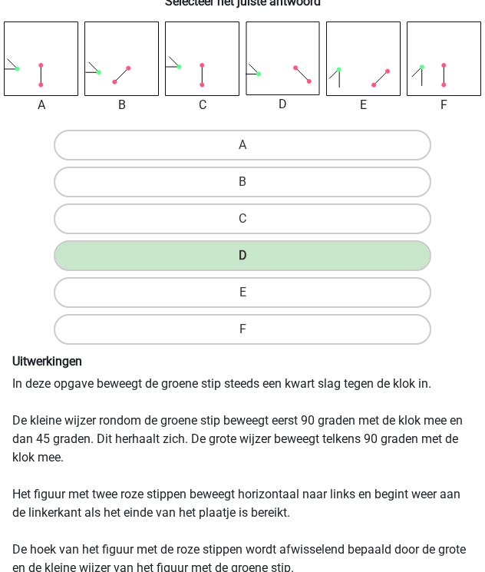
scroll to position [307, 0]
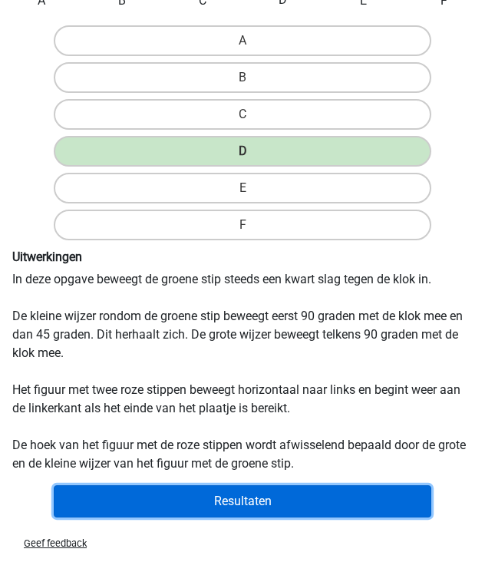
click at [269, 485] on button "Resultaten" at bounding box center [242, 501] width 377 height 32
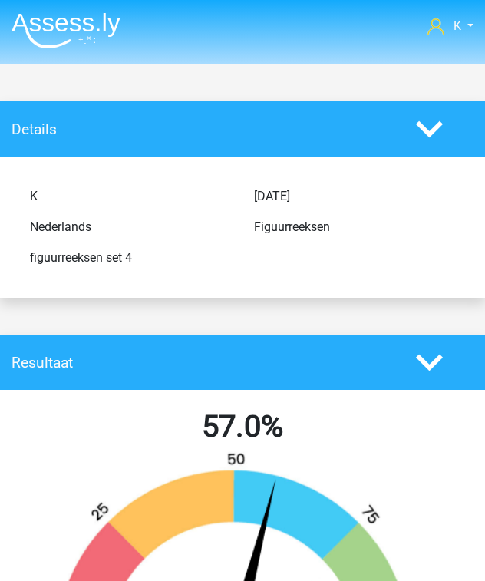
click at [47, 28] on img at bounding box center [66, 30] width 109 height 36
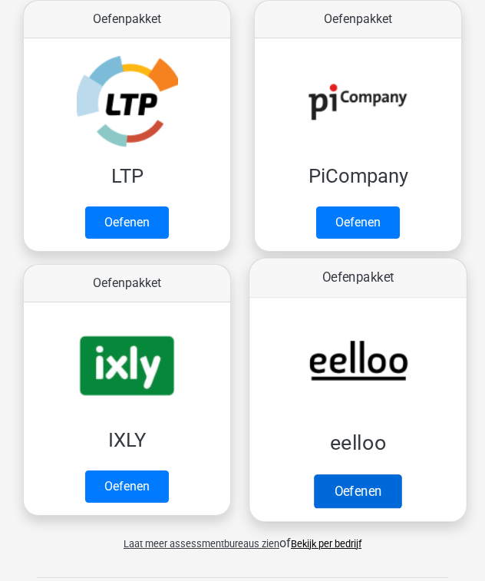
scroll to position [368, 0]
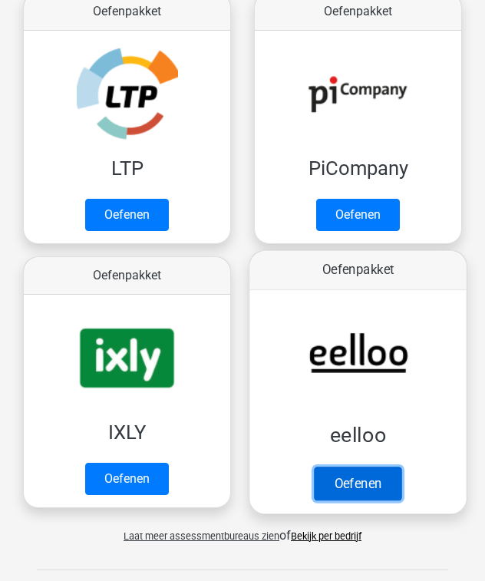
click at [341, 483] on link "Oefenen" at bounding box center [357, 484] width 87 height 34
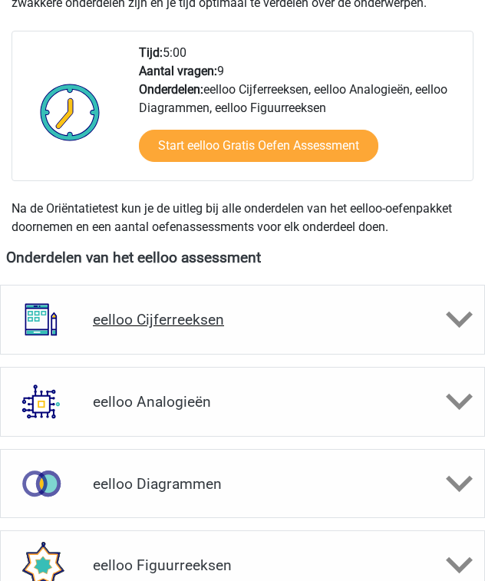
click at [212, 322] on h4 "eelloo Cijferreeksen" at bounding box center [242, 320] width 299 height 18
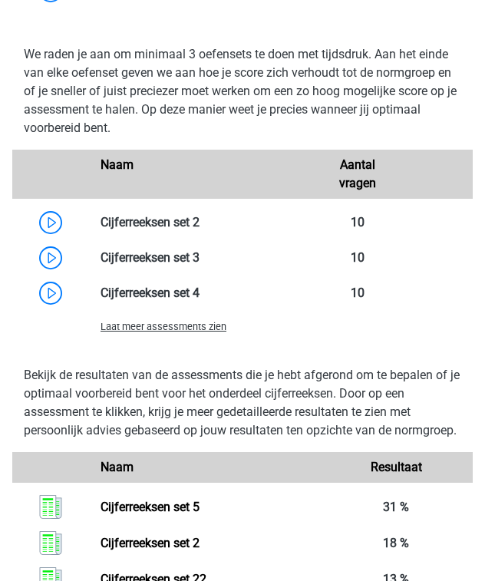
scroll to position [1289, 0]
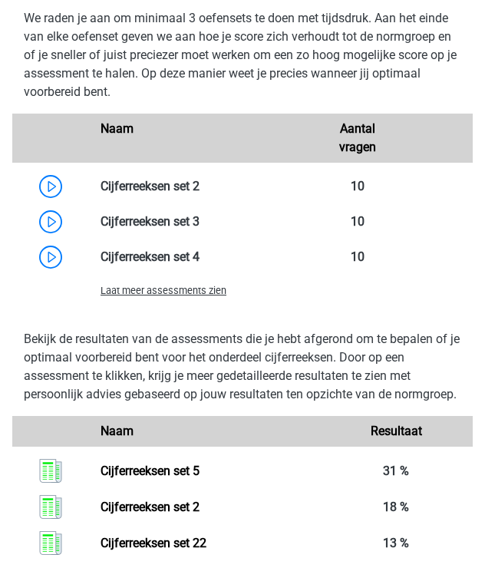
click at [180, 291] on span "Laat meer assessments zien" at bounding box center [164, 291] width 126 height 12
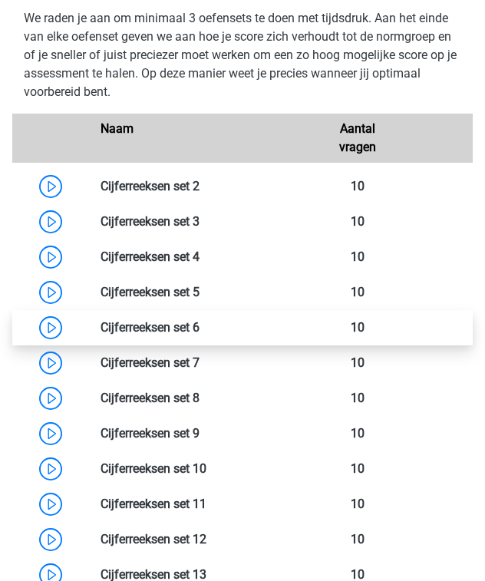
click at [200, 328] on link at bounding box center [200, 327] width 0 height 15
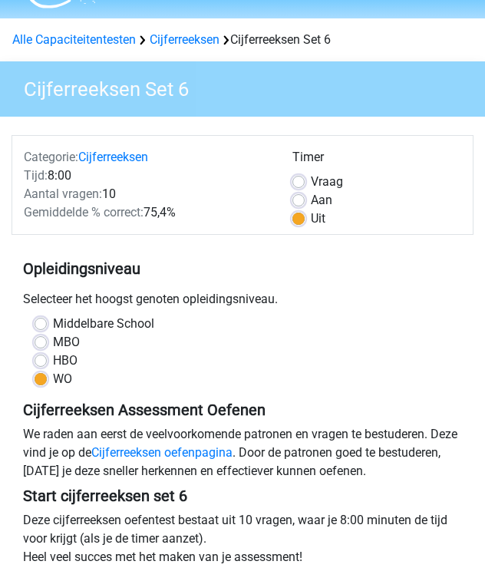
scroll to position [184, 0]
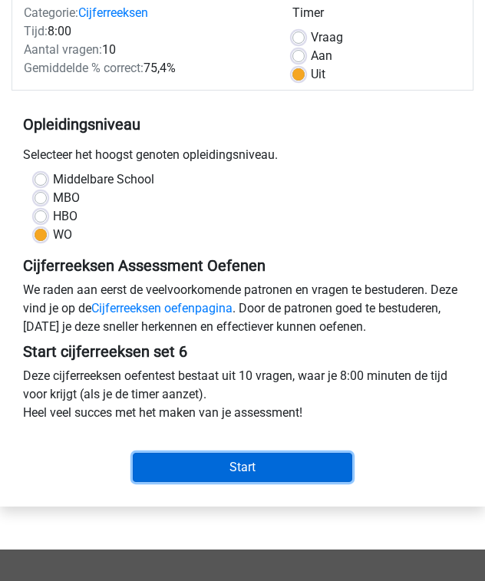
click at [206, 460] on input "Start" at bounding box center [242, 467] width 219 height 29
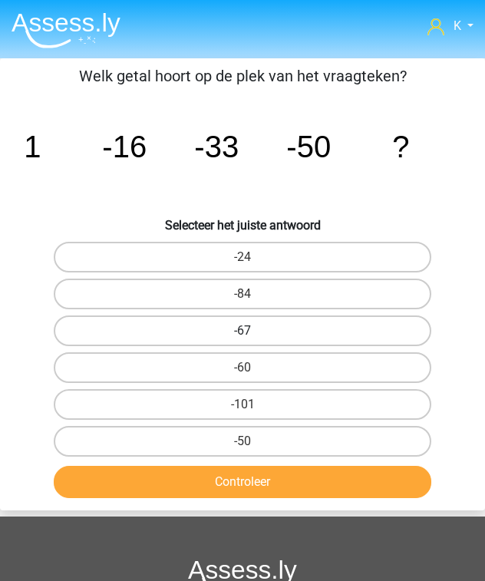
click at [273, 325] on label "-67" at bounding box center [242, 330] width 377 height 31
click at [252, 331] on input "-67" at bounding box center [247, 336] width 10 height 10
radio input "true"
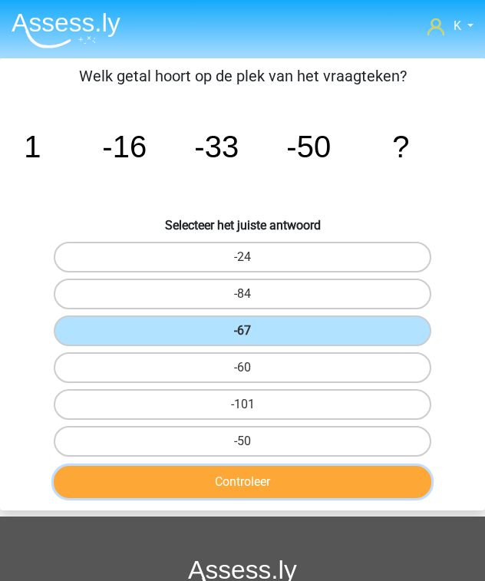
click at [273, 477] on button "Controleer" at bounding box center [242, 482] width 377 height 32
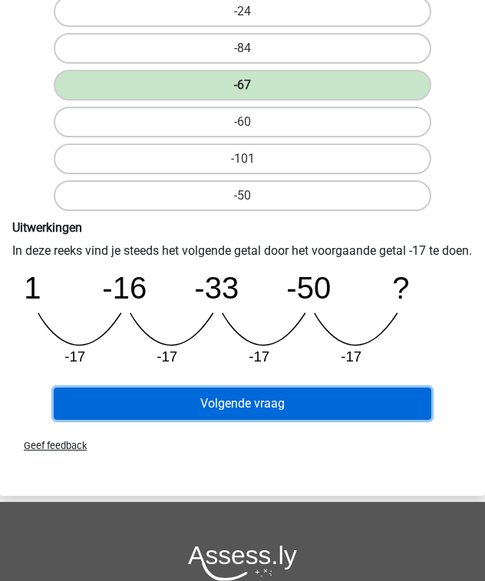
click at [296, 416] on button "Volgende vraag" at bounding box center [242, 404] width 377 height 32
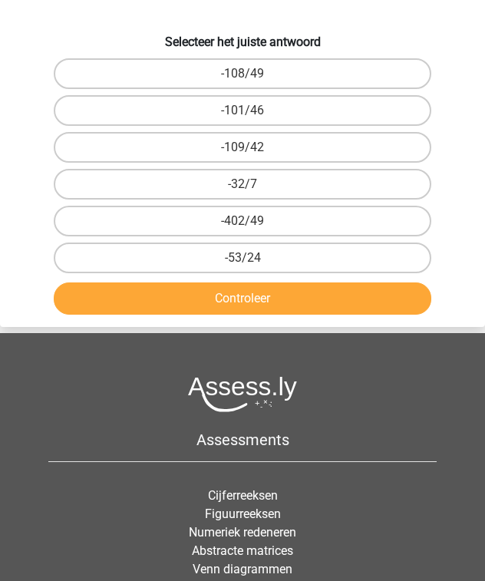
scroll to position [58, 0]
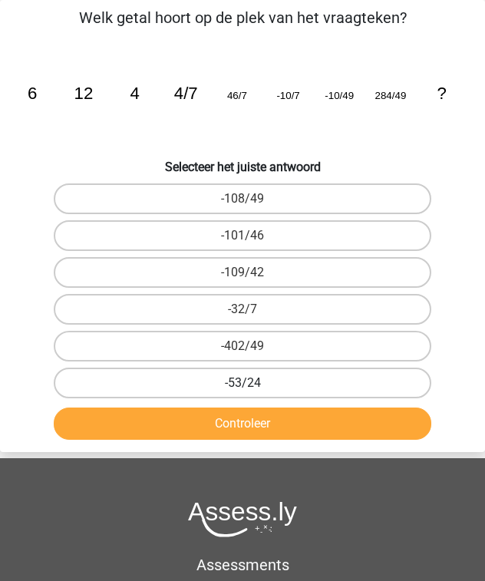
click at [273, 374] on label "-53/24" at bounding box center [242, 383] width 377 height 31
click at [252, 383] on input "-53/24" at bounding box center [247, 388] width 10 height 10
radio input "true"
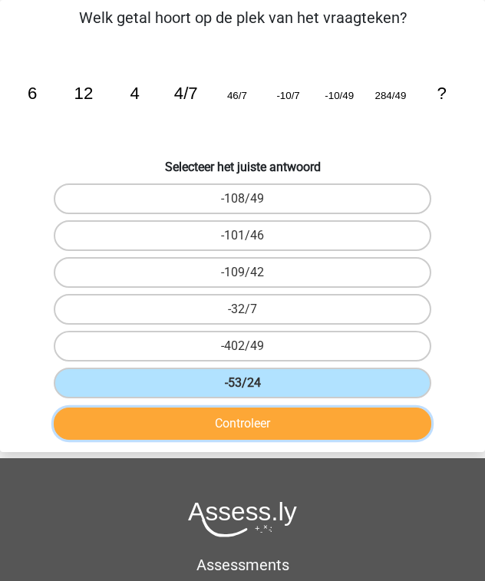
drag, startPoint x: 282, startPoint y: 418, endPoint x: 291, endPoint y: 426, distance: 12.0
click at [282, 419] on button "Controleer" at bounding box center [242, 423] width 377 height 32
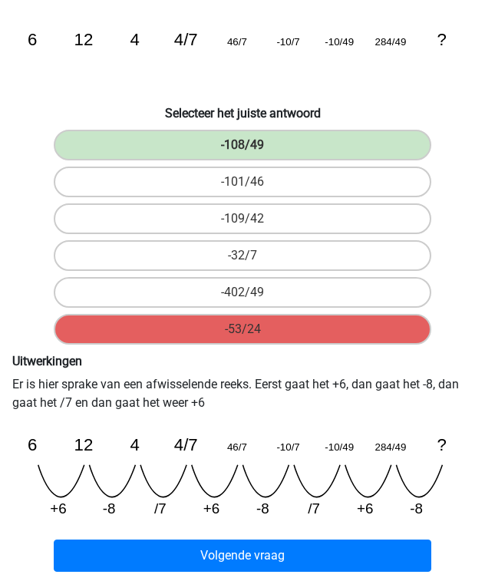
scroll to position [181, 0]
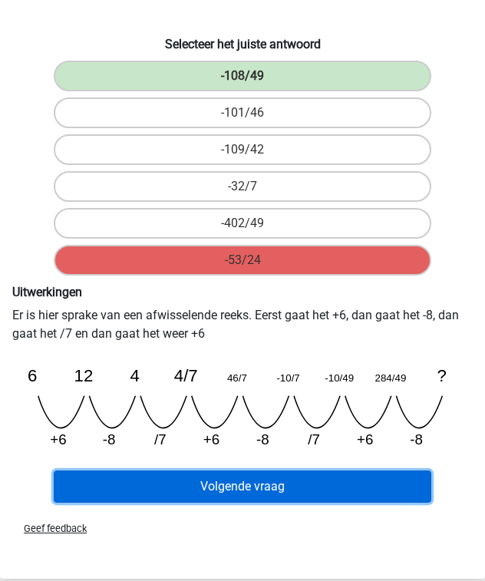
click at [275, 470] on button "Volgende vraag" at bounding box center [242, 486] width 377 height 32
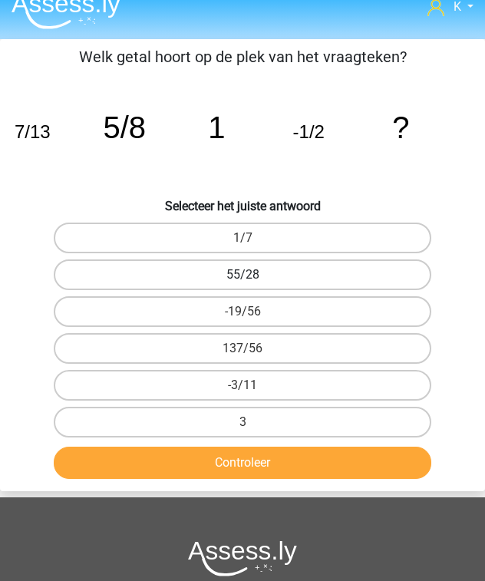
scroll to position [0, 0]
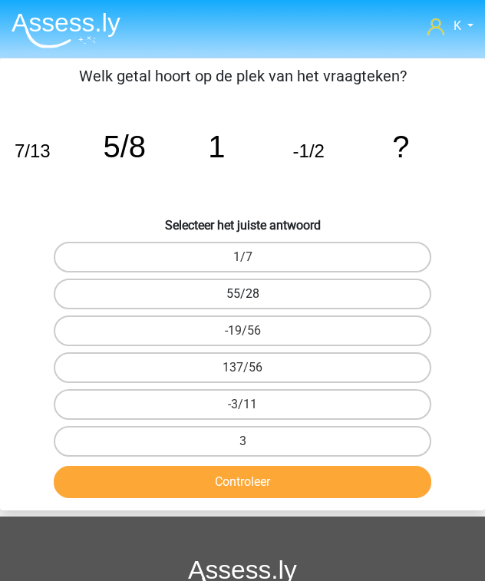
click at [308, 295] on label "55/28" at bounding box center [242, 294] width 377 height 31
click at [252, 295] on input "55/28" at bounding box center [247, 299] width 10 height 10
radio input "true"
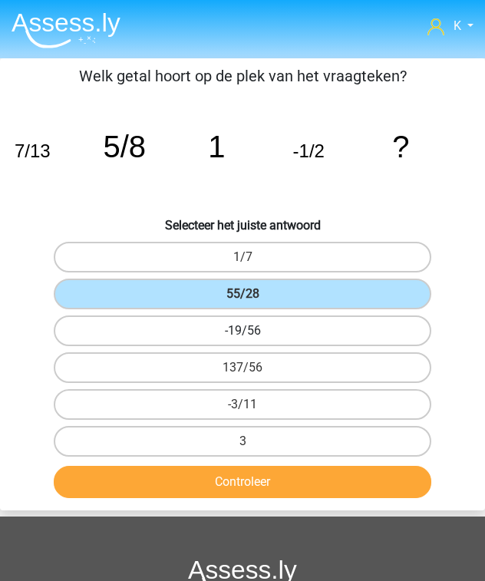
click at [270, 341] on label "-19/56" at bounding box center [242, 330] width 377 height 31
click at [252, 341] on input "-19/56" at bounding box center [247, 336] width 10 height 10
radio input "true"
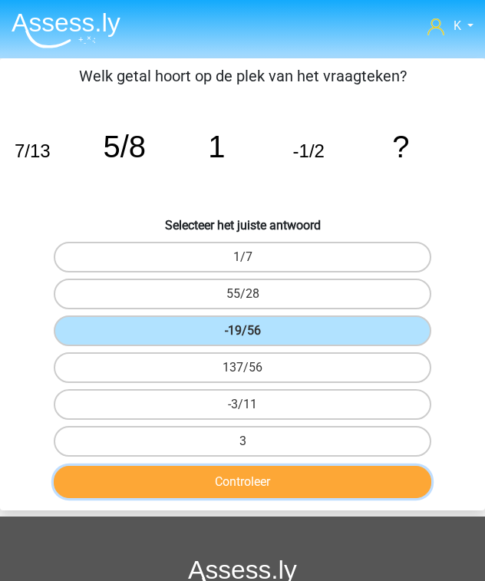
click at [270, 470] on button "Controleer" at bounding box center [242, 482] width 377 height 32
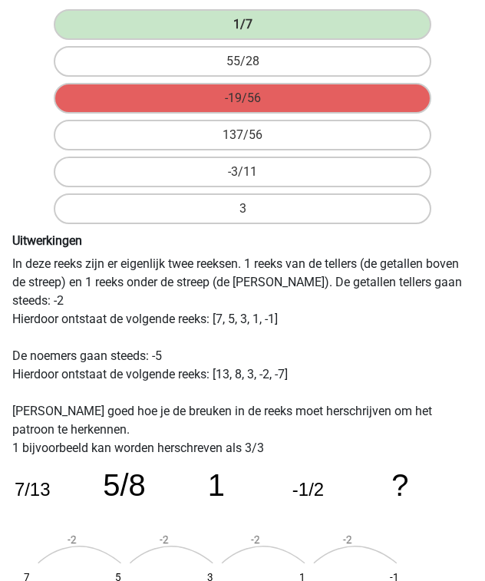
scroll to position [430, 0]
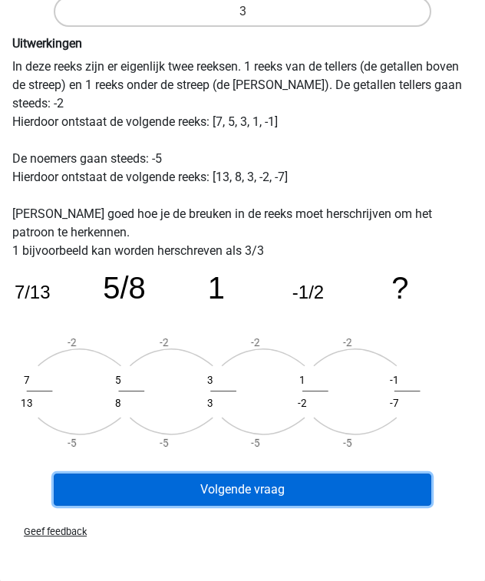
click at [277, 473] on button "Volgende vraag" at bounding box center [242, 489] width 377 height 32
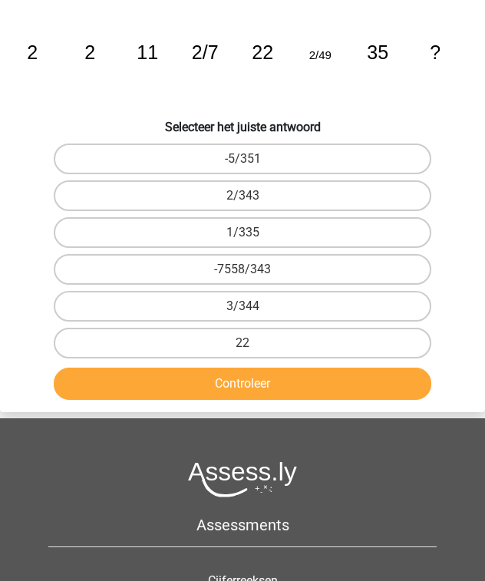
scroll to position [58, 0]
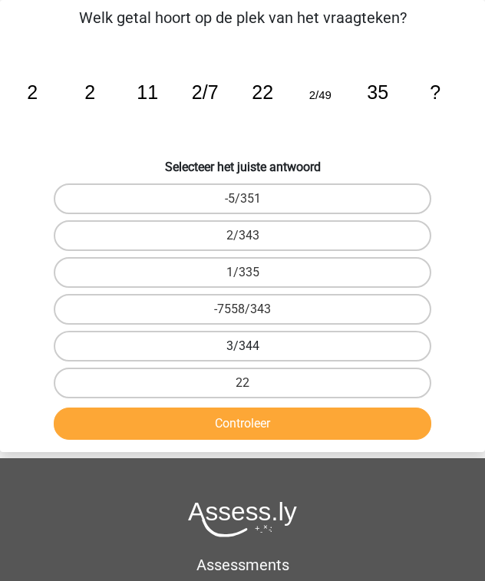
click at [264, 342] on label "3/344" at bounding box center [242, 346] width 377 height 31
click at [252, 346] on input "3/344" at bounding box center [247, 351] width 10 height 10
radio input "true"
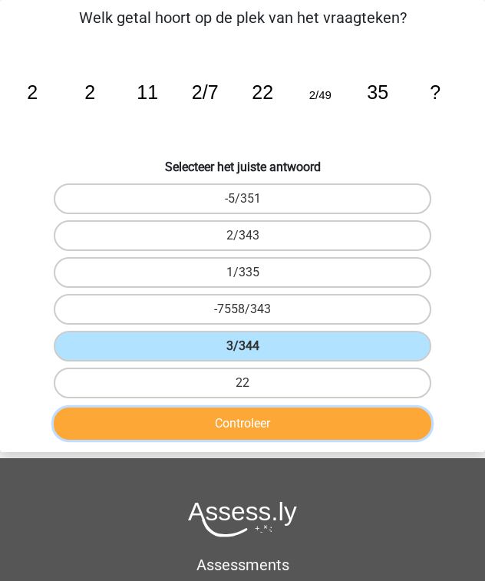
click at [279, 417] on button "Controleer" at bounding box center [242, 423] width 377 height 32
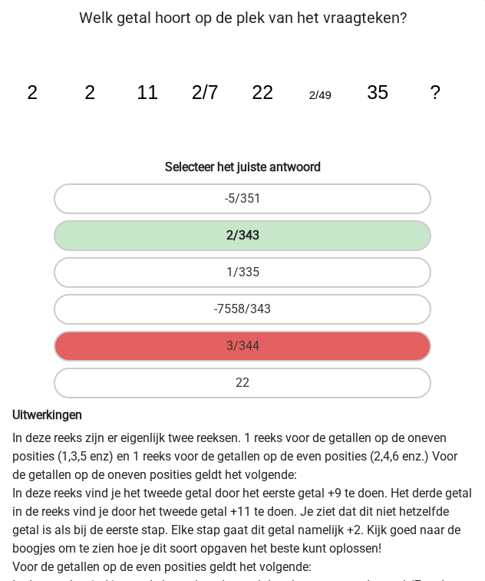
click at [262, 236] on label "2/343" at bounding box center [242, 235] width 377 height 31
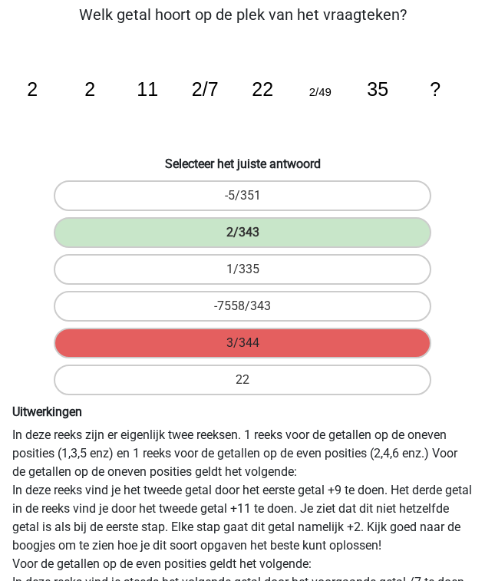
scroll to position [365, 0]
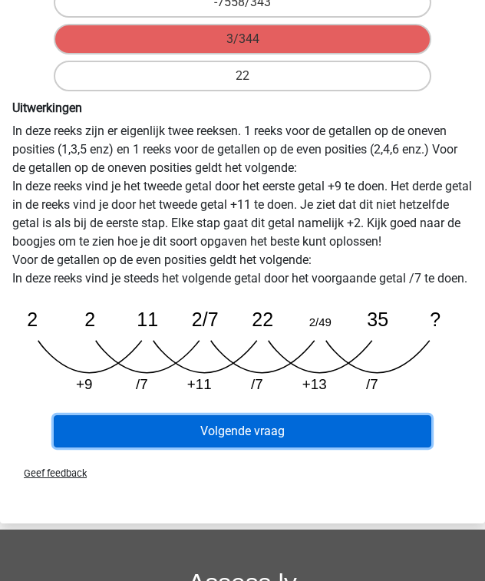
click at [304, 443] on button "Volgende vraag" at bounding box center [242, 431] width 377 height 32
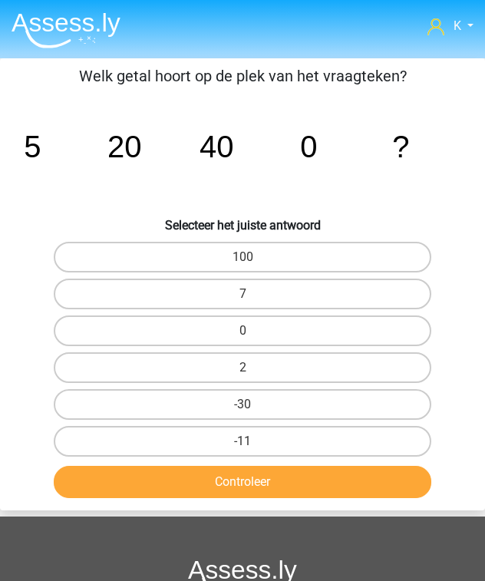
scroll to position [0, 0]
click at [275, 322] on label "0" at bounding box center [242, 330] width 377 height 31
click at [252, 331] on input "0" at bounding box center [247, 336] width 10 height 10
radio input "true"
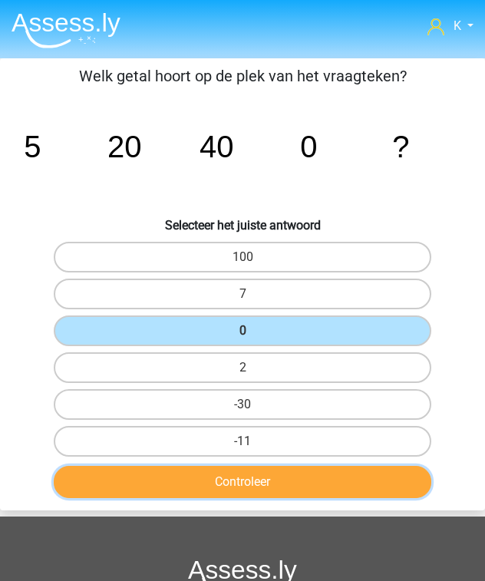
click at [276, 472] on button "Controleer" at bounding box center [242, 482] width 377 height 32
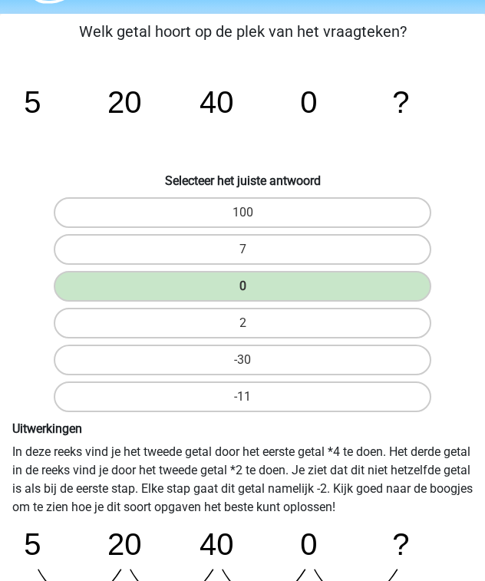
scroll to position [246, 0]
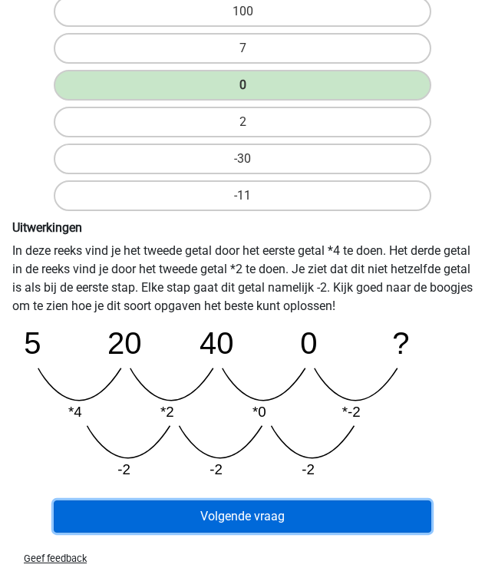
click at [310, 506] on button "Volgende vraag" at bounding box center [242, 516] width 377 height 32
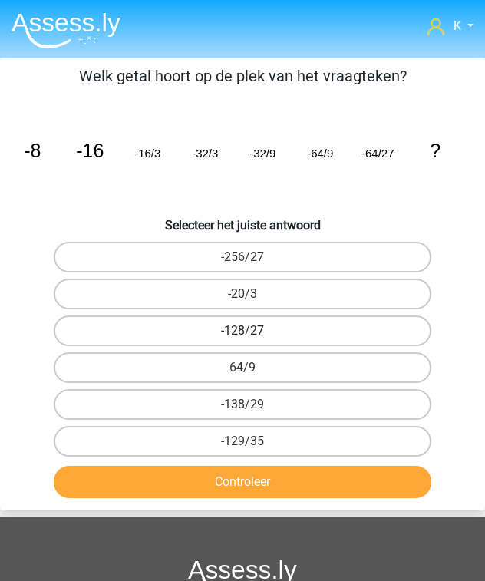
scroll to position [0, 0]
click at [319, 323] on label "-128/27" at bounding box center [242, 330] width 377 height 31
click at [252, 331] on input "-128/27" at bounding box center [247, 336] width 10 height 10
radio input "true"
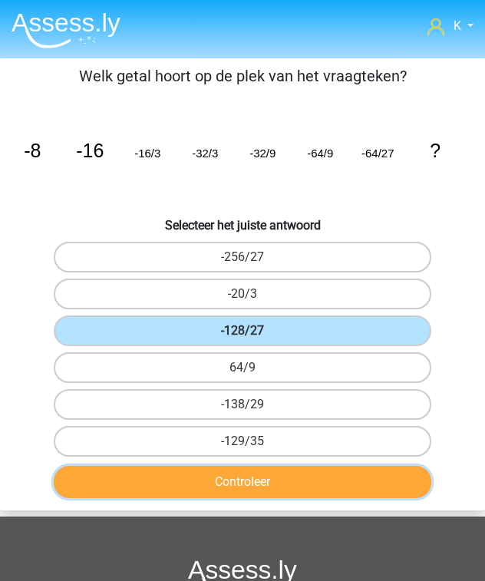
click at [248, 482] on button "Controleer" at bounding box center [242, 482] width 377 height 32
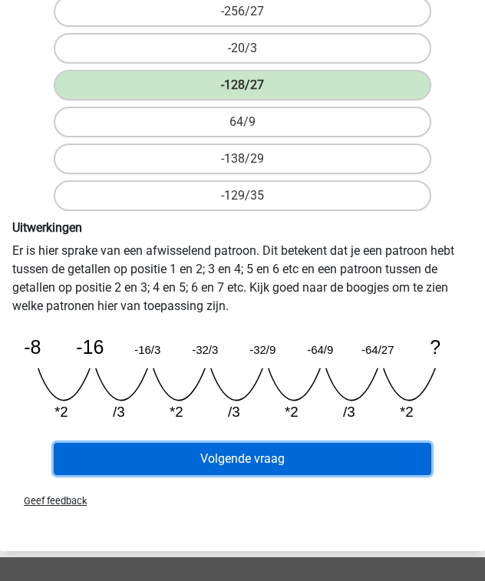
click at [266, 443] on button "Volgende vraag" at bounding box center [242, 459] width 377 height 32
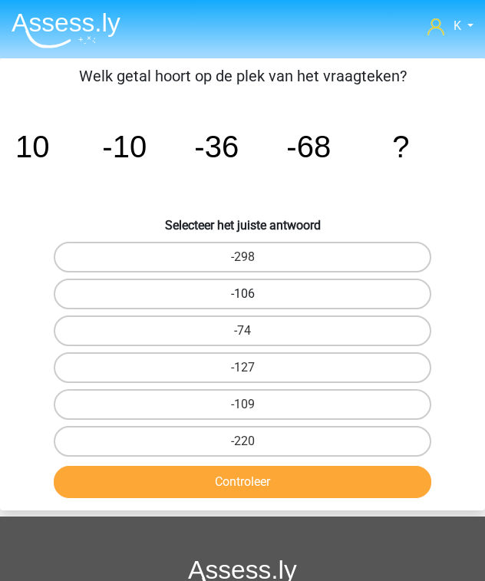
click at [261, 279] on label "-106" at bounding box center [242, 294] width 377 height 31
click at [252, 294] on input "-106" at bounding box center [247, 299] width 10 height 10
radio input "true"
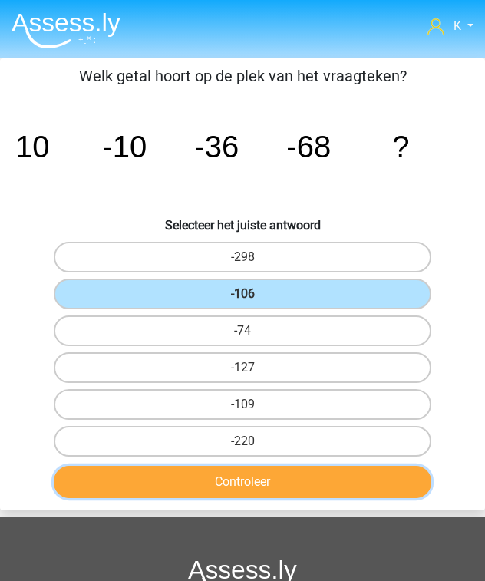
click at [289, 486] on button "Controleer" at bounding box center [242, 482] width 377 height 32
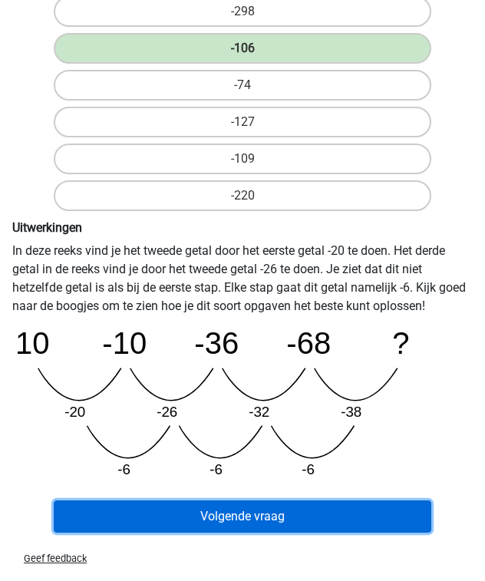
click at [288, 504] on button "Volgende vraag" at bounding box center [242, 516] width 377 height 32
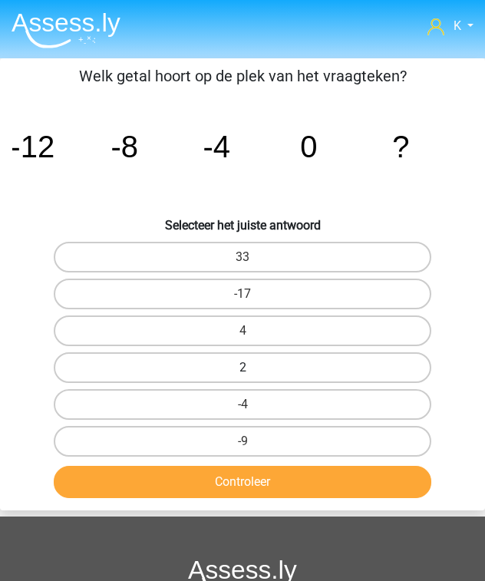
drag, startPoint x: 281, startPoint y: 332, endPoint x: 281, endPoint y: 359, distance: 27.6
click at [282, 332] on label "4" at bounding box center [242, 330] width 377 height 31
click at [252, 332] on input "4" at bounding box center [247, 336] width 10 height 10
radio input "true"
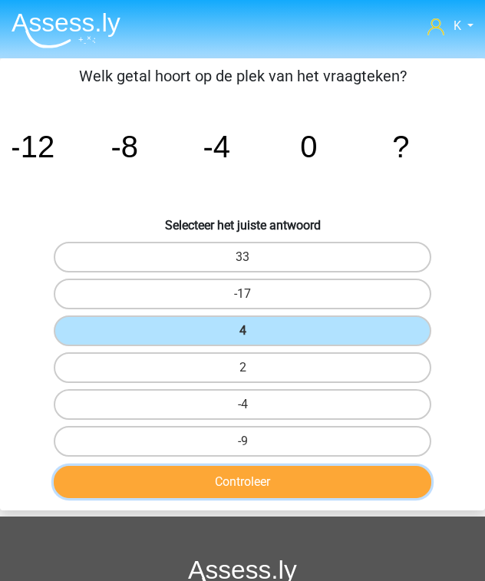
click at [282, 480] on button "Controleer" at bounding box center [242, 482] width 377 height 32
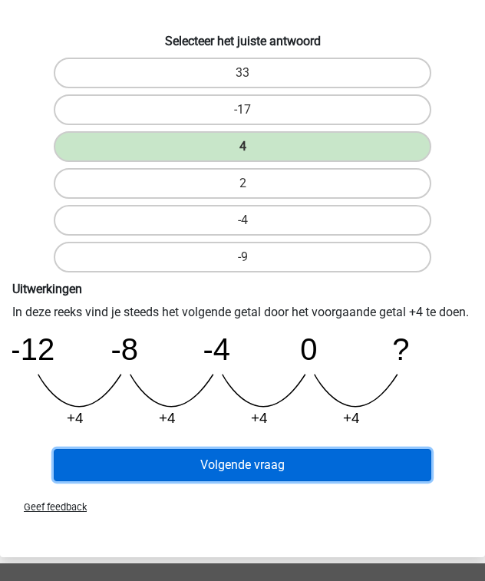
click at [282, 478] on button "Volgende vraag" at bounding box center [242, 465] width 377 height 32
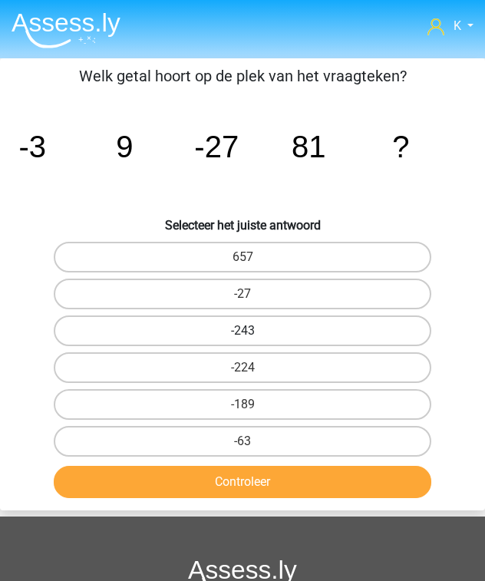
click at [282, 332] on label "-243" at bounding box center [242, 330] width 377 height 31
click at [252, 332] on input "-243" at bounding box center [247, 336] width 10 height 10
radio input "true"
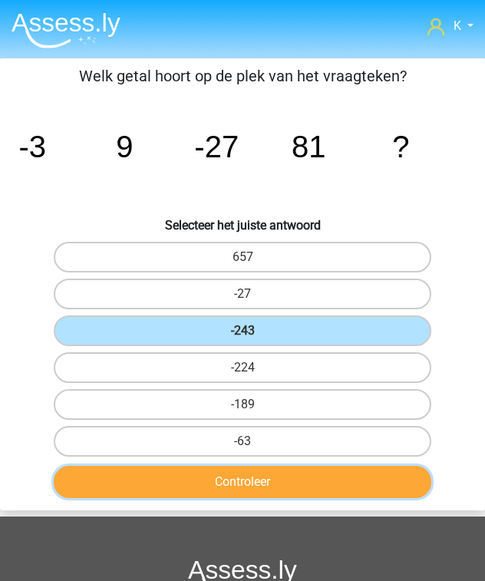
click at [285, 482] on button "Controleer" at bounding box center [242, 482] width 377 height 32
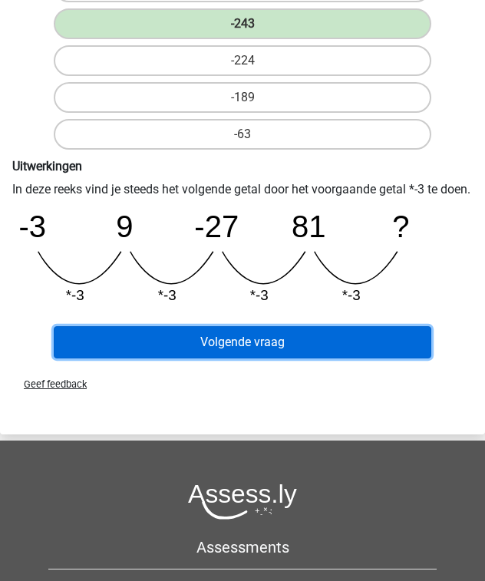
click at [301, 341] on button "Volgende vraag" at bounding box center [242, 342] width 377 height 32
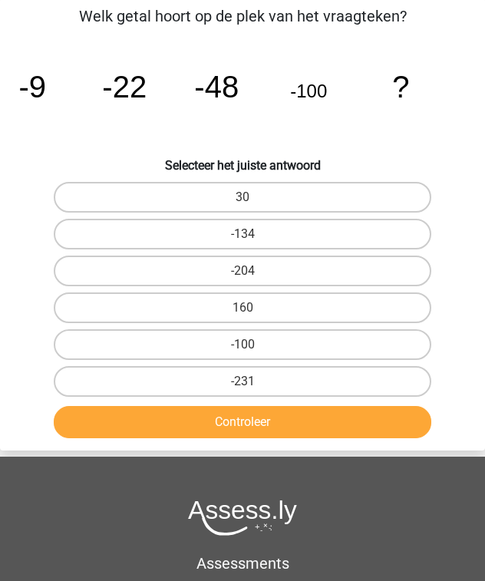
scroll to position [58, 0]
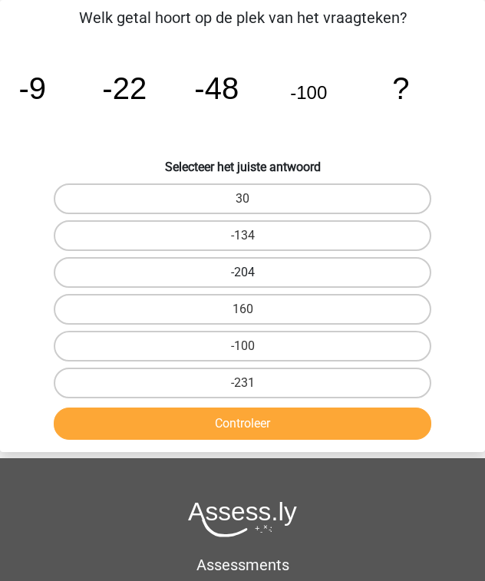
click at [269, 268] on label "-204" at bounding box center [242, 272] width 377 height 31
click at [252, 272] on input "-204" at bounding box center [247, 277] width 10 height 10
radio input "true"
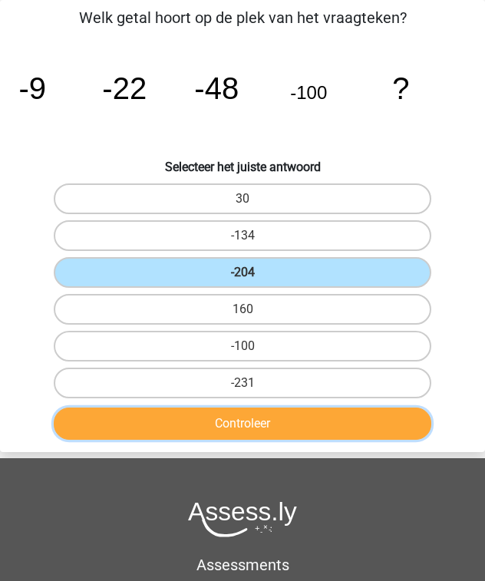
click at [277, 424] on button "Controleer" at bounding box center [242, 423] width 377 height 32
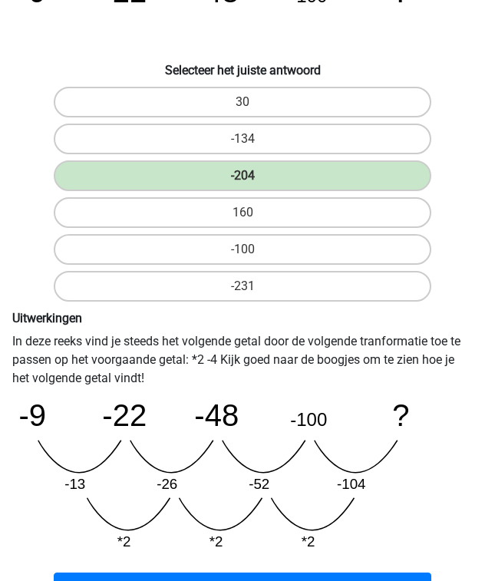
scroll to position [365, 0]
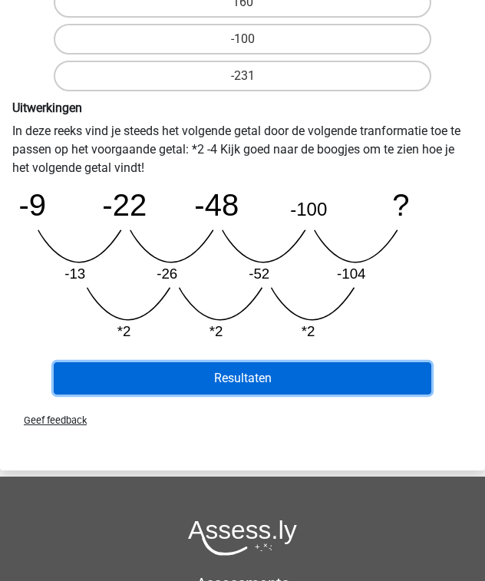
click at [287, 382] on button "Resultaten" at bounding box center [242, 378] width 377 height 32
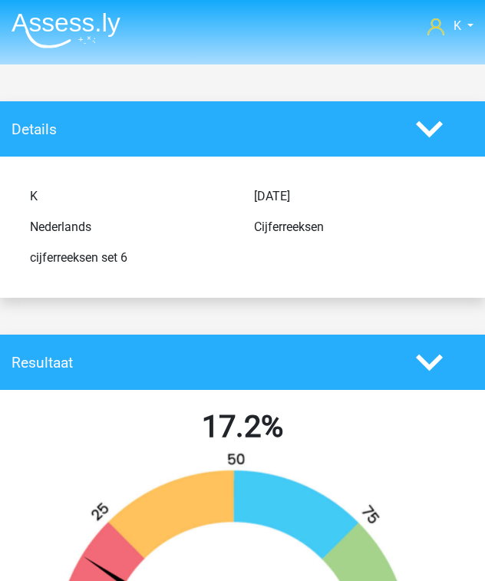
click at [100, 39] on img at bounding box center [66, 30] width 109 height 36
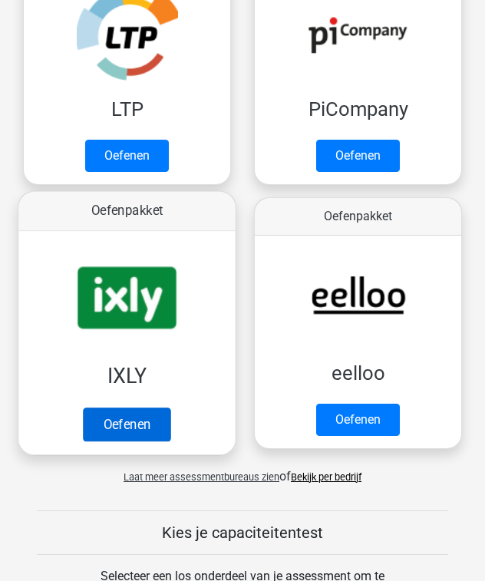
scroll to position [430, 0]
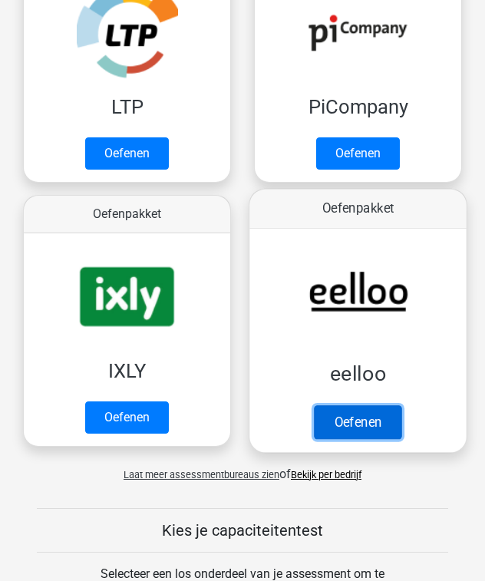
click at [335, 405] on link "Oefenen" at bounding box center [357, 422] width 87 height 34
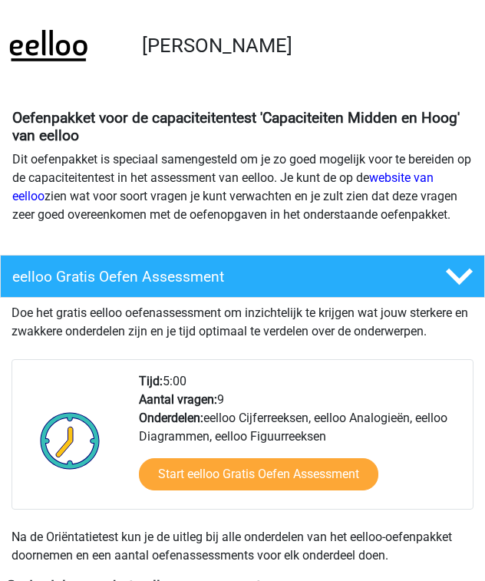
scroll to position [491, 0]
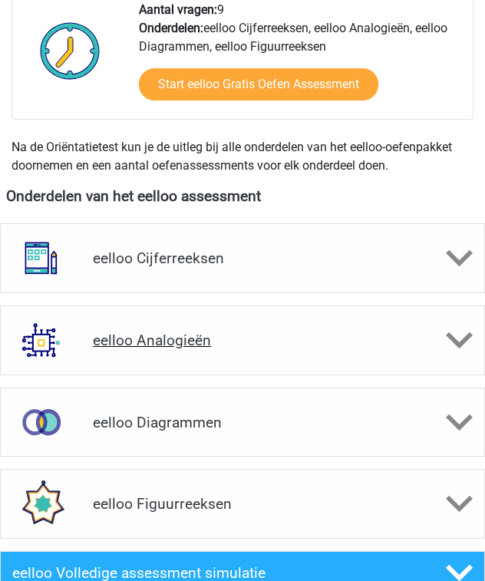
click at [224, 325] on div "eelloo Analogieën" at bounding box center [242, 340] width 485 height 70
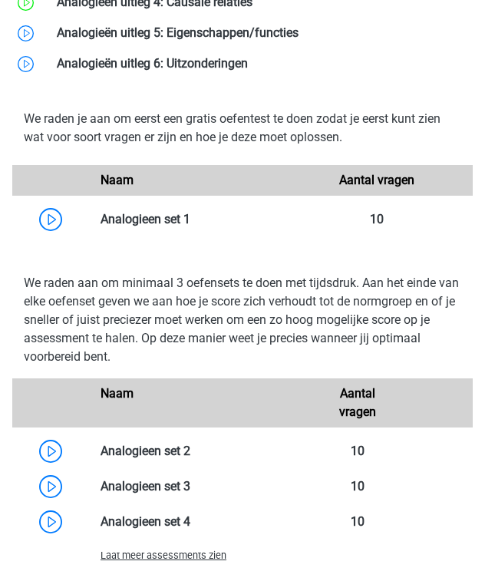
scroll to position [1289, 0]
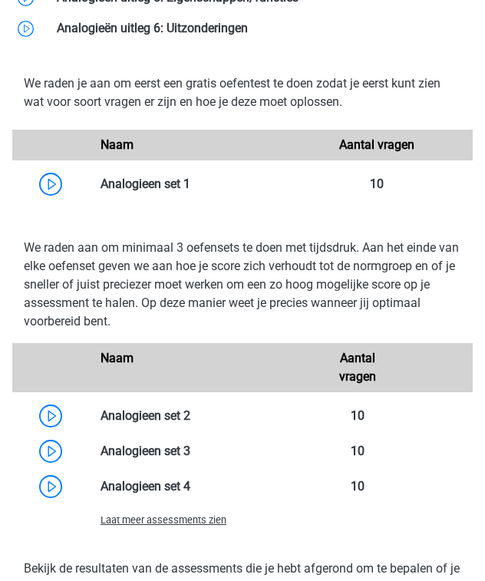
click at [155, 520] on span "Laat meer assessments zien" at bounding box center [164, 520] width 126 height 12
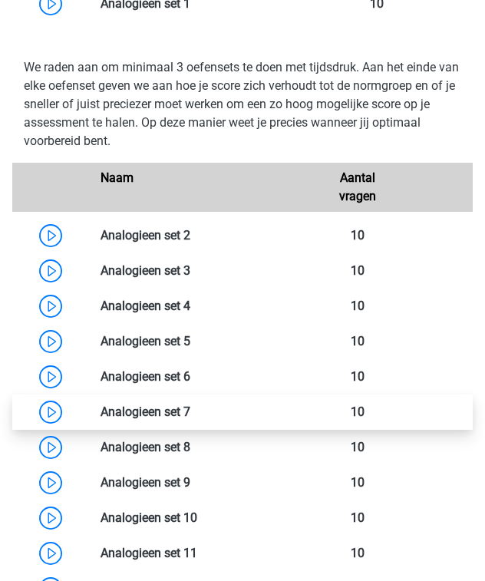
scroll to position [1473, 0]
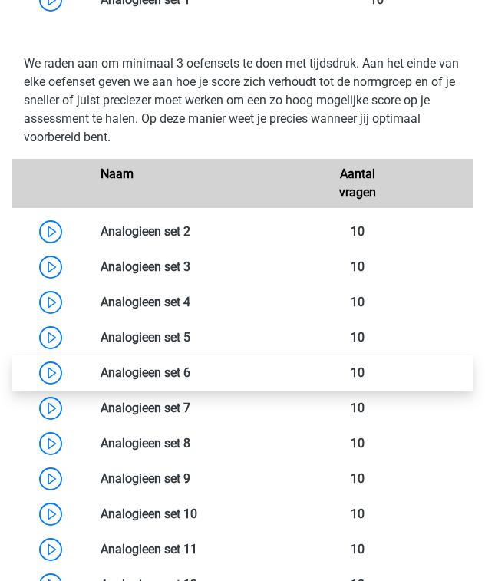
click at [190, 372] on link at bounding box center [190, 372] width 0 height 15
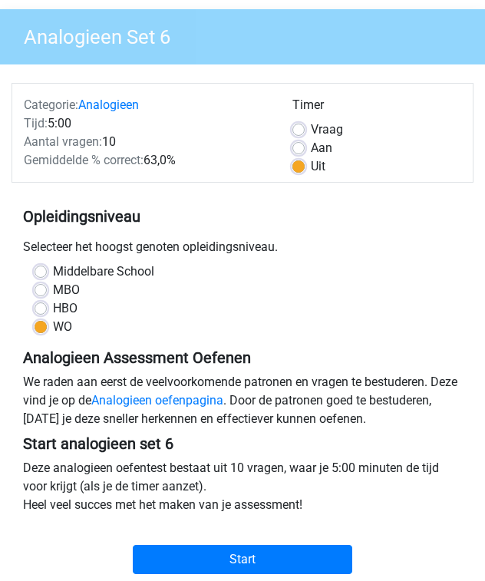
scroll to position [307, 0]
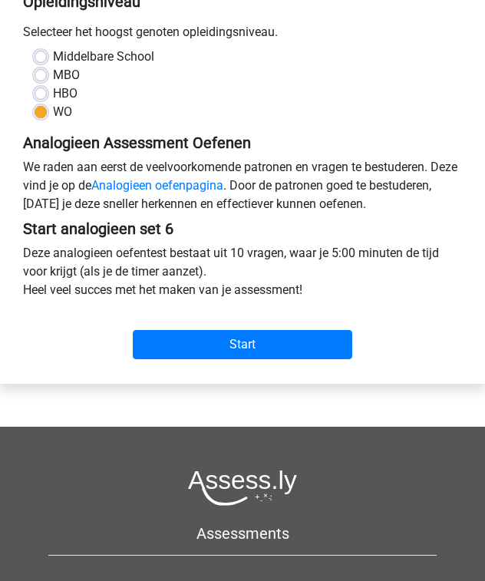
click at [236, 360] on div "Start" at bounding box center [243, 335] width 462 height 60
click at [246, 362] on div "Start" at bounding box center [243, 335] width 462 height 60
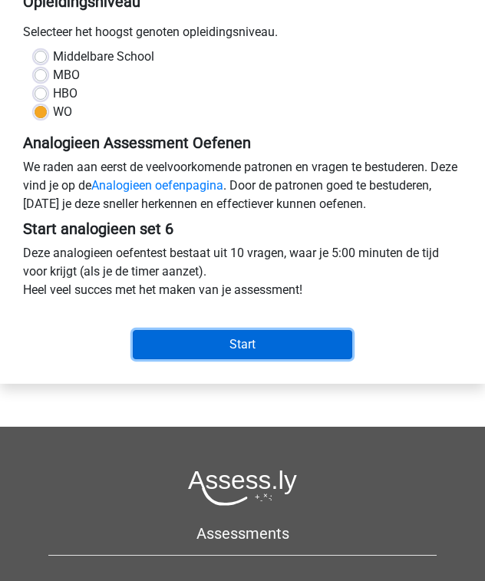
click at [261, 330] on input "Start" at bounding box center [242, 344] width 219 height 29
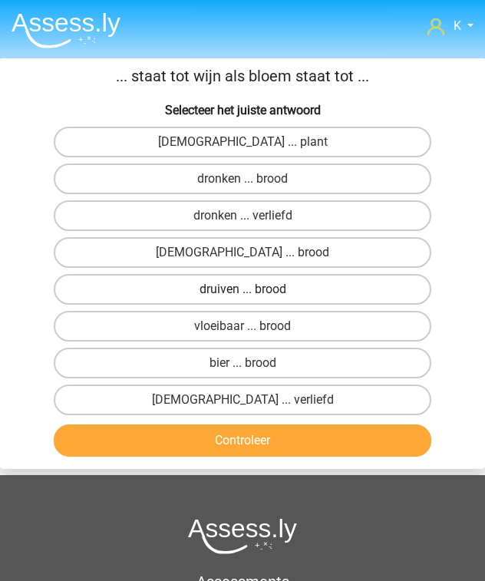
click at [239, 285] on label "druiven ... brood" at bounding box center [242, 289] width 377 height 31
click at [242, 289] on input "druiven ... brood" at bounding box center [247, 294] width 10 height 10
radio input "true"
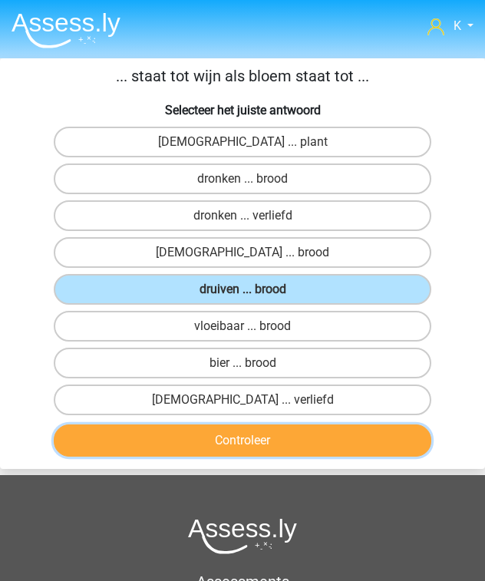
click at [252, 430] on button "Controleer" at bounding box center [242, 440] width 377 height 32
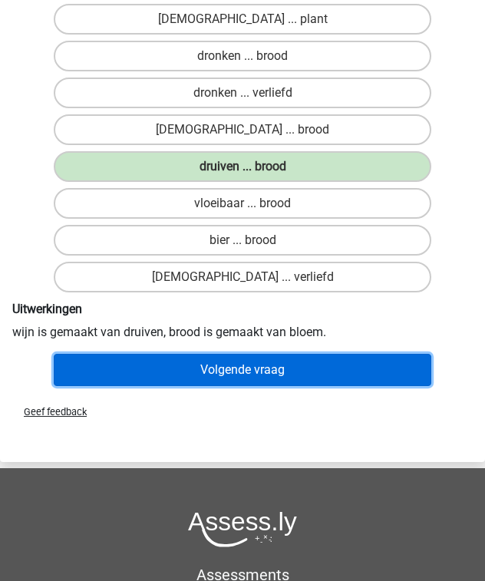
click at [292, 363] on button "Volgende vraag" at bounding box center [242, 370] width 377 height 32
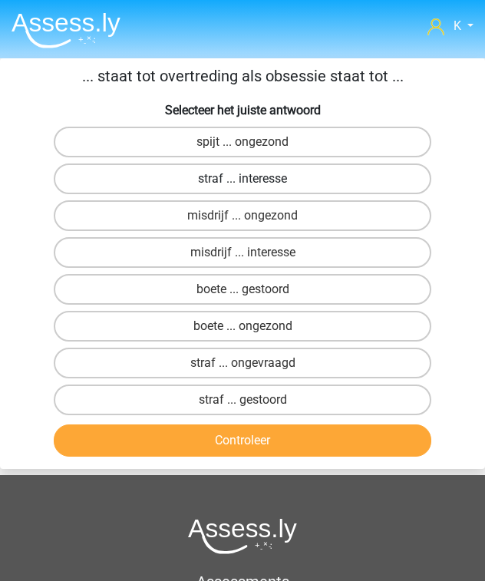
click at [263, 182] on label "straf ... interesse" at bounding box center [242, 178] width 377 height 31
click at [252, 182] on input "straf ... interesse" at bounding box center [247, 184] width 10 height 10
radio input "true"
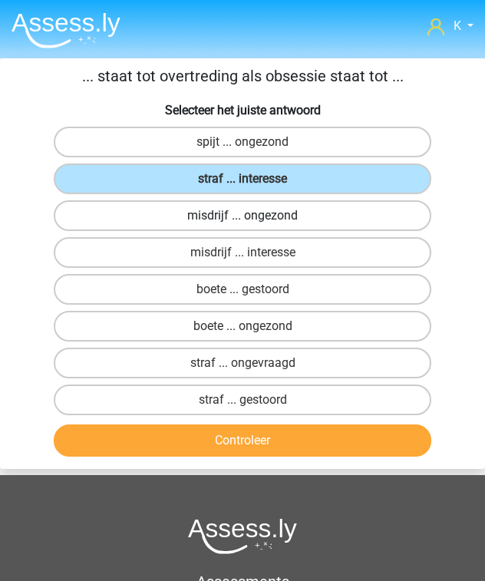
click at [273, 224] on label "misdrijf ... ongezond" at bounding box center [242, 215] width 377 height 31
click at [252, 224] on input "misdrijf ... ongezond" at bounding box center [247, 221] width 10 height 10
radio input "true"
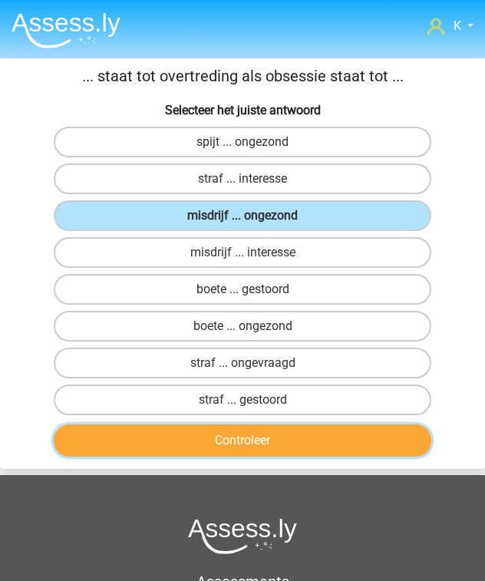
click at [313, 442] on button "Controleer" at bounding box center [242, 440] width 377 height 32
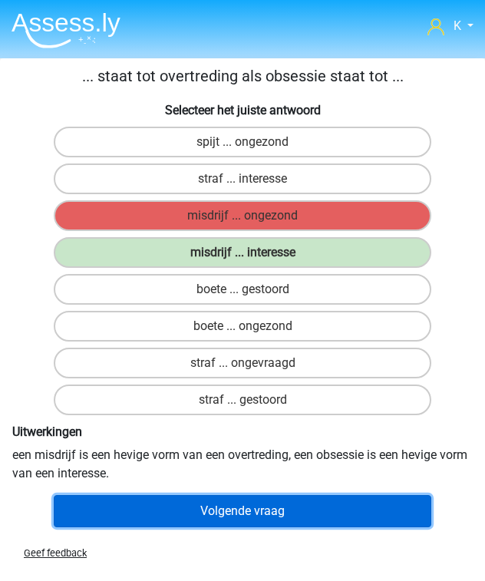
click at [262, 497] on button "Volgende vraag" at bounding box center [242, 511] width 377 height 32
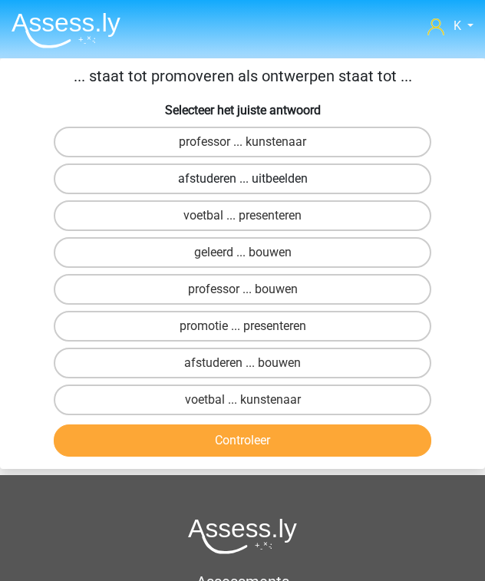
click at [215, 181] on label "afstuderen ... uitbeelden" at bounding box center [242, 178] width 377 height 31
click at [242, 181] on input "afstuderen ... uitbeelden" at bounding box center [247, 184] width 10 height 10
radio input "true"
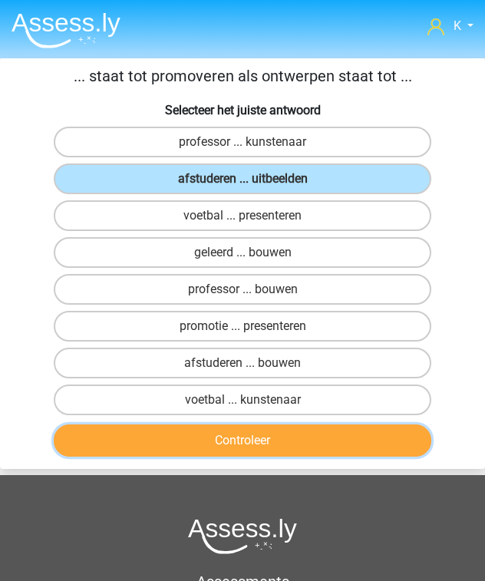
click at [252, 443] on button "Controleer" at bounding box center [242, 440] width 377 height 32
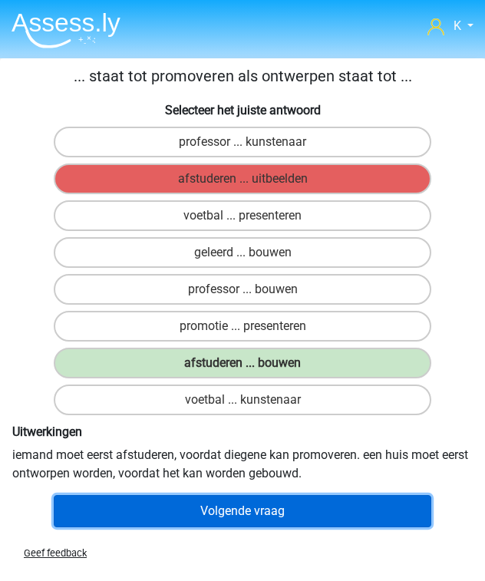
click at [264, 510] on button "Volgende vraag" at bounding box center [242, 511] width 377 height 32
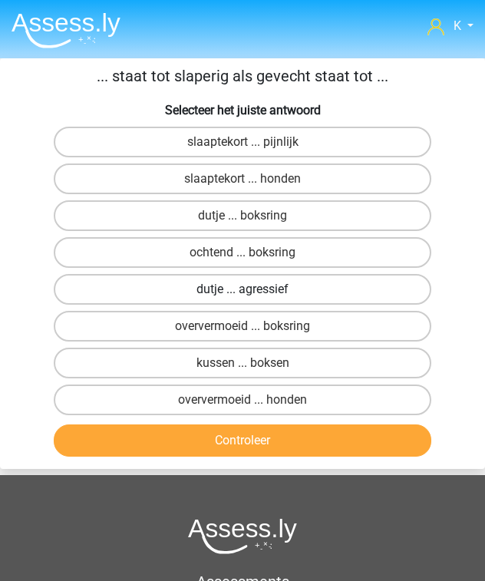
click at [293, 295] on label "dutje ... agressief" at bounding box center [242, 289] width 377 height 31
click at [252, 295] on input "dutje ... agressief" at bounding box center [247, 294] width 10 height 10
radio input "true"
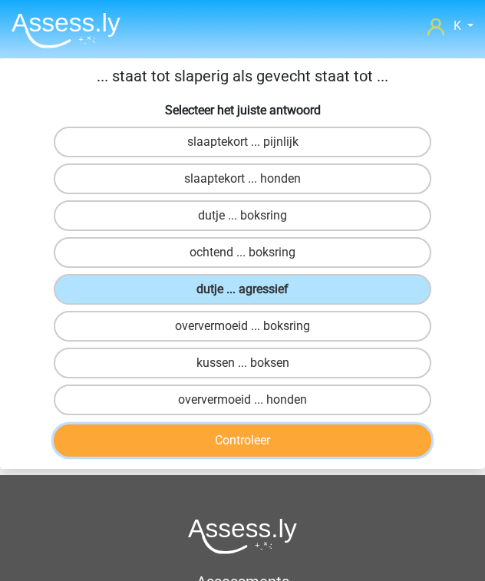
click at [277, 433] on button "Controleer" at bounding box center [242, 440] width 377 height 32
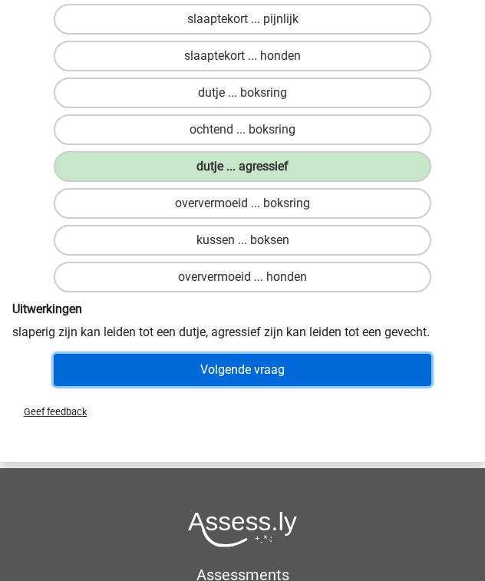
drag, startPoint x: 286, startPoint y: 376, endPoint x: 289, endPoint y: 387, distance: 11.0
click at [287, 376] on button "Volgende vraag" at bounding box center [242, 370] width 377 height 32
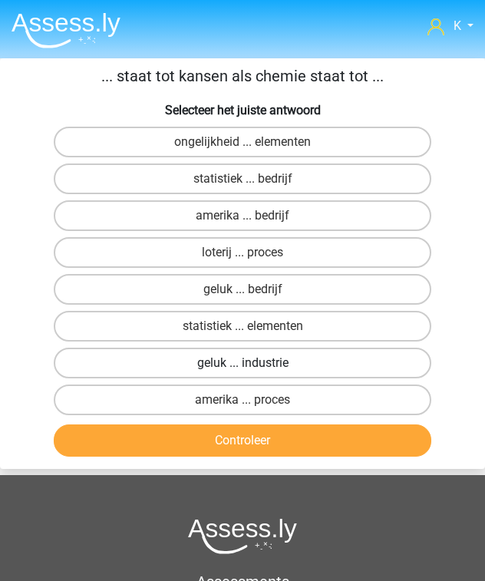
click at [282, 350] on label "geluk ... industrie" at bounding box center [242, 363] width 377 height 31
click at [252, 363] on input "geluk ... industrie" at bounding box center [247, 368] width 10 height 10
radio input "true"
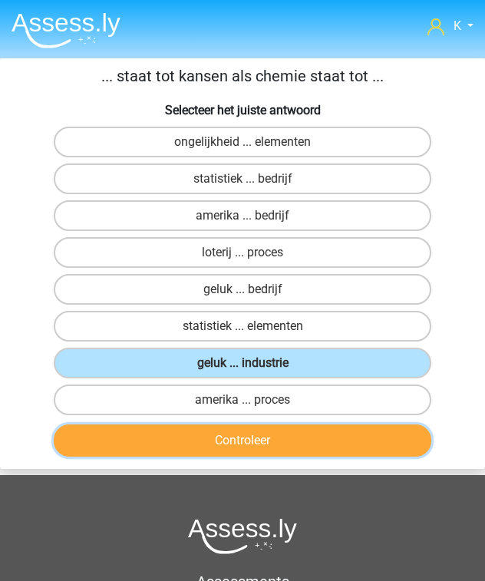
click at [282, 442] on button "Controleer" at bounding box center [242, 440] width 377 height 32
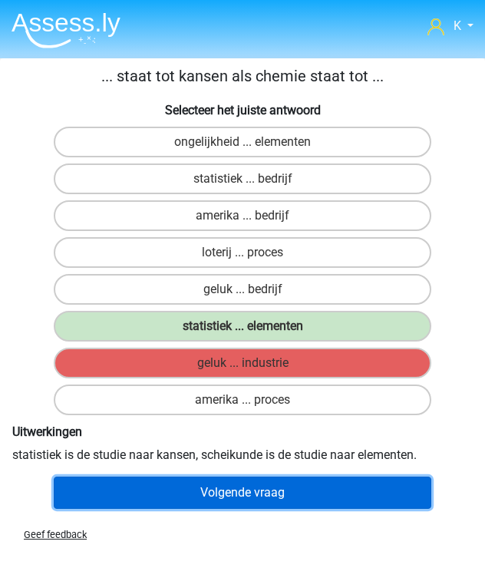
click at [244, 483] on button "Volgende vraag" at bounding box center [242, 493] width 377 height 32
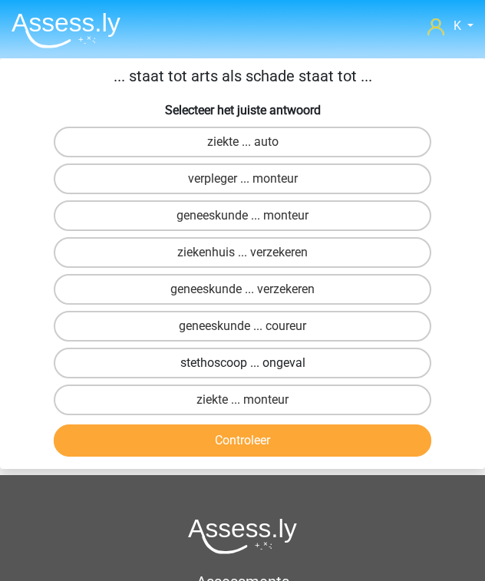
click at [219, 355] on label "stethoscoop ... ongeval" at bounding box center [242, 363] width 377 height 31
click at [242, 363] on input "stethoscoop ... ongeval" at bounding box center [247, 368] width 10 height 10
radio input "true"
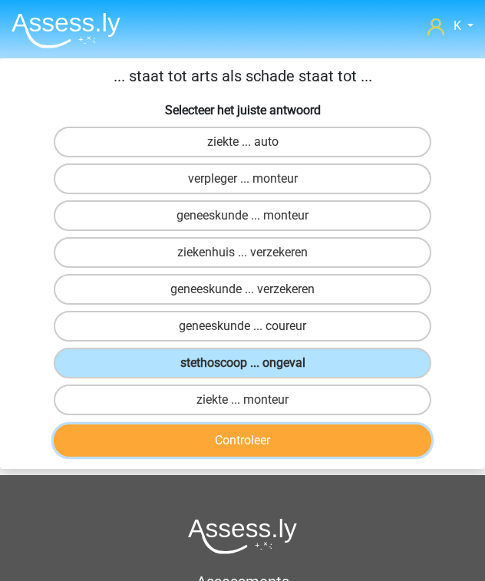
click at [221, 434] on button "Controleer" at bounding box center [242, 440] width 377 height 32
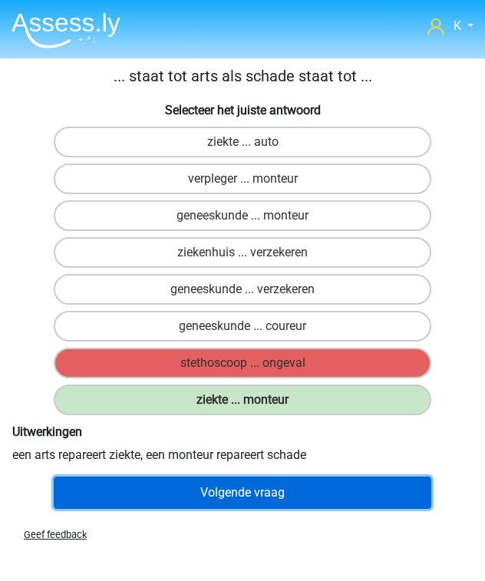
click at [219, 477] on button "Volgende vraag" at bounding box center [242, 493] width 377 height 32
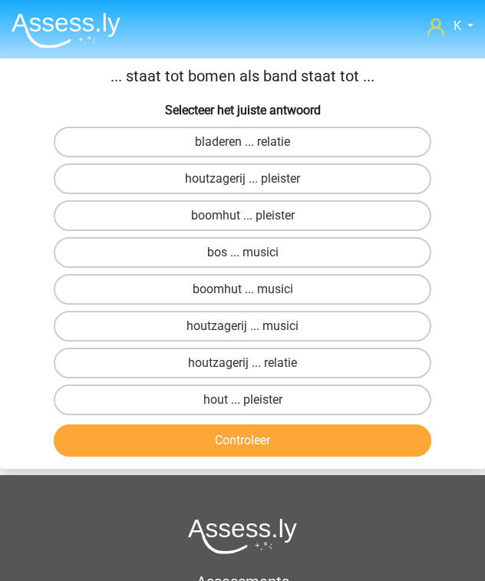
click at [246, 252] on input "bos ... musici" at bounding box center [247, 257] width 10 height 10
radio input "true"
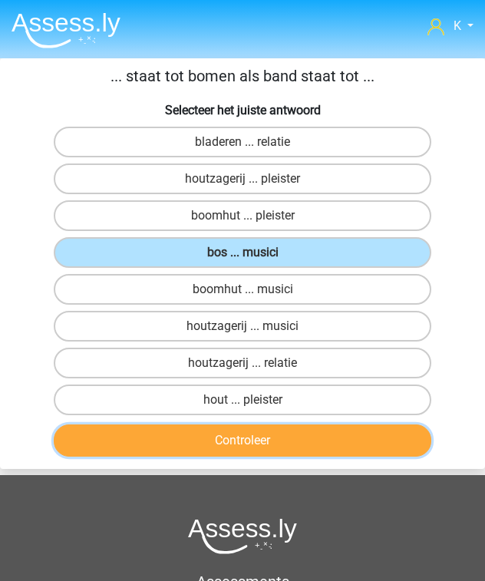
click at [247, 435] on button "Controleer" at bounding box center [242, 440] width 377 height 32
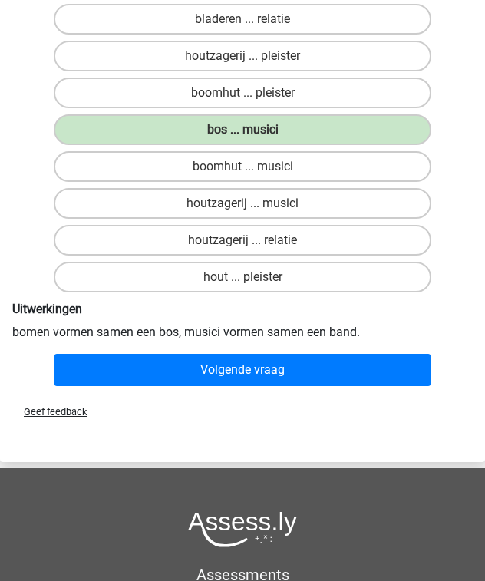
click at [269, 392] on div "Geef feedback" at bounding box center [242, 411] width 485 height 39
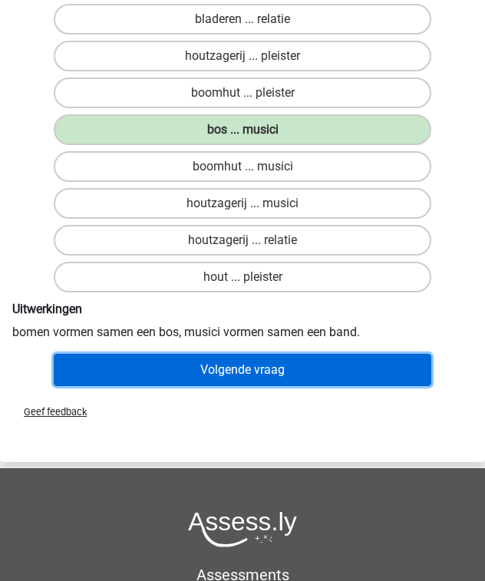
click at [273, 375] on button "Volgende vraag" at bounding box center [242, 370] width 377 height 32
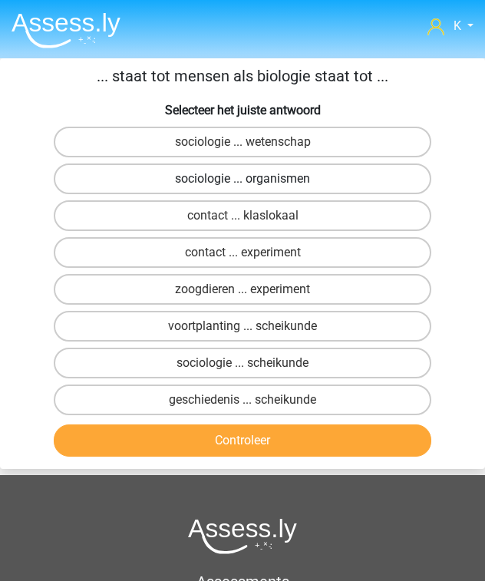
click at [168, 178] on label "sociologie ... organismen" at bounding box center [242, 178] width 377 height 31
click at [242, 179] on input "sociologie ... organismen" at bounding box center [247, 184] width 10 height 10
radio input "true"
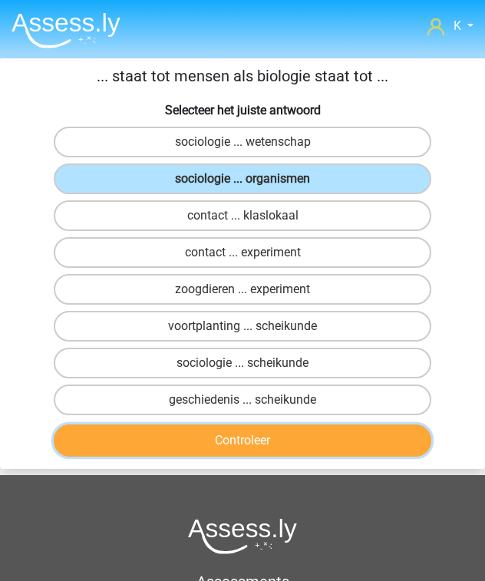
click at [184, 432] on button "Controleer" at bounding box center [242, 440] width 377 height 32
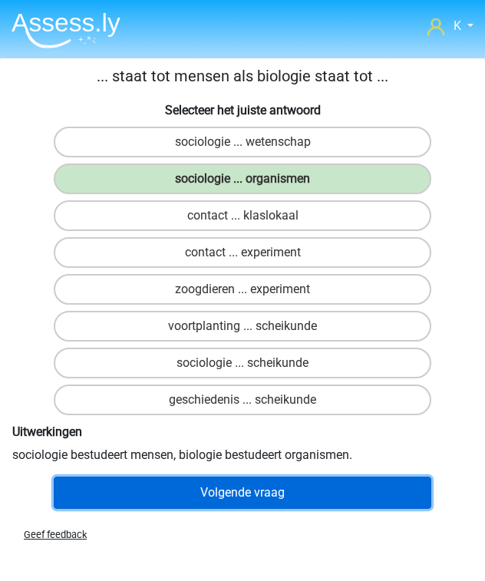
click at [188, 483] on button "Volgende vraag" at bounding box center [242, 493] width 377 height 32
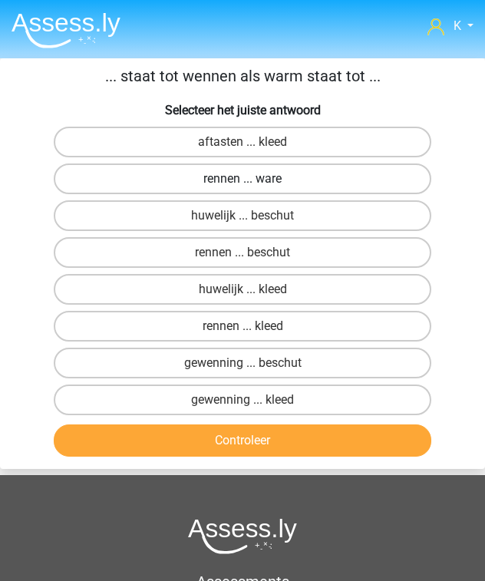
click at [236, 178] on label "rennen ... ware" at bounding box center [242, 178] width 377 height 31
click at [242, 179] on input "rennen ... ware" at bounding box center [247, 184] width 10 height 10
radio input "true"
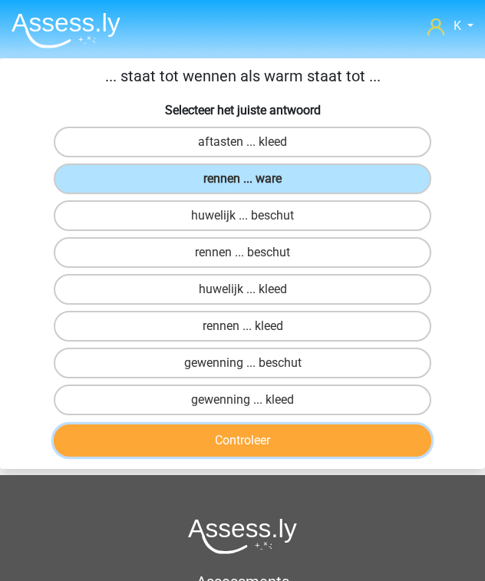
click at [193, 434] on button "Controleer" at bounding box center [242, 440] width 377 height 32
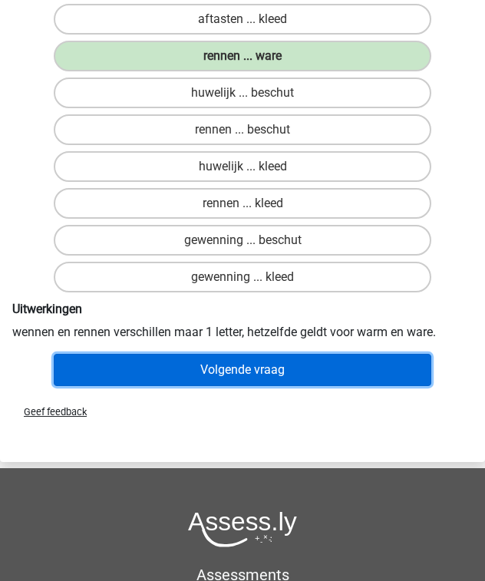
click at [229, 377] on button "Volgende vraag" at bounding box center [242, 370] width 377 height 32
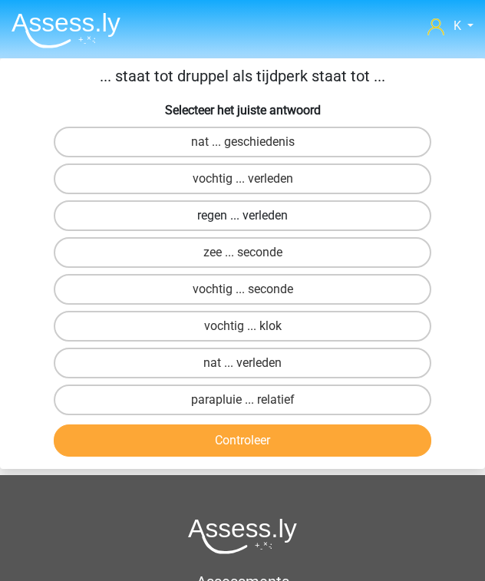
click at [285, 218] on label "regen ... verleden" at bounding box center [242, 215] width 377 height 31
click at [252, 218] on input "regen ... verleden" at bounding box center [247, 221] width 10 height 10
radio input "true"
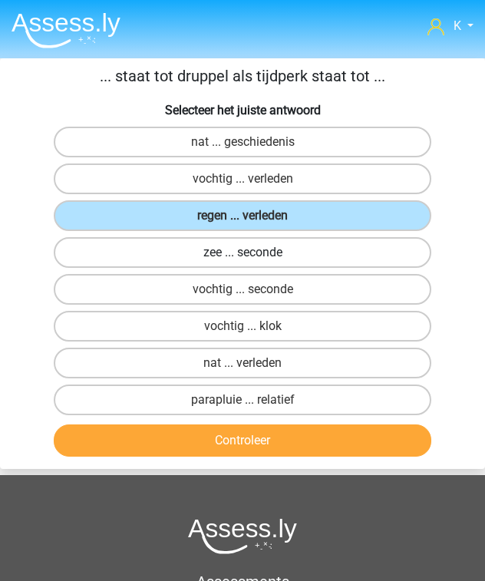
click at [301, 252] on label "zee ... seconde" at bounding box center [242, 252] width 377 height 31
click at [252, 252] on input "zee ... seconde" at bounding box center [247, 257] width 10 height 10
radio input "true"
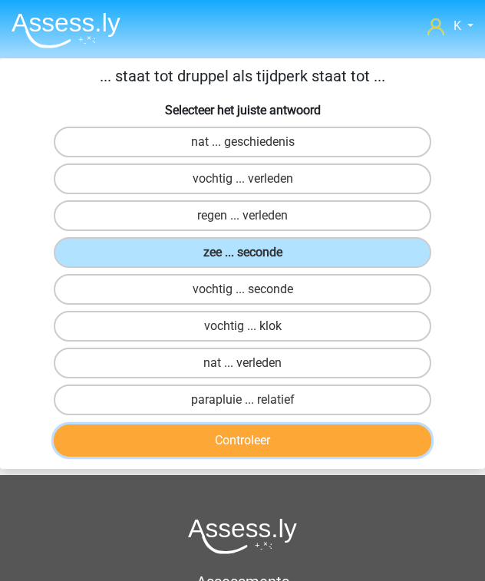
click at [317, 447] on button "Controleer" at bounding box center [242, 440] width 377 height 32
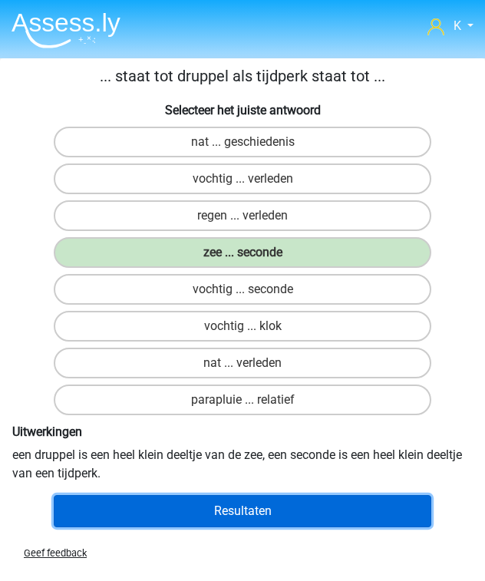
click at [300, 500] on button "Resultaten" at bounding box center [242, 511] width 377 height 32
click at [302, 510] on button "Resultaten" at bounding box center [242, 511] width 377 height 32
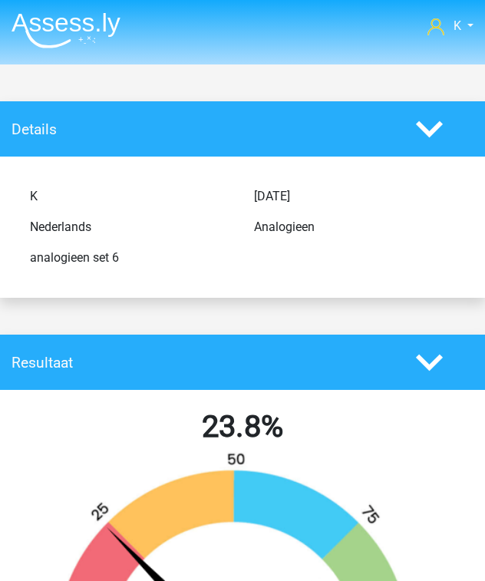
click at [88, 41] on img at bounding box center [66, 30] width 109 height 36
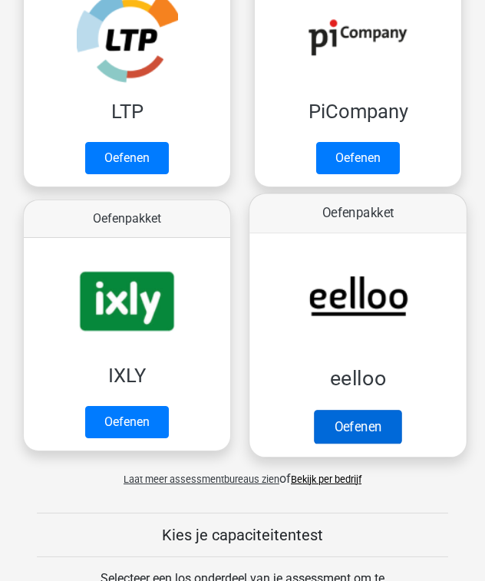
scroll to position [430, 0]
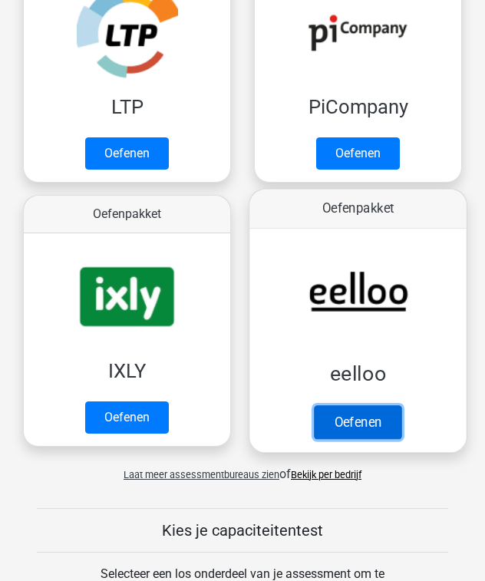
click at [348, 405] on link "Oefenen" at bounding box center [357, 422] width 87 height 34
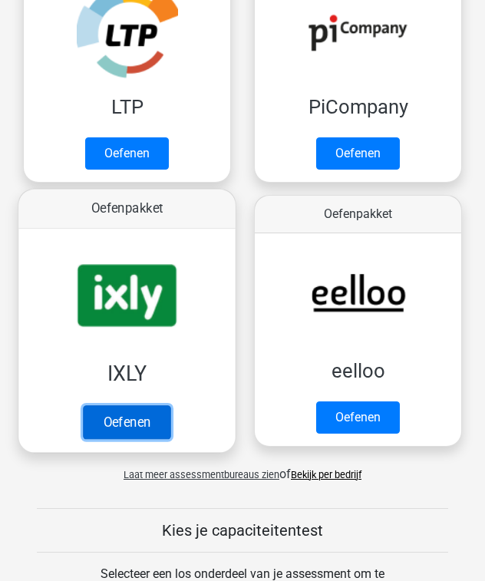
click at [167, 415] on link "Oefenen" at bounding box center [126, 422] width 87 height 34
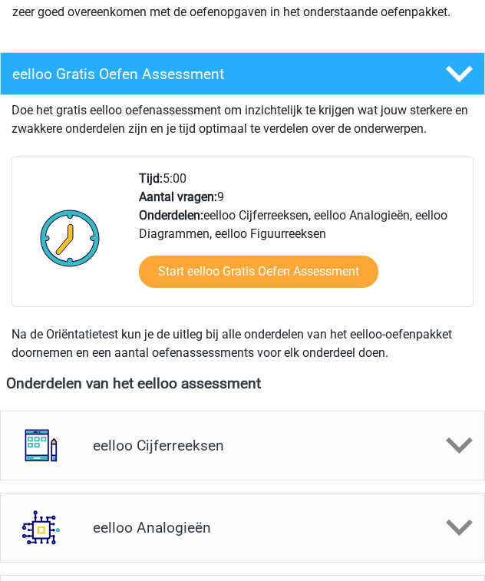
scroll to position [368, 0]
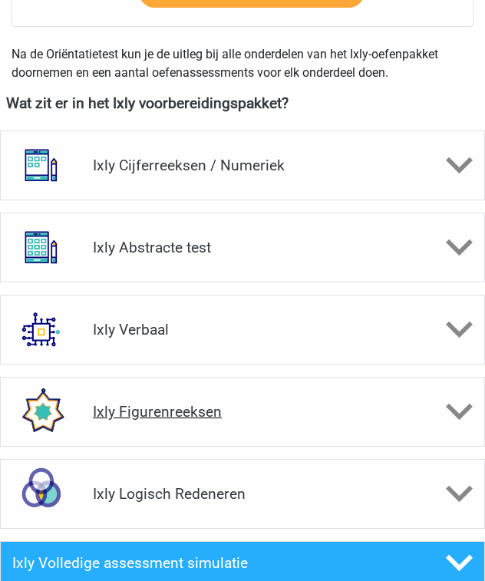
scroll to position [614, 0]
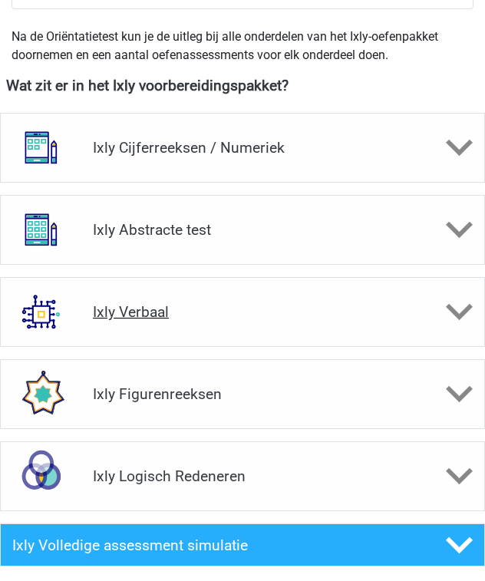
click at [206, 313] on h4 "Ixly Verbaal" at bounding box center [242, 312] width 299 height 18
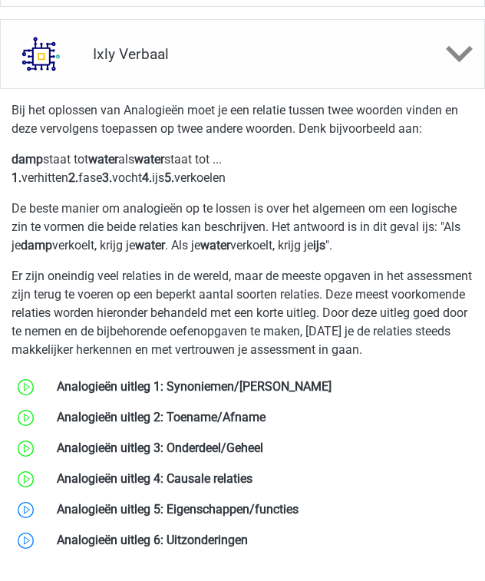
scroll to position [737, 0]
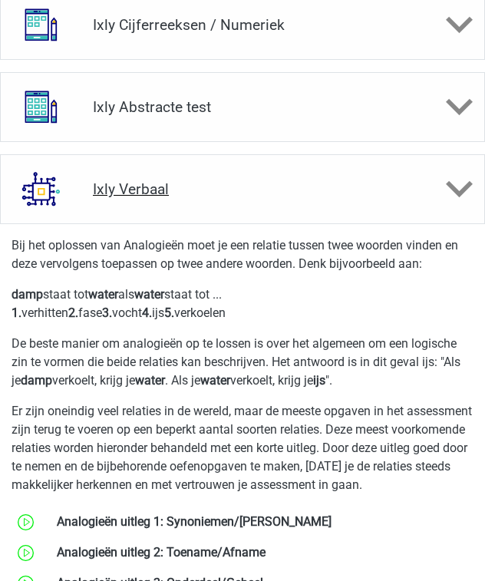
click at [176, 181] on h4 "Ixly Verbaal" at bounding box center [242, 189] width 299 height 18
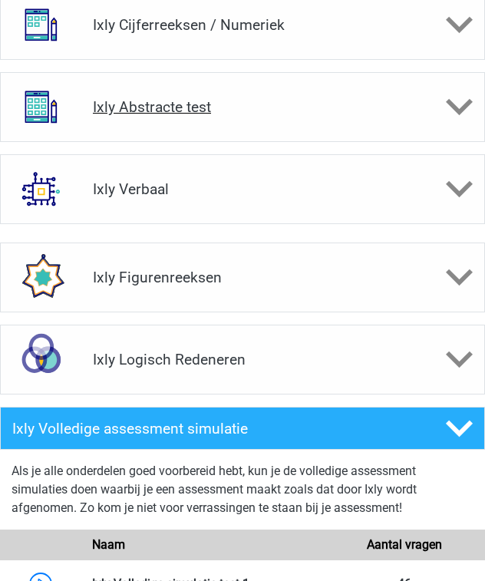
click at [183, 132] on div "Ixly Abstracte test" at bounding box center [242, 107] width 485 height 70
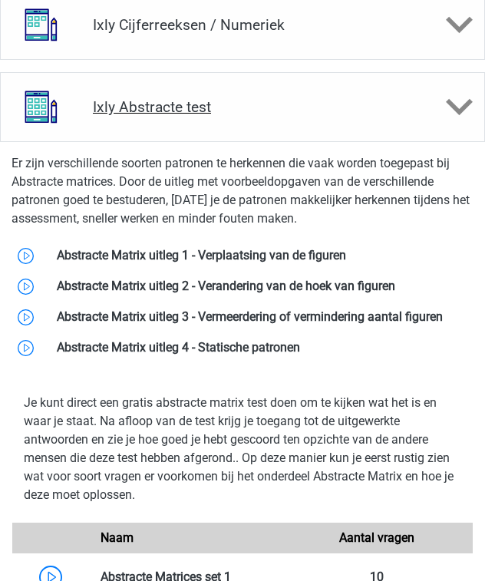
click at [185, 123] on div "Ixly Abstracte test" at bounding box center [242, 107] width 485 height 70
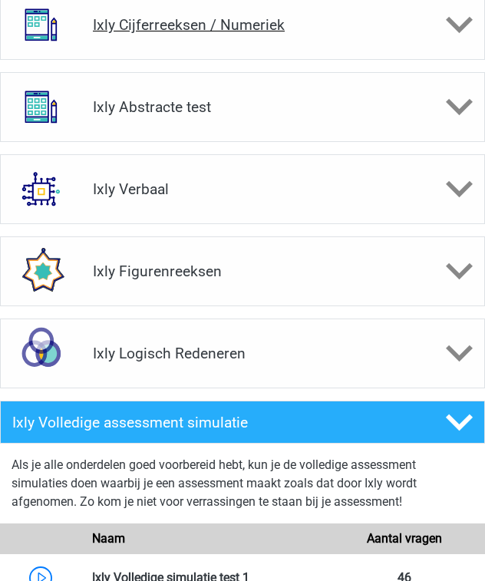
click at [215, 37] on div "Ixly Cijferreeksen / Numeriek" at bounding box center [242, 25] width 485 height 70
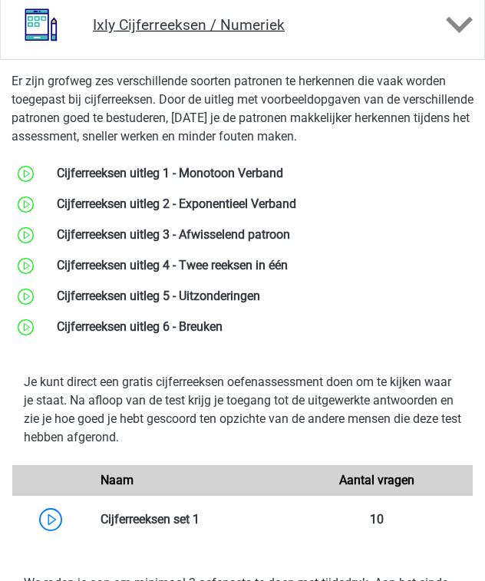
click at [215, 37] on div "Ixly Cijferreeksen / Numeriek" at bounding box center [242, 25] width 485 height 70
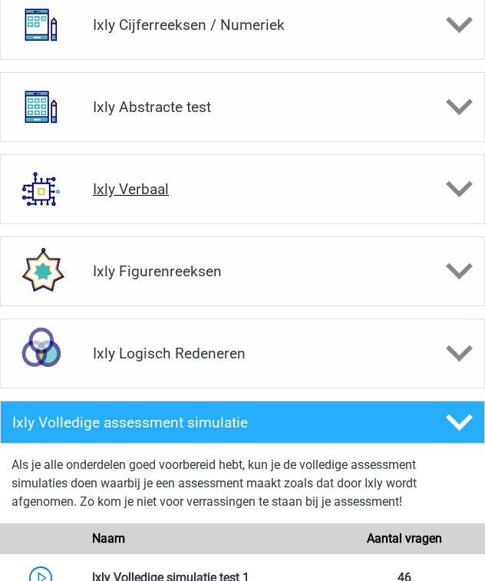
scroll to position [798, 0]
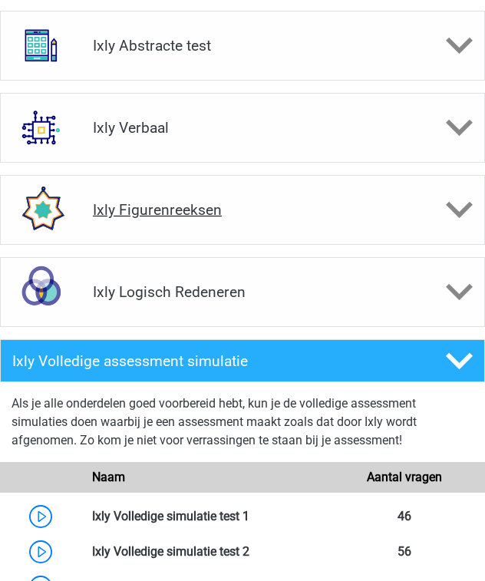
click at [213, 200] on div "Ixly Figurenreeksen" at bounding box center [242, 210] width 485 height 70
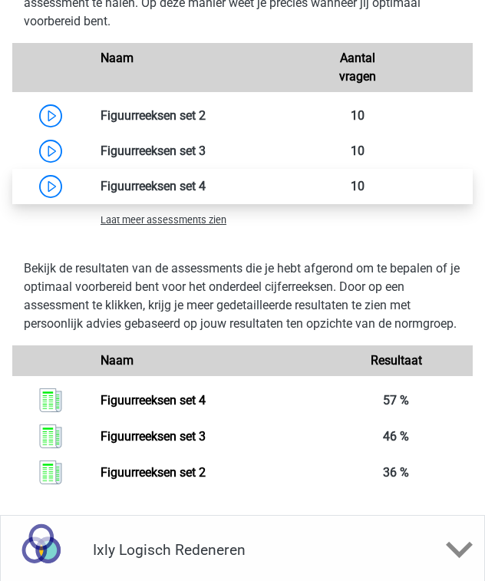
scroll to position [1596, 0]
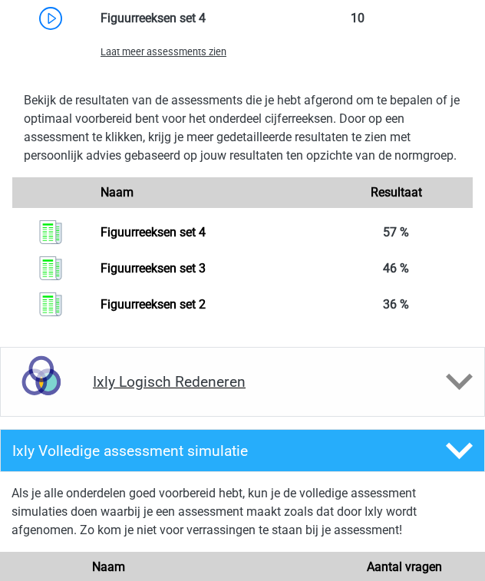
click at [206, 387] on h4 "Ixly Logisch Redeneren" at bounding box center [242, 382] width 299 height 18
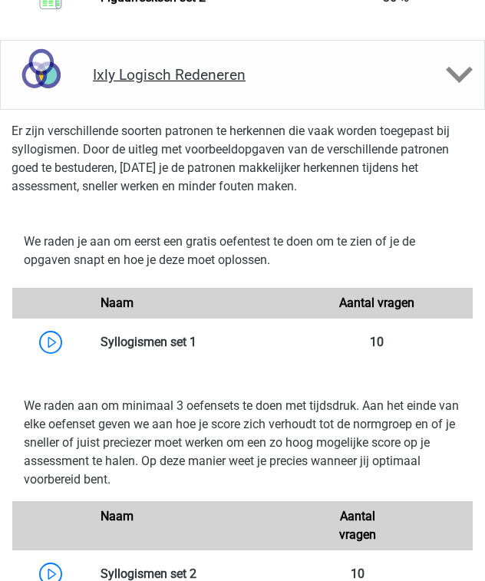
scroll to position [2149, 0]
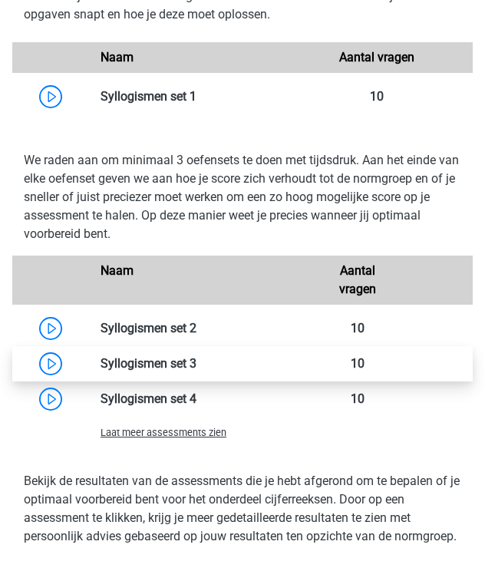
click at [196, 362] on link at bounding box center [196, 363] width 0 height 15
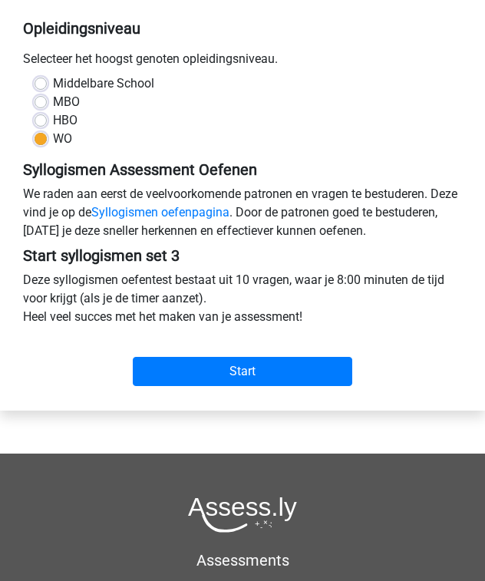
scroll to position [307, 0]
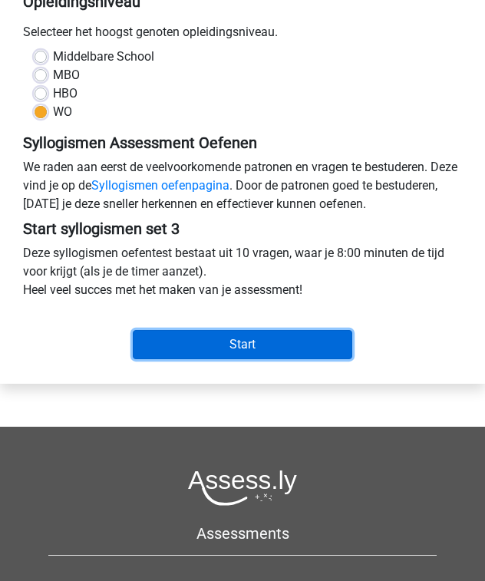
click at [221, 350] on input "Start" at bounding box center [242, 344] width 219 height 29
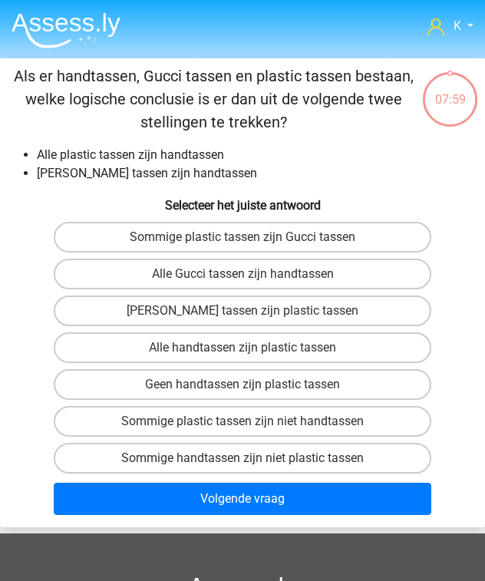
click at [53, 25] on img at bounding box center [66, 30] width 109 height 36
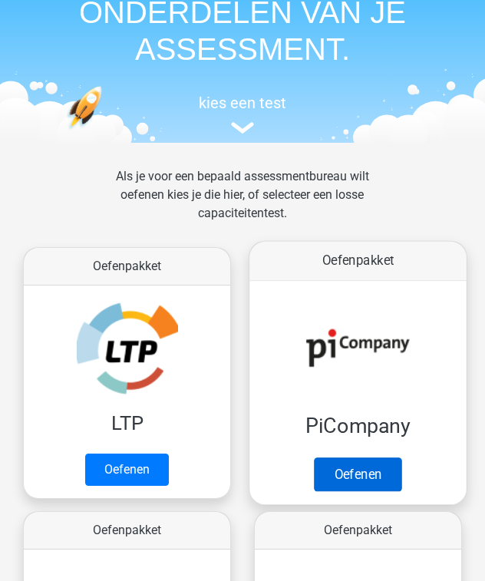
scroll to position [246, 0]
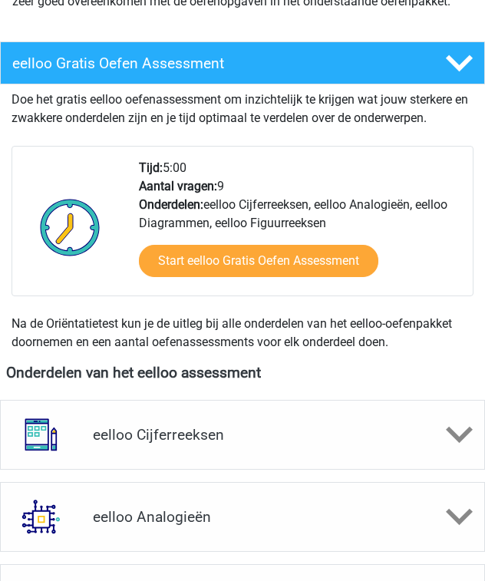
scroll to position [491, 0]
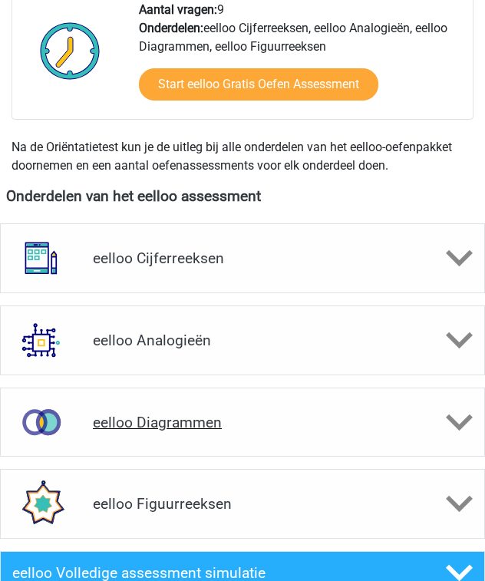
click at [242, 415] on h4 "eelloo Diagrammen" at bounding box center [242, 423] width 299 height 18
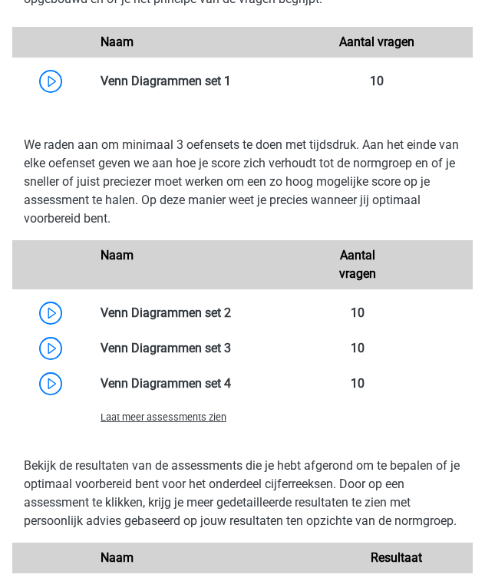
scroll to position [1166, 0]
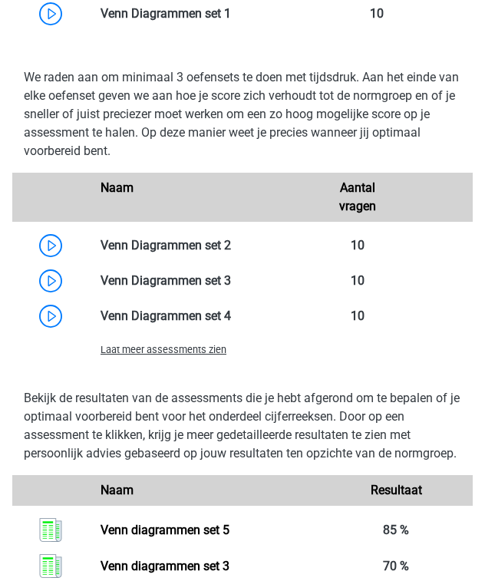
click at [168, 345] on span "Laat meer assessments zien" at bounding box center [164, 350] width 126 height 12
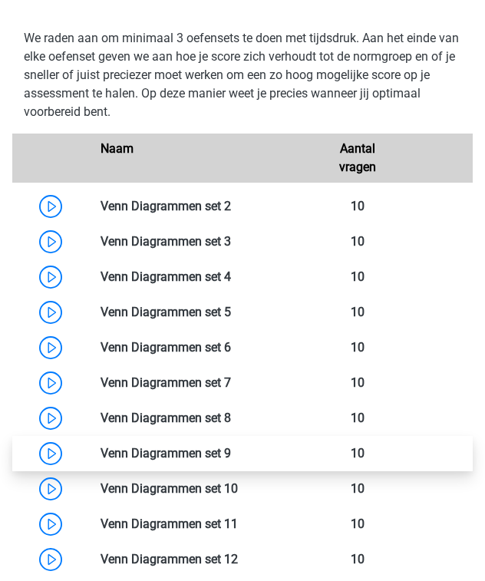
scroll to position [1228, 0]
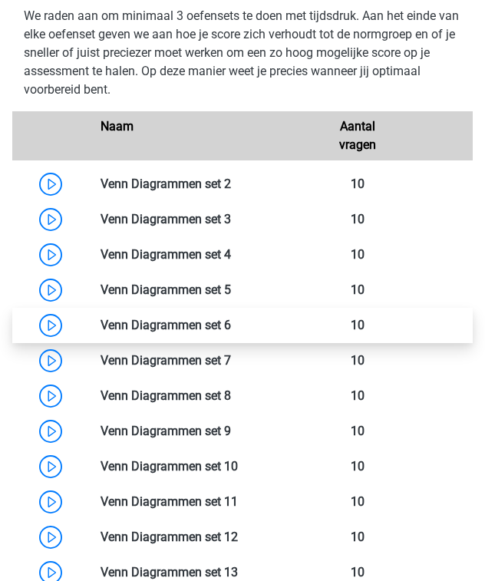
click at [231, 328] on link at bounding box center [231, 325] width 0 height 15
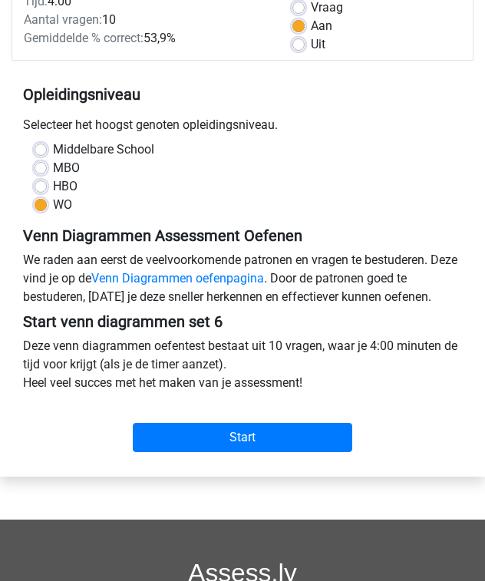
scroll to position [246, 0]
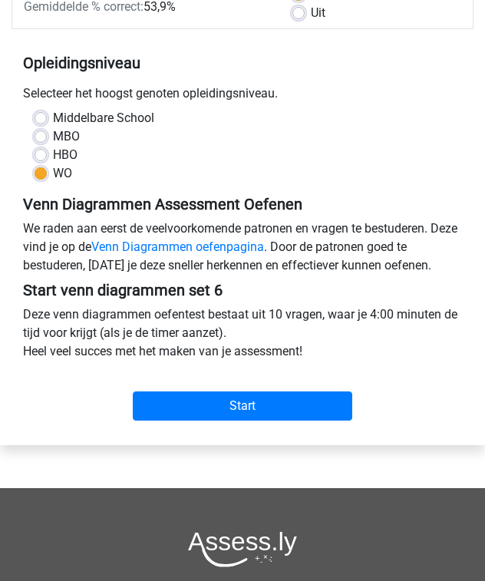
click at [260, 389] on div "Start" at bounding box center [243, 397] width 462 height 48
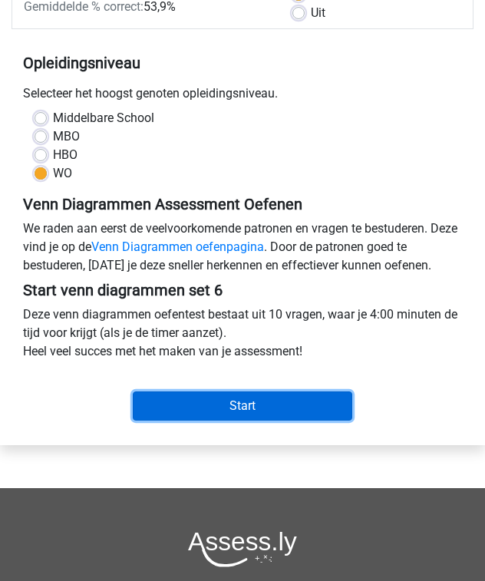
click at [262, 405] on input "Start" at bounding box center [242, 405] width 219 height 29
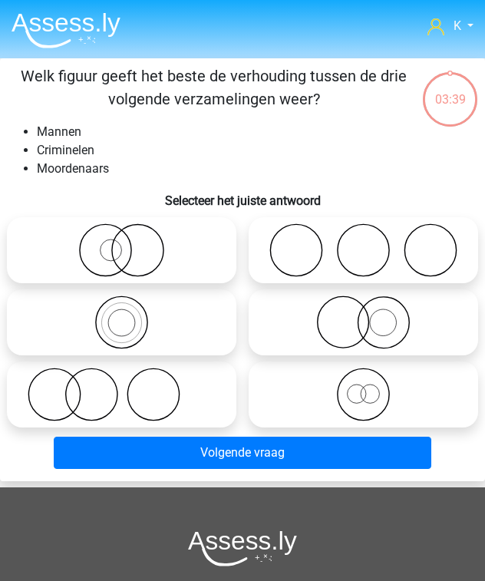
click at [183, 259] on icon at bounding box center [121, 250] width 217 height 54
click at [132, 242] on input "radio" at bounding box center [127, 238] width 10 height 10
radio input "true"
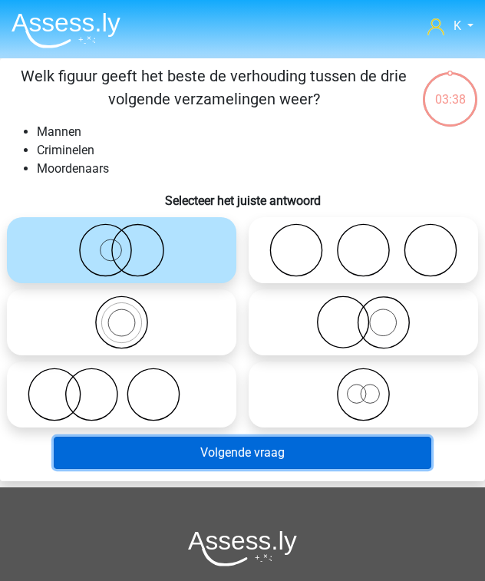
click at [234, 460] on button "Volgende vraag" at bounding box center [242, 453] width 377 height 32
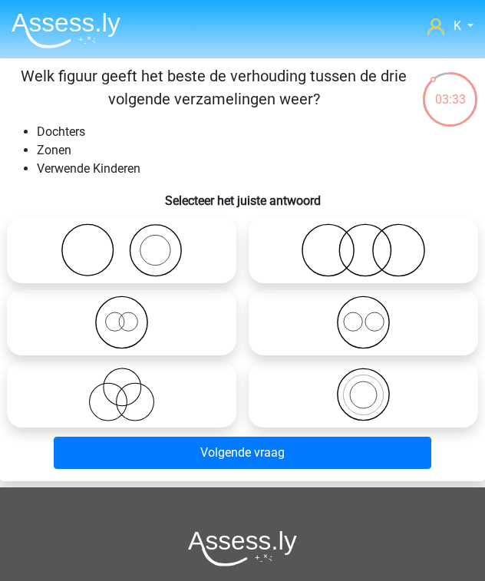
click at [83, 34] on img at bounding box center [66, 30] width 109 height 36
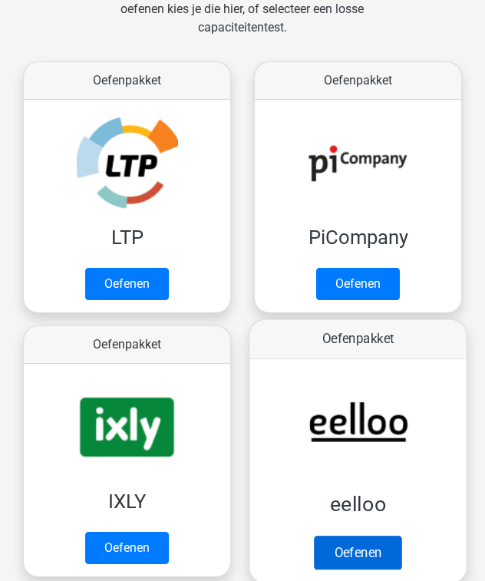
scroll to position [307, 0]
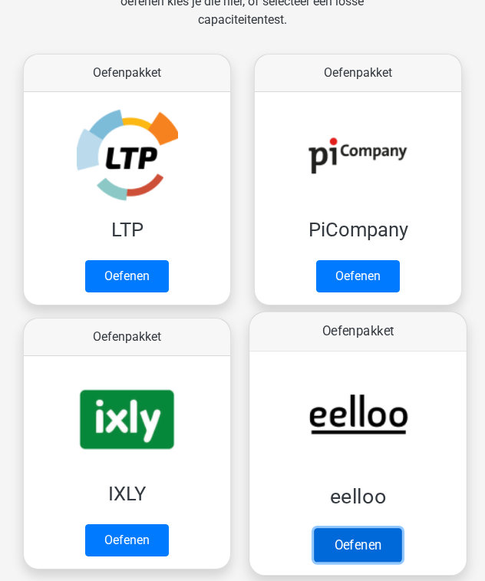
click at [362, 528] on link "Oefenen" at bounding box center [357, 545] width 87 height 34
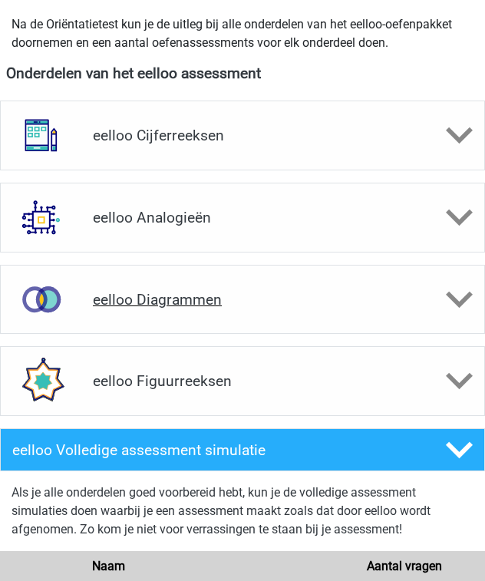
click at [190, 274] on div "eelloo Diagrammen" at bounding box center [242, 299] width 485 height 69
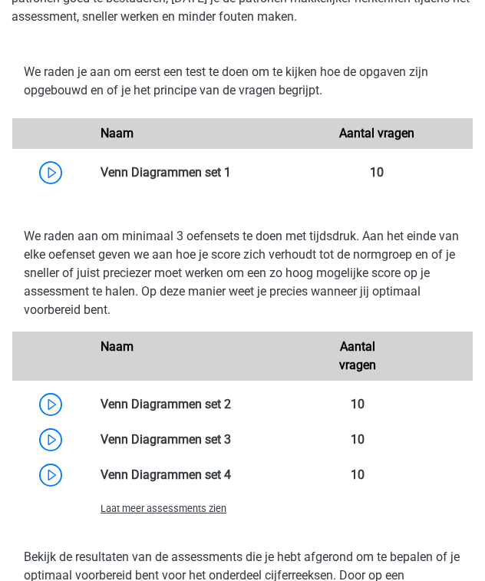
scroll to position [1166, 0]
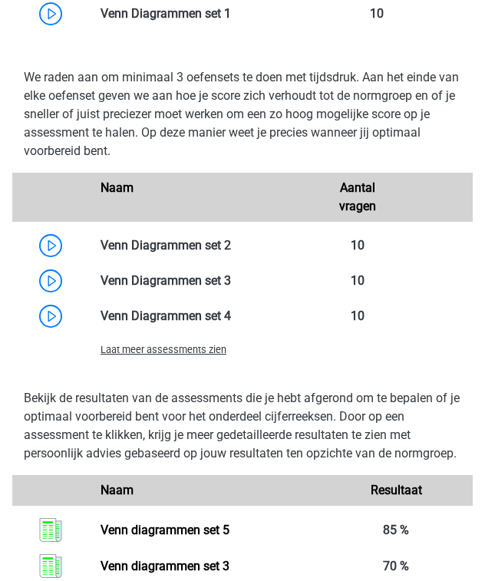
click at [187, 348] on span "Laat meer assessments zien" at bounding box center [164, 350] width 126 height 12
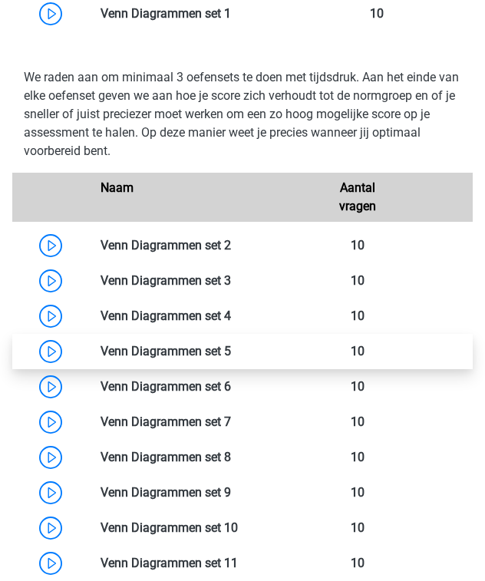
scroll to position [1228, 0]
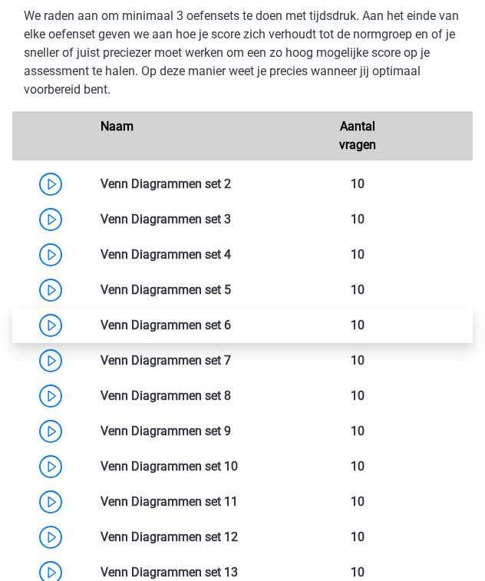
click at [231, 318] on link at bounding box center [231, 325] width 0 height 15
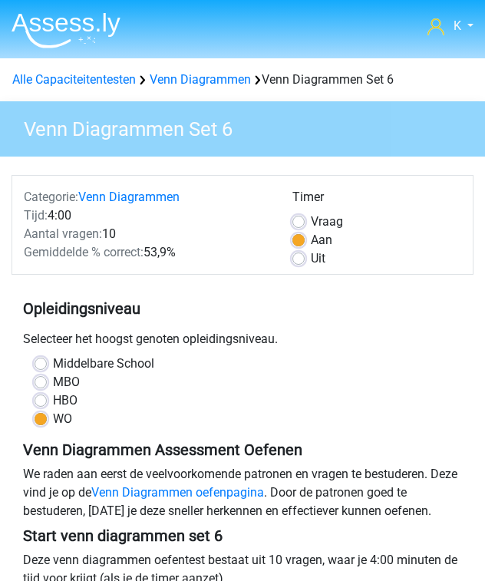
click at [308, 257] on div "Uit" at bounding box center [376, 258] width 169 height 18
click at [312, 259] on label "Uit" at bounding box center [318, 258] width 15 height 18
click at [305, 259] on input "Uit" at bounding box center [298, 256] width 12 height 15
radio input "true"
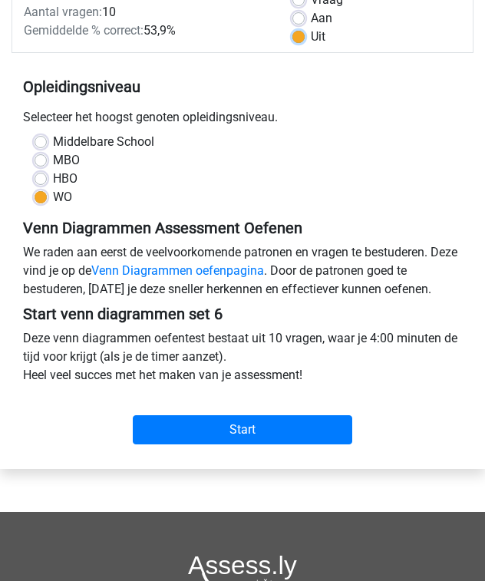
scroll to position [246, 0]
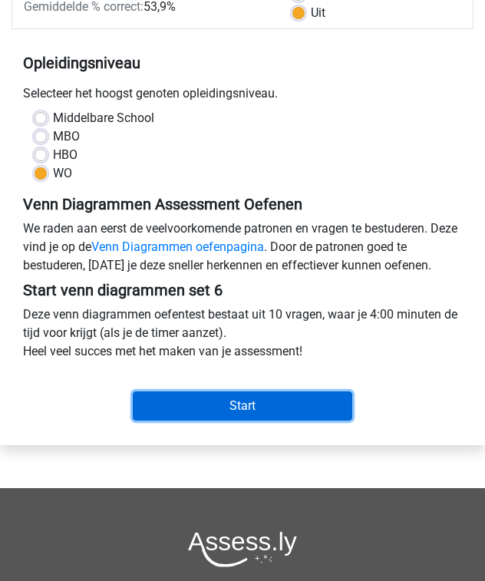
click at [270, 401] on input "Start" at bounding box center [242, 405] width 219 height 29
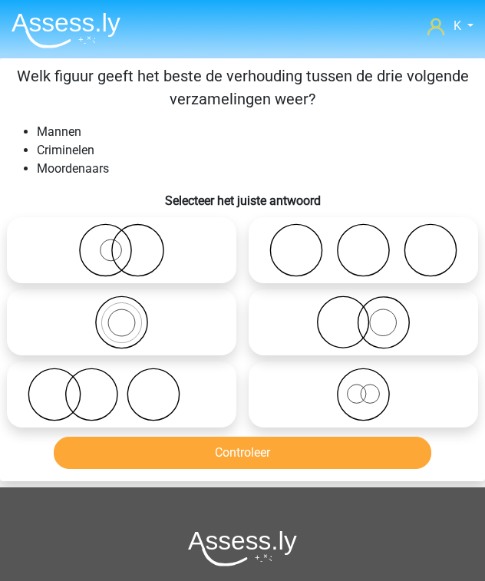
drag, startPoint x: 192, startPoint y: 262, endPoint x: 200, endPoint y: 295, distance: 33.1
click at [192, 262] on icon at bounding box center [121, 250] width 217 height 54
click at [132, 242] on input "radio" at bounding box center [127, 238] width 10 height 10
radio input "true"
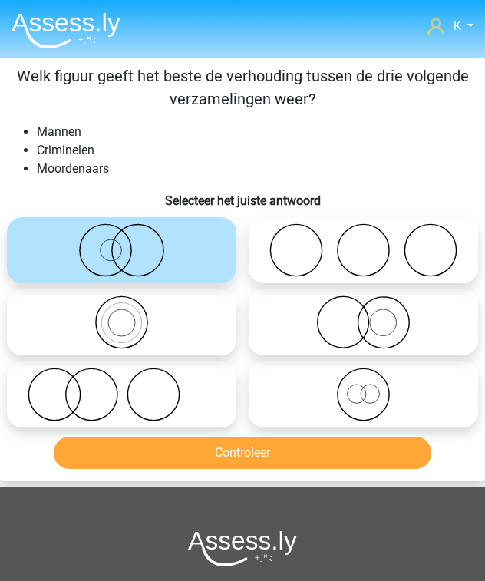
click at [246, 473] on div "Controleer" at bounding box center [242, 456] width 483 height 38
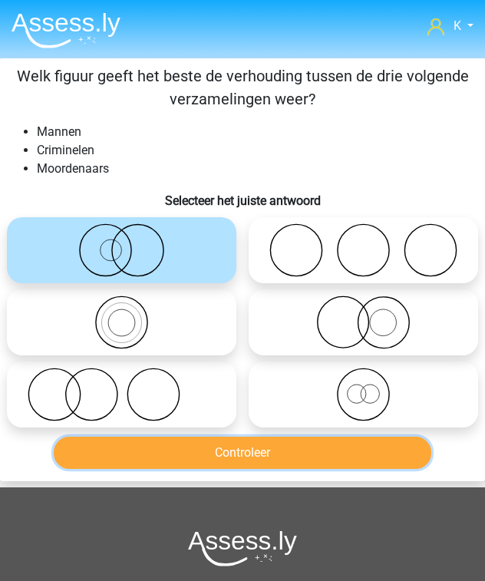
click at [249, 458] on button "Controleer" at bounding box center [242, 453] width 377 height 32
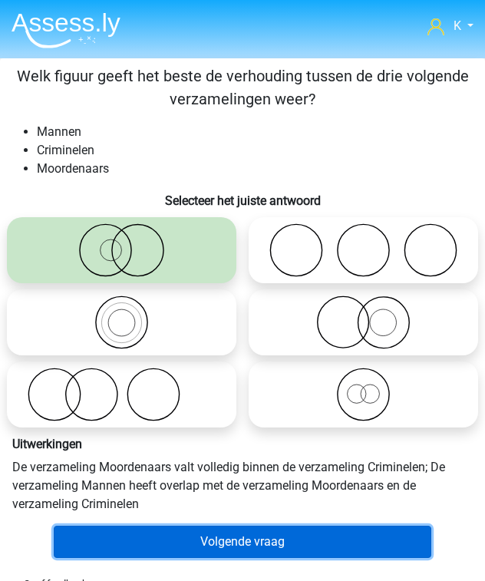
click at [302, 539] on button "Volgende vraag" at bounding box center [242, 542] width 377 height 32
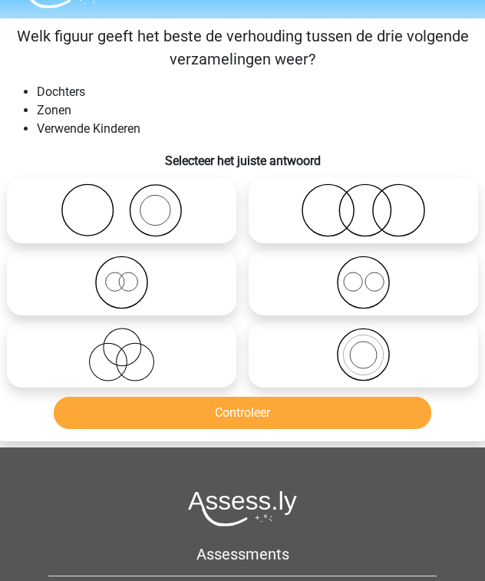
scroll to position [58, 0]
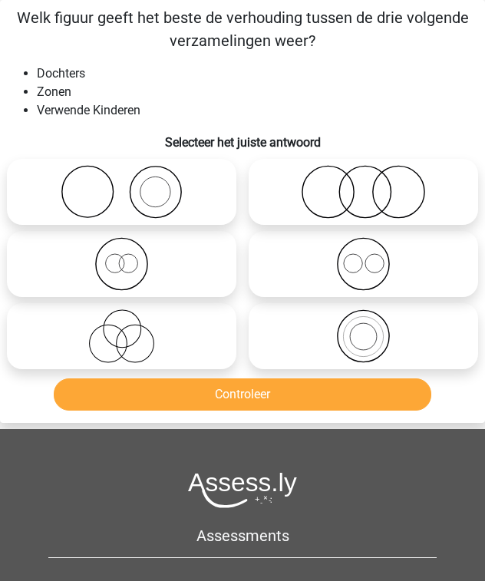
drag, startPoint x: 111, startPoint y: 332, endPoint x: 118, endPoint y: 344, distance: 13.8
click at [111, 332] on icon at bounding box center [121, 336] width 217 height 54
click at [122, 328] on input "radio" at bounding box center [127, 323] width 10 height 10
radio input "true"
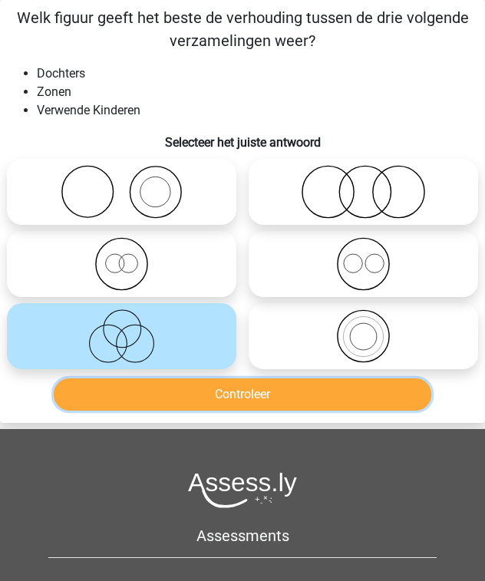
click at [159, 384] on button "Controleer" at bounding box center [242, 394] width 377 height 32
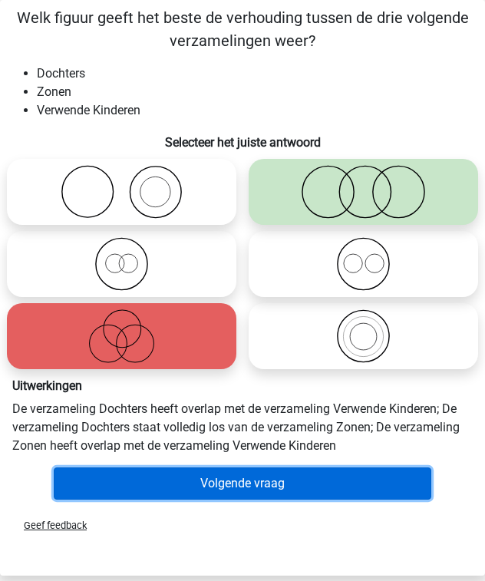
click at [261, 488] on button "Volgende vraag" at bounding box center [242, 483] width 377 height 32
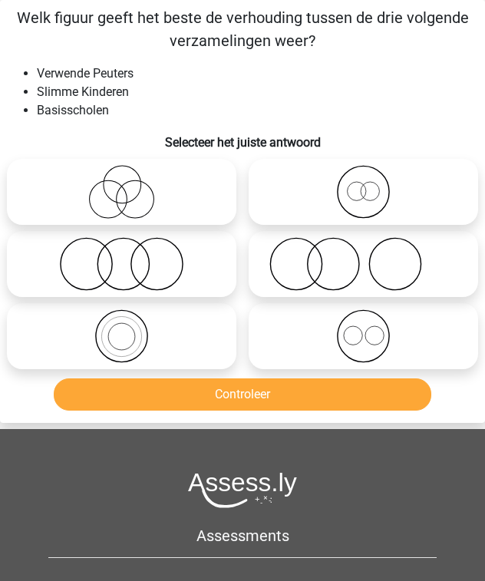
click at [321, 266] on icon at bounding box center [363, 264] width 217 height 54
click at [364, 256] on input "radio" at bounding box center [369, 251] width 10 height 10
radio input "true"
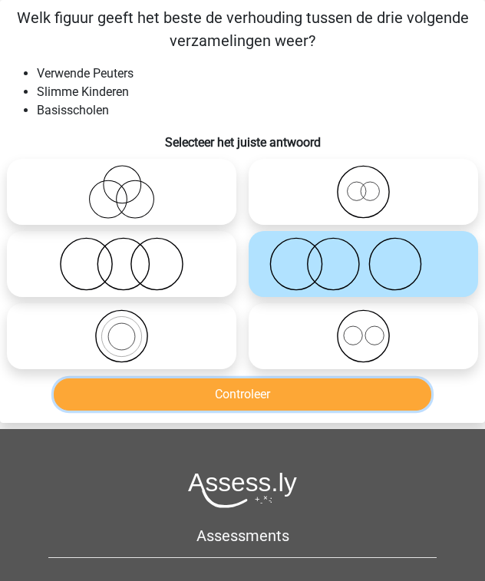
click at [328, 394] on button "Controleer" at bounding box center [242, 394] width 377 height 32
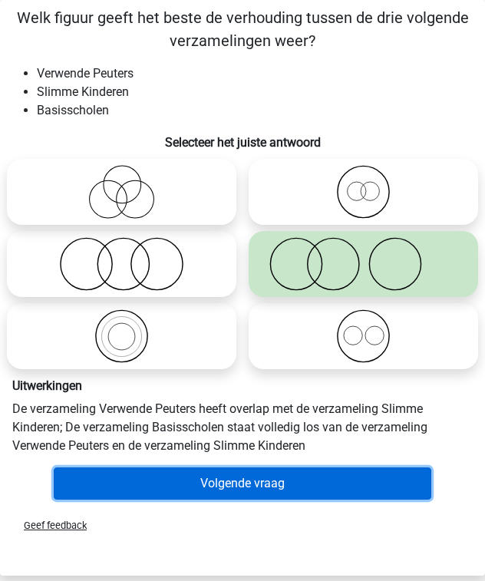
click at [313, 482] on button "Volgende vraag" at bounding box center [242, 483] width 377 height 32
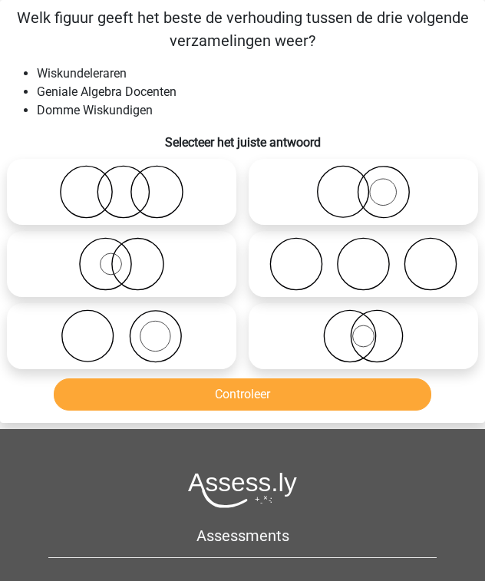
click at [360, 281] on icon at bounding box center [363, 264] width 217 height 54
click at [364, 256] on input "radio" at bounding box center [369, 251] width 10 height 10
radio input "true"
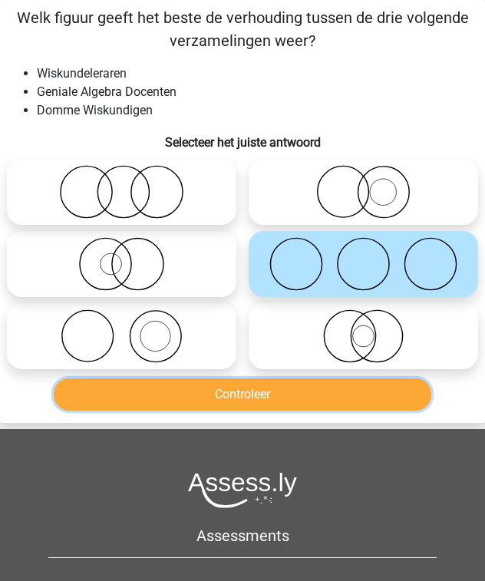
click at [345, 395] on button "Controleer" at bounding box center [242, 394] width 377 height 32
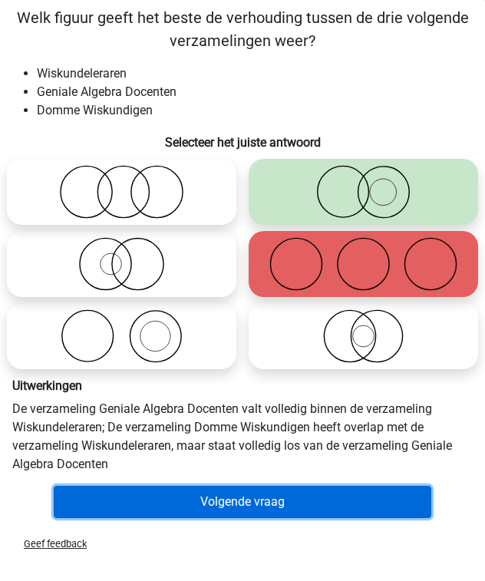
click at [326, 500] on button "Volgende vraag" at bounding box center [242, 502] width 377 height 32
